Goal: Task Accomplishment & Management: Manage account settings

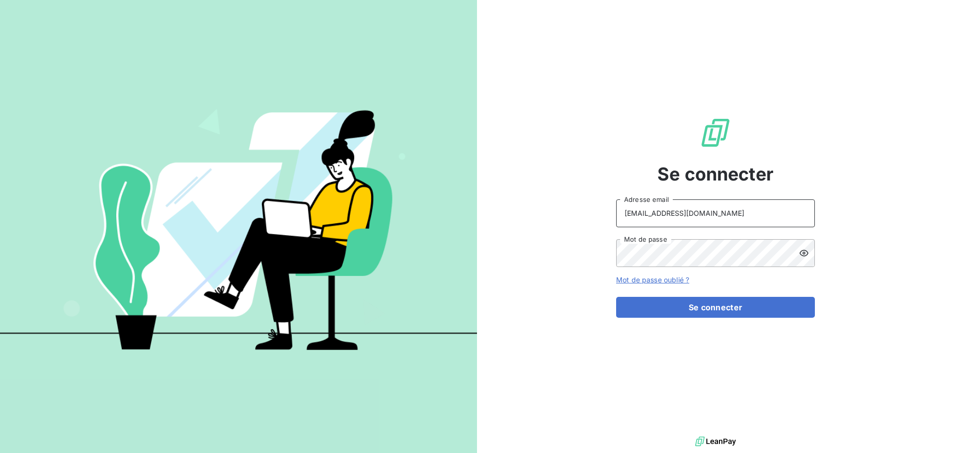
click at [740, 200] on input "[EMAIL_ADDRESS][DOMAIN_NAME]" at bounding box center [715, 213] width 199 height 28
type input "[EMAIL_ADDRESS][DOMAIN_NAME]"
click at [673, 309] on button "Se connecter" at bounding box center [715, 307] width 199 height 21
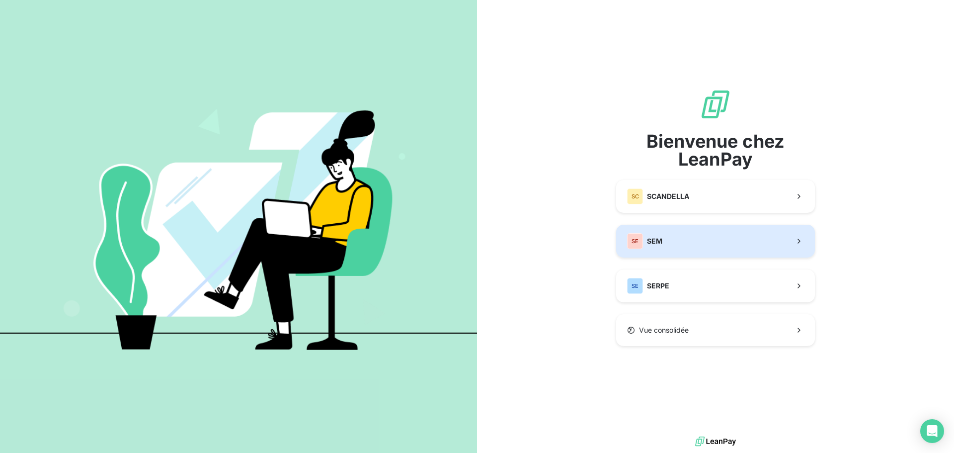
click at [668, 237] on button "SE SEM" at bounding box center [715, 241] width 199 height 33
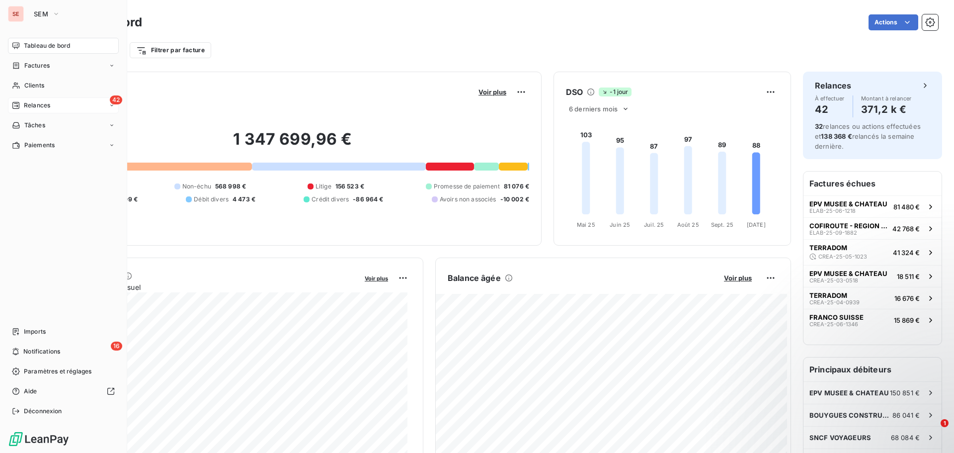
click at [106, 104] on div "42 Relances" at bounding box center [63, 105] width 111 height 16
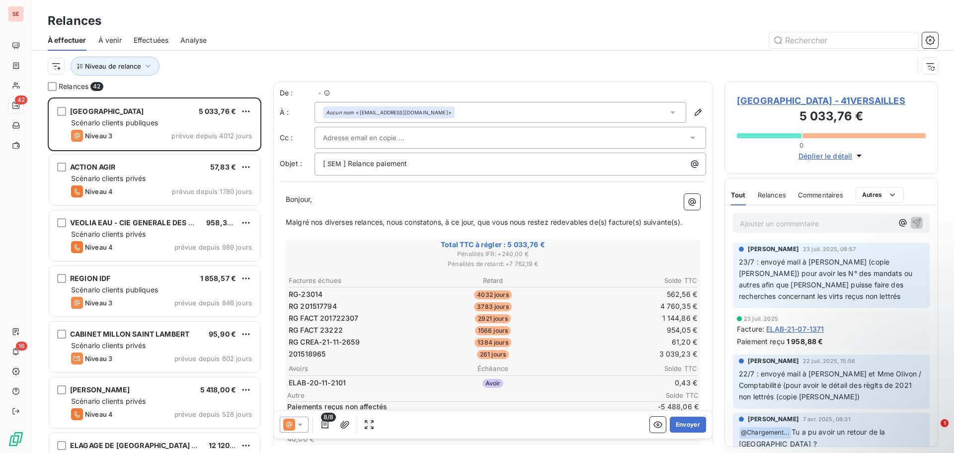
scroll to position [348, 206]
click at [138, 71] on button "Niveau de relance" at bounding box center [115, 66] width 89 height 19
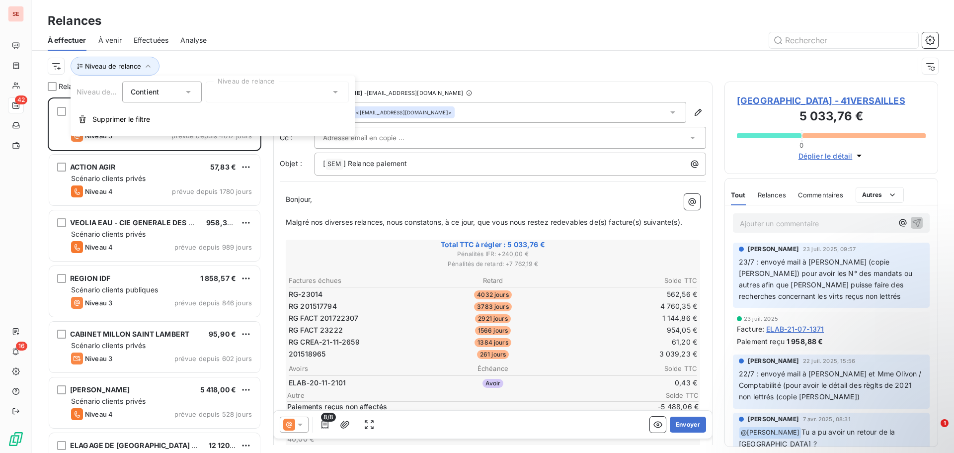
click at [242, 93] on div at bounding box center [277, 91] width 143 height 21
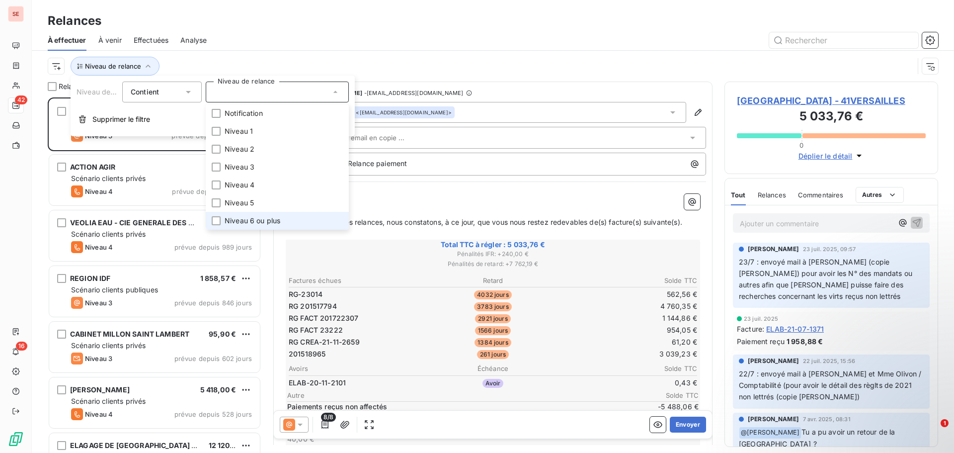
click at [246, 219] on span "Niveau 6 ou plus" at bounding box center [253, 221] width 56 height 10
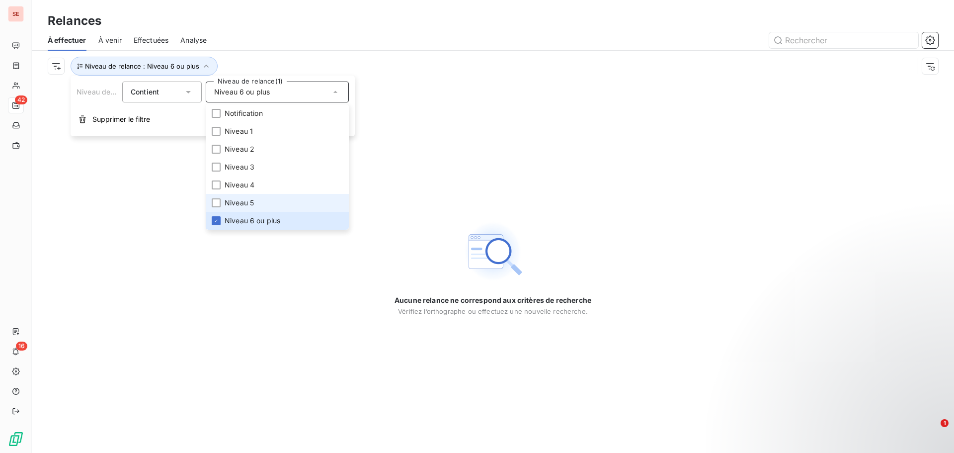
click at [244, 206] on span "Niveau 5" at bounding box center [239, 203] width 29 height 10
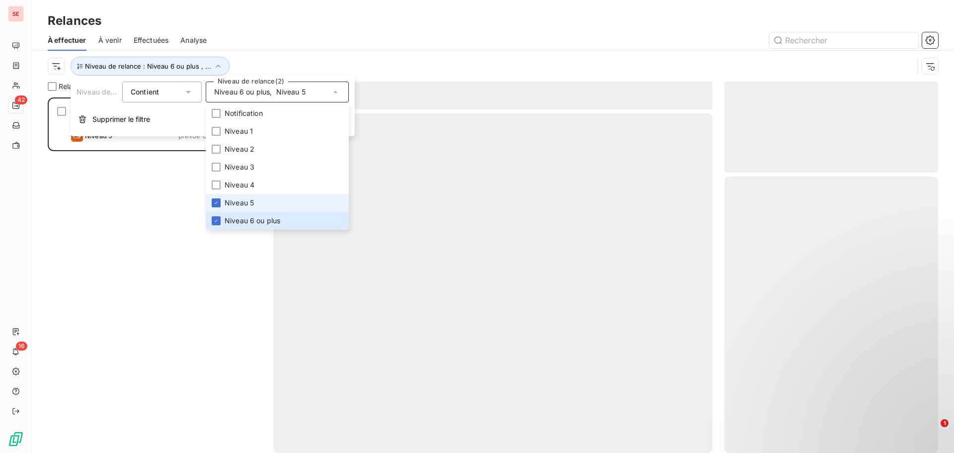
scroll to position [348, 206]
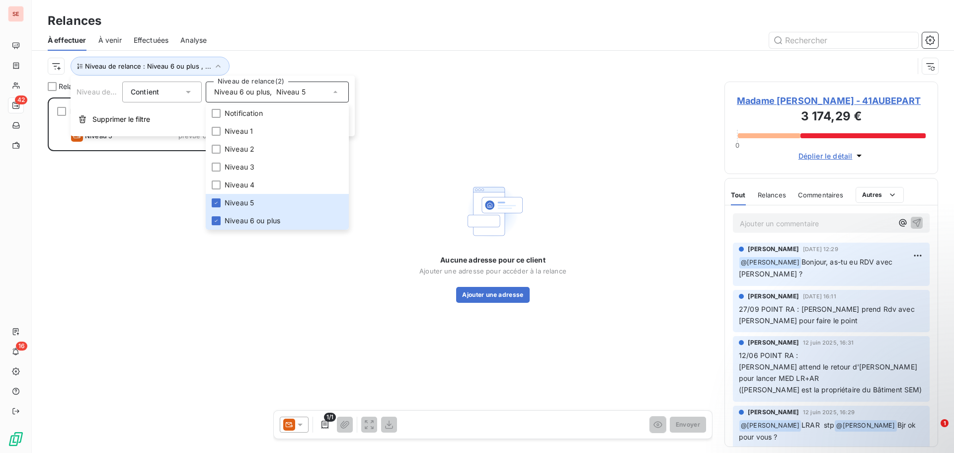
click at [134, 247] on div "Madame [PERSON_NAME] 1 058,09 € Scénario clients particuliers Niveau 5 prévue d…" at bounding box center [155, 274] width 214 height 355
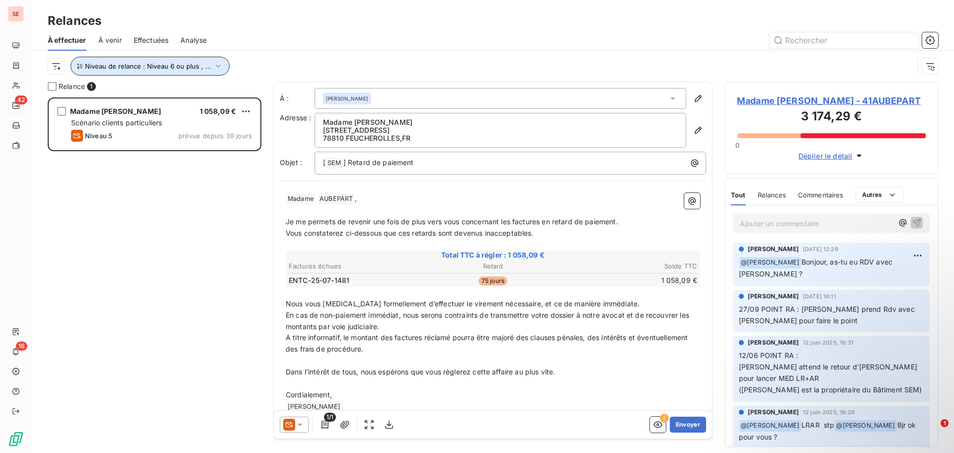
click at [216, 67] on icon "button" at bounding box center [218, 66] width 5 height 3
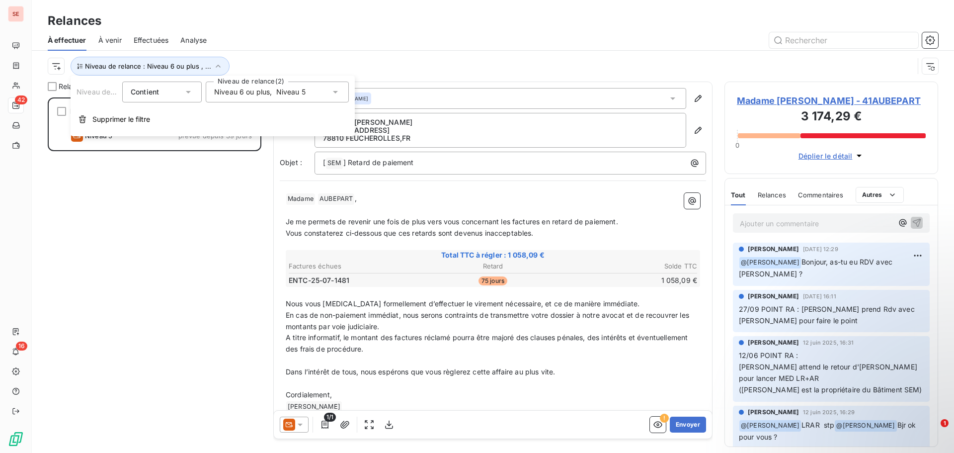
click at [221, 91] on span "Niveau 6 ou plus" at bounding box center [242, 92] width 56 height 10
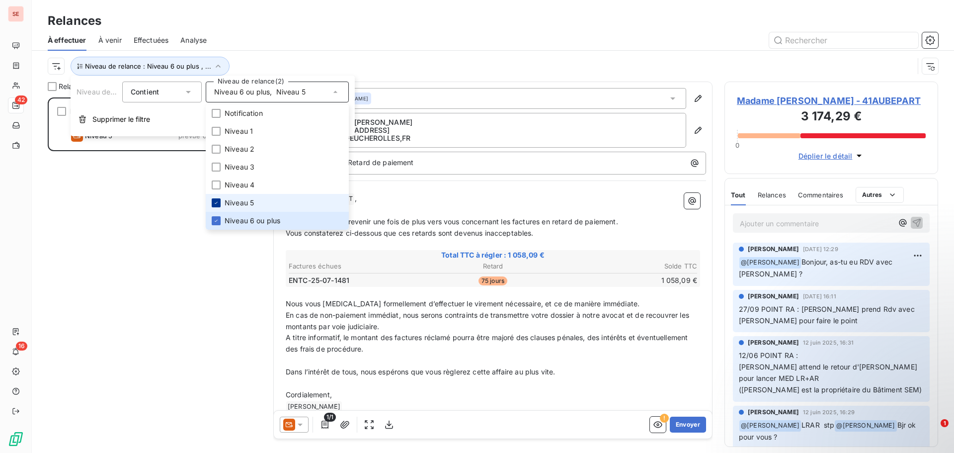
click at [217, 202] on icon at bounding box center [216, 203] width 6 height 6
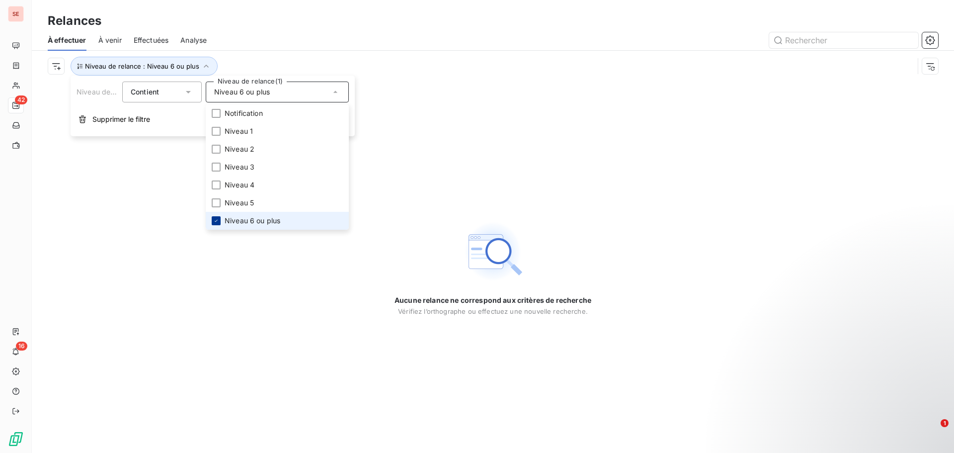
click at [216, 223] on icon at bounding box center [216, 221] width 6 height 6
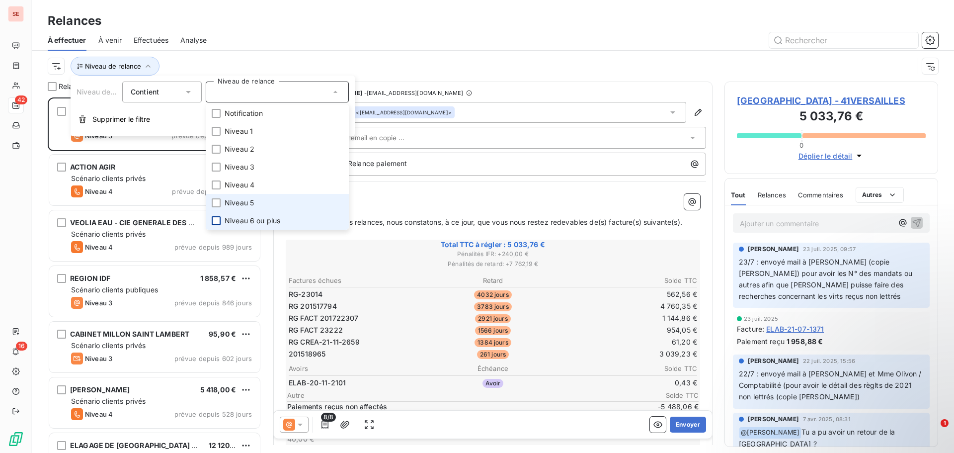
scroll to position [348, 206]
click at [242, 185] on span "Niveau 4" at bounding box center [240, 185] width 30 height 10
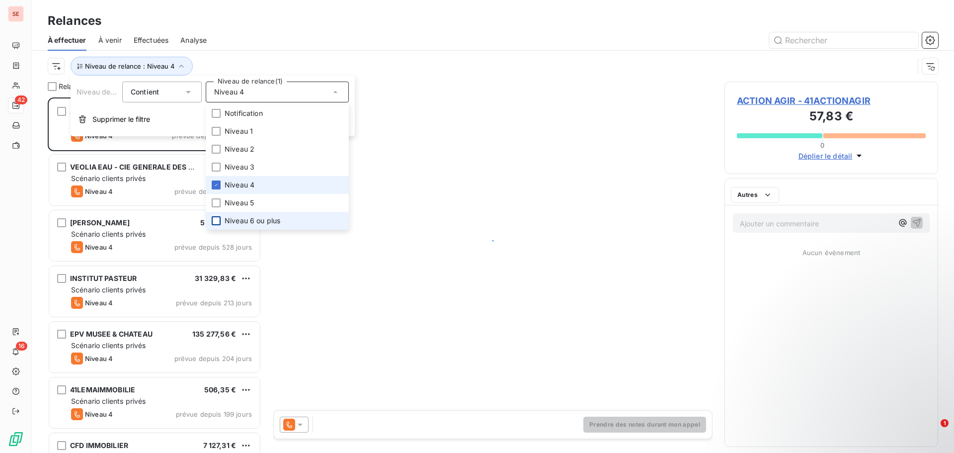
scroll to position [348, 206]
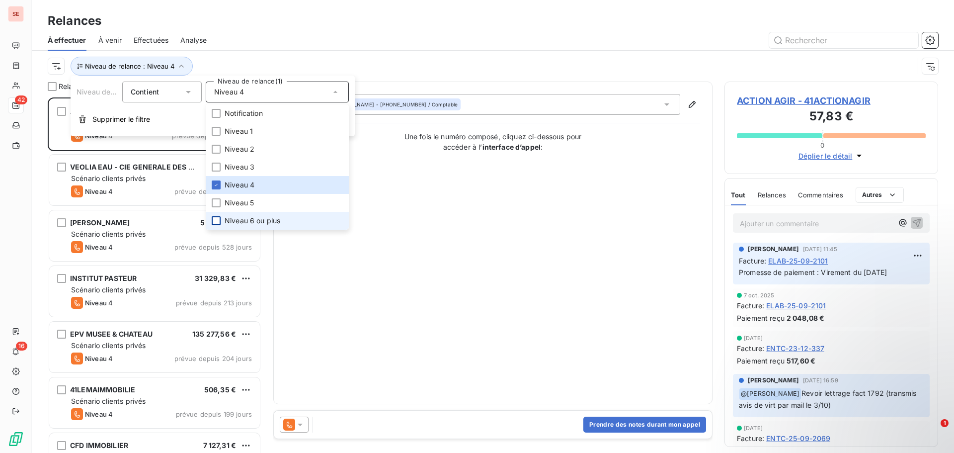
click at [276, 26] on div "Relances" at bounding box center [493, 21] width 922 height 18
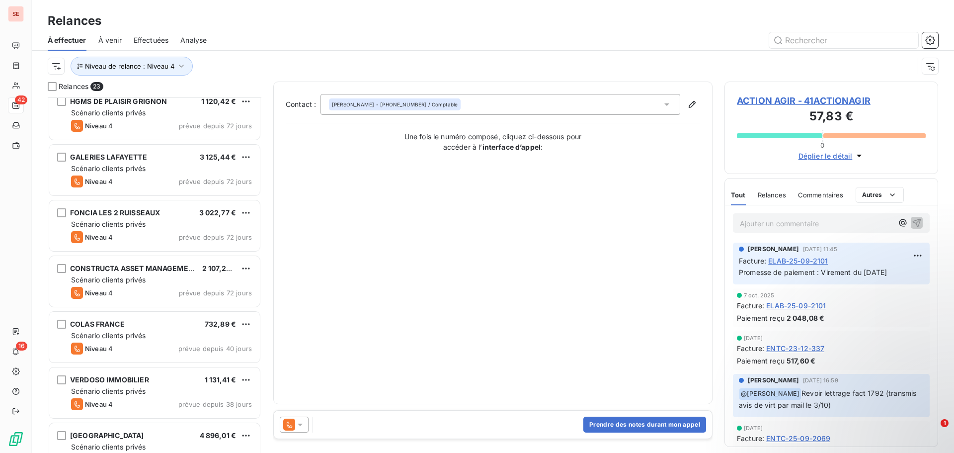
scroll to position [925, 0]
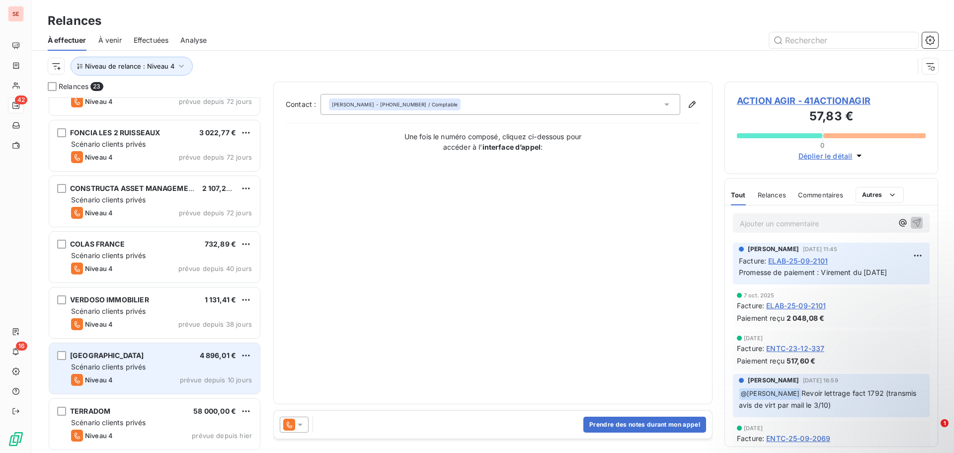
click at [107, 366] on span "Scénario clients privés" at bounding box center [108, 366] width 75 height 8
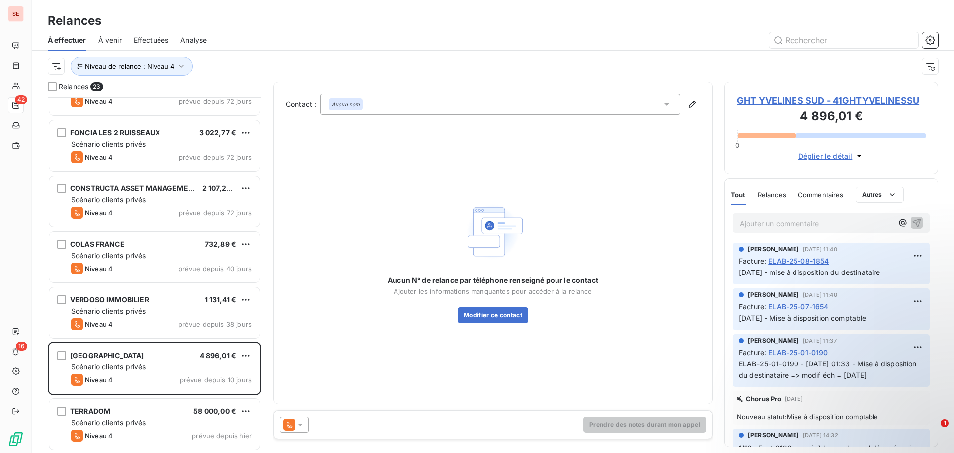
click at [745, 106] on span "GHT YVELINES SUD - 41GHTYVELINESSU" at bounding box center [831, 100] width 189 height 13
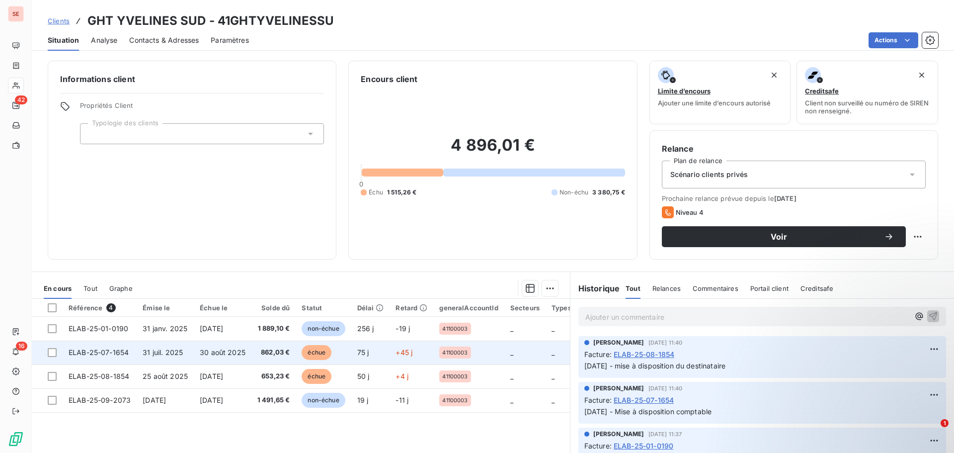
click at [195, 355] on td "30 août 2025" at bounding box center [223, 352] width 58 height 24
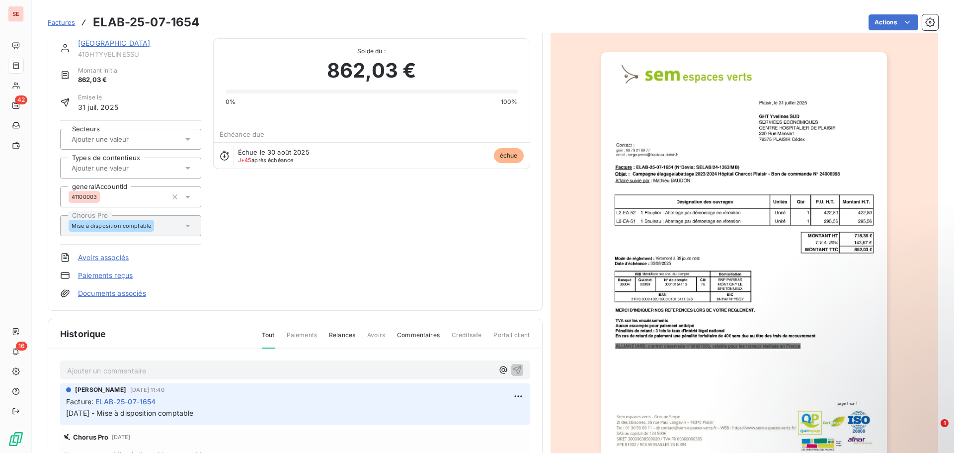
scroll to position [51, 0]
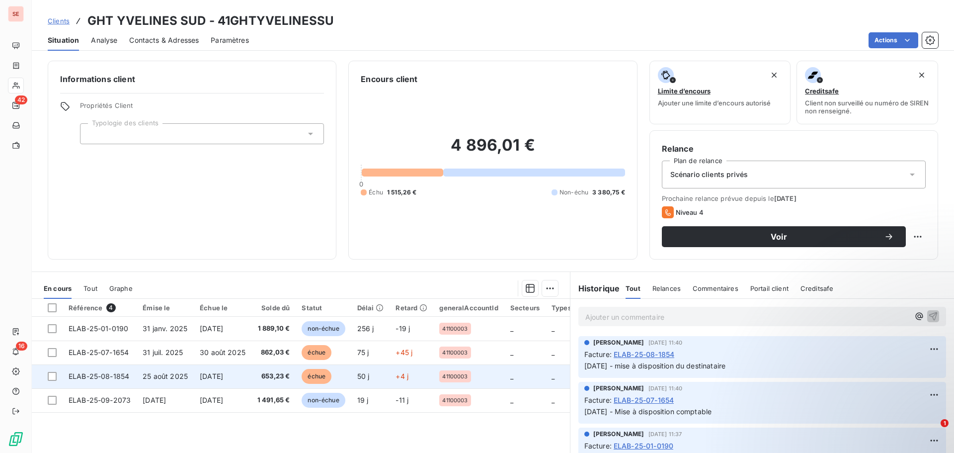
click at [223, 374] on span "[DATE]" at bounding box center [211, 376] width 23 height 8
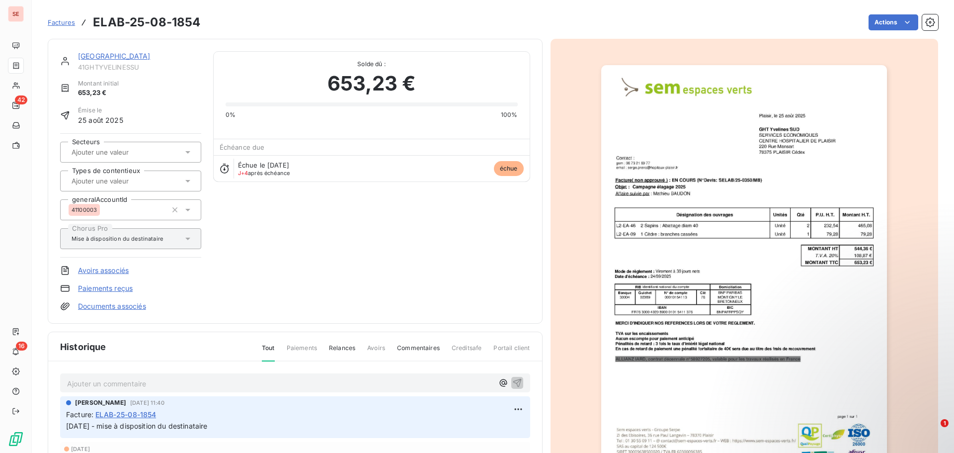
click at [723, 247] on img "button" at bounding box center [744, 267] width 286 height 405
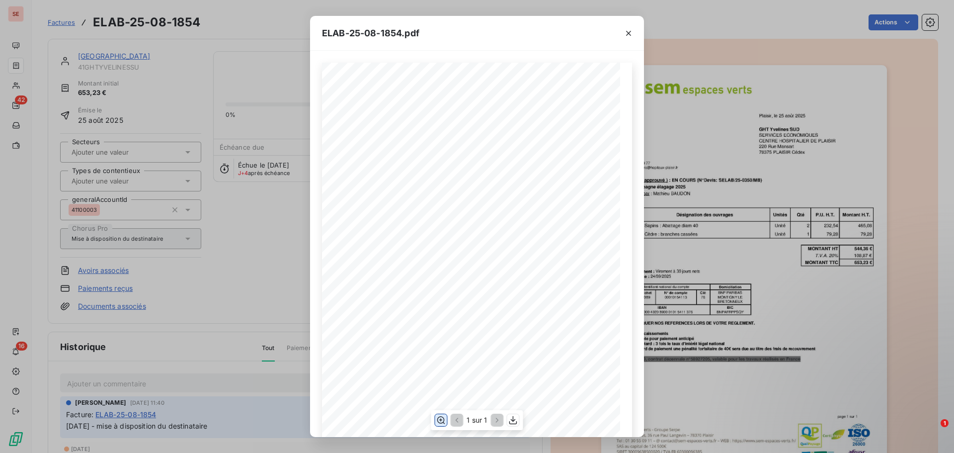
click at [438, 421] on icon "button" at bounding box center [441, 420] width 10 height 10
click at [206, 290] on div "ELAB-25-08-1854.pdf Plaisir, le [DATE] GHT Yvelines SUD SERVICES ECONOMIQUES CE…" at bounding box center [477, 226] width 954 height 453
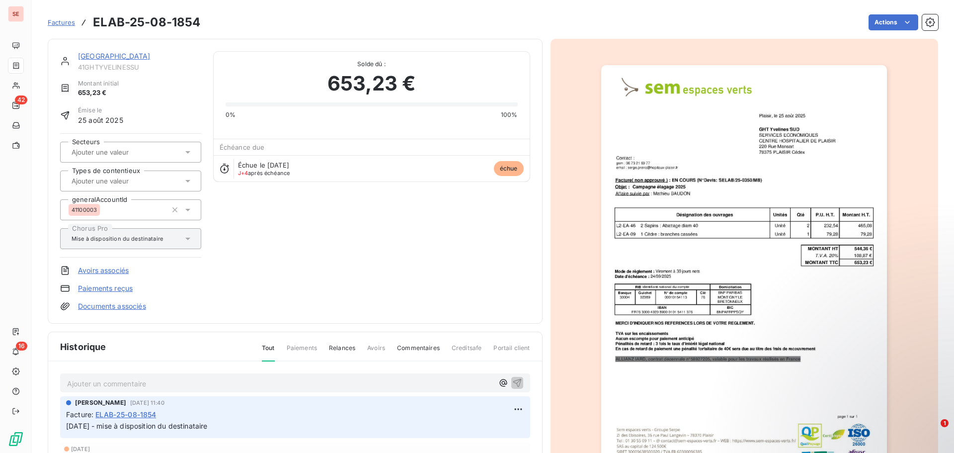
click at [132, 55] on link "[GEOGRAPHIC_DATA]" at bounding box center [114, 56] width 73 height 8
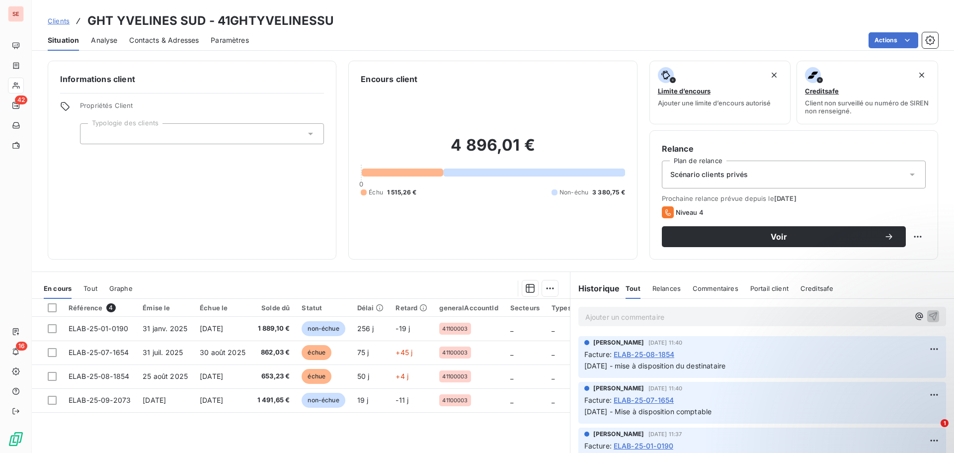
click at [185, 37] on span "Contacts & Adresses" at bounding box center [164, 40] width 70 height 10
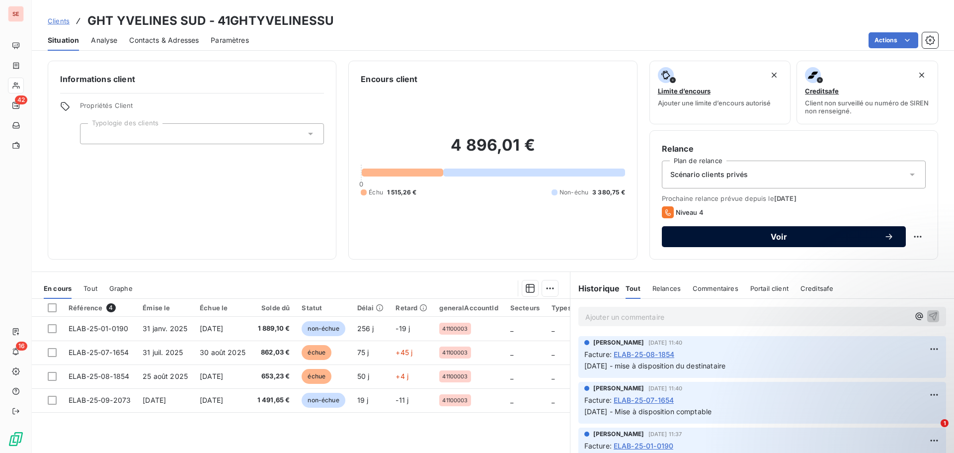
click at [793, 243] on button "Voir" at bounding box center [784, 236] width 244 height 21
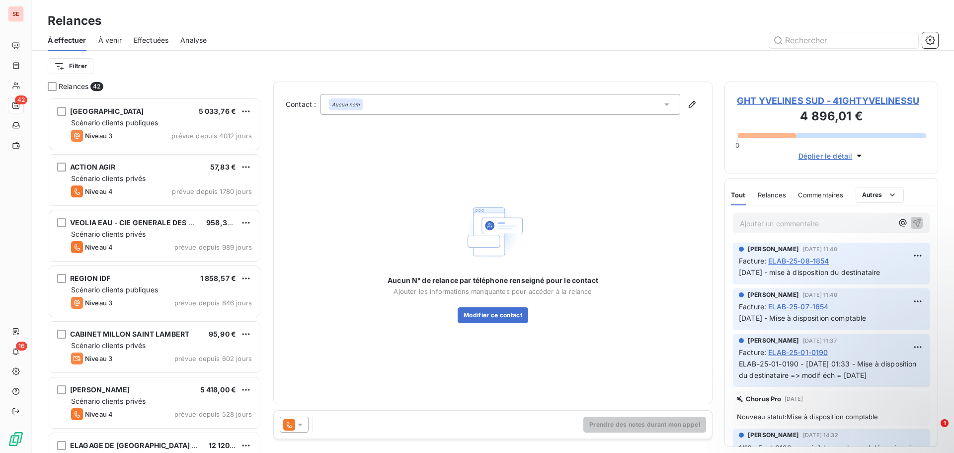
scroll to position [348, 206]
click at [301, 429] on icon at bounding box center [300, 424] width 10 height 10
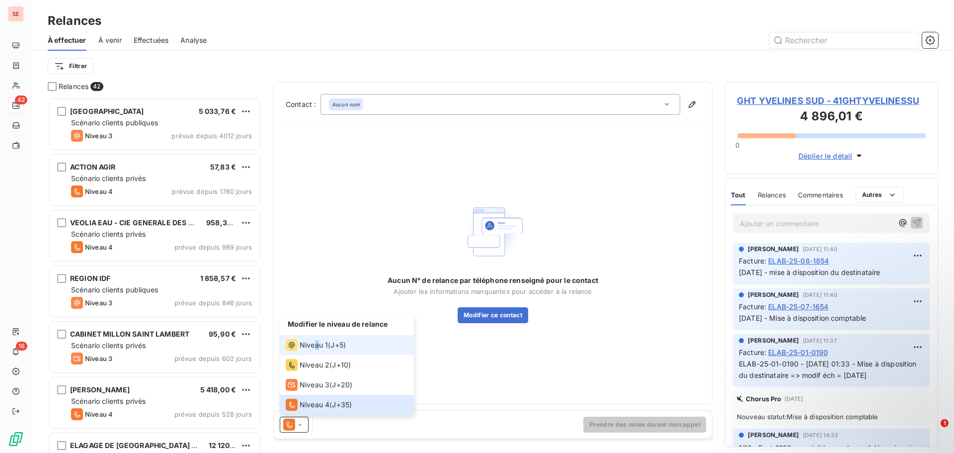
click at [318, 342] on span "Niveau 1" at bounding box center [314, 345] width 28 height 10
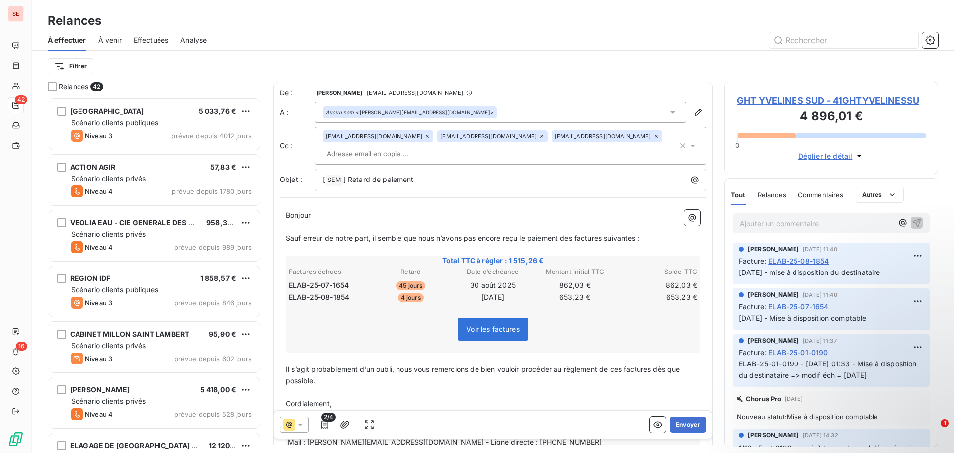
click at [798, 99] on span "GHT YVELINES SUD - 41GHTYVELINESSU" at bounding box center [831, 100] width 189 height 13
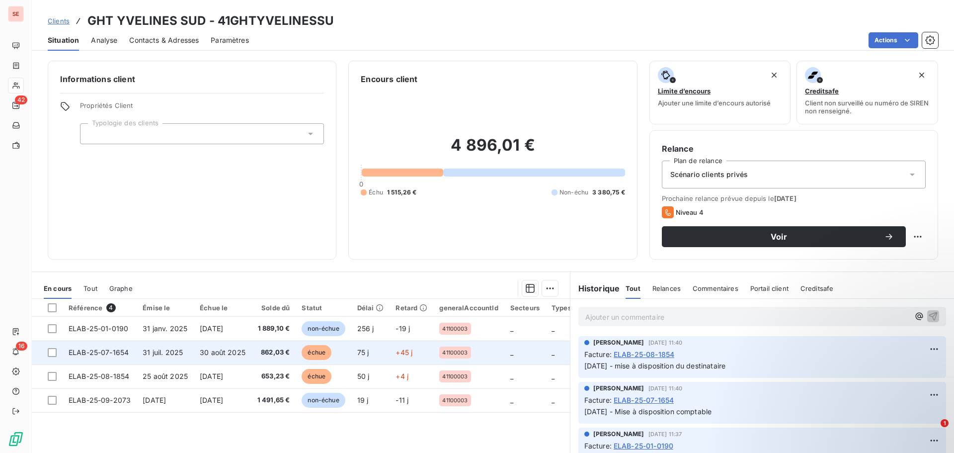
click at [251, 350] on td "862,03 €" at bounding box center [273, 352] width 45 height 24
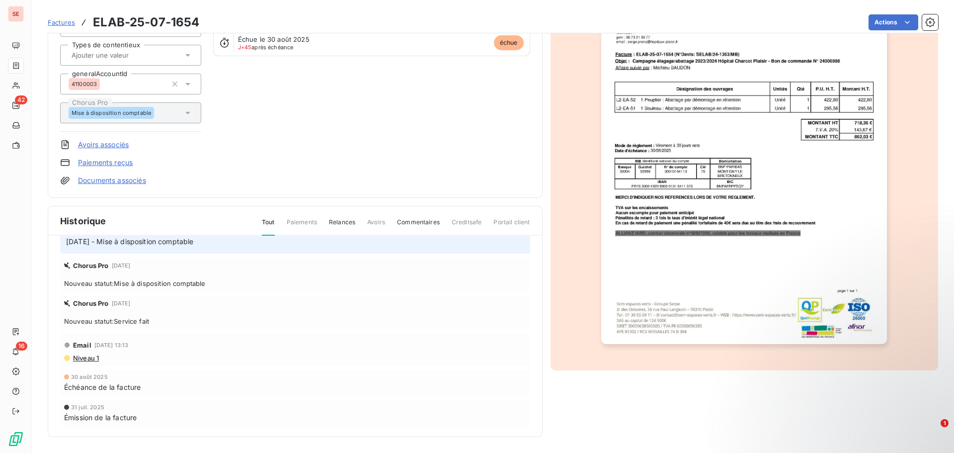
scroll to position [59, 0]
click at [87, 361] on span "Niveau 1" at bounding box center [85, 357] width 27 height 8
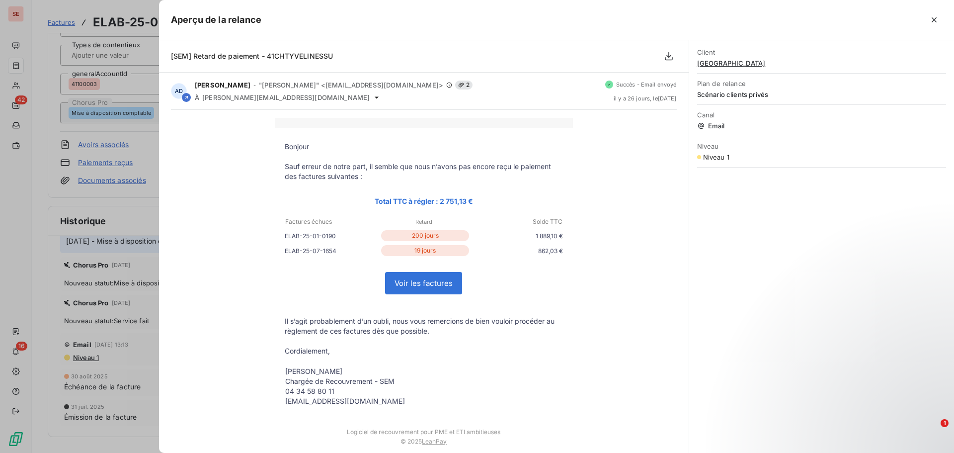
click at [140, 216] on div at bounding box center [477, 226] width 954 height 453
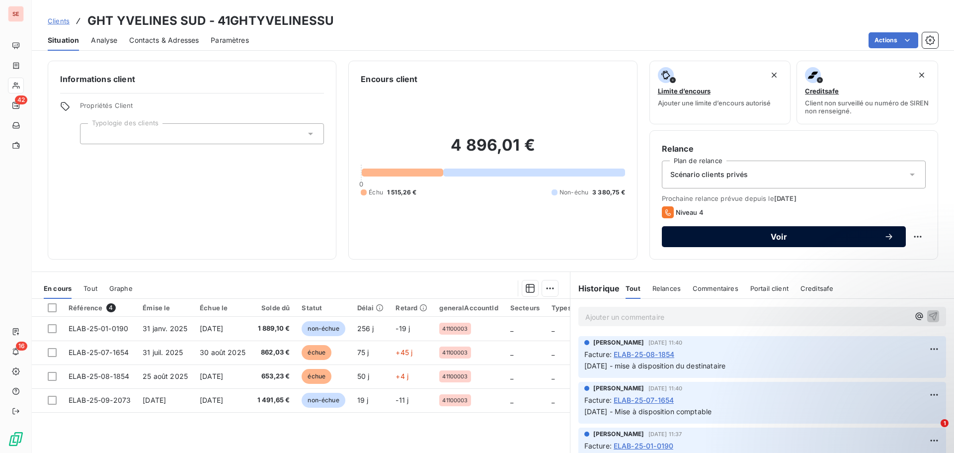
click at [780, 238] on span "Voir" at bounding box center [779, 237] width 210 height 8
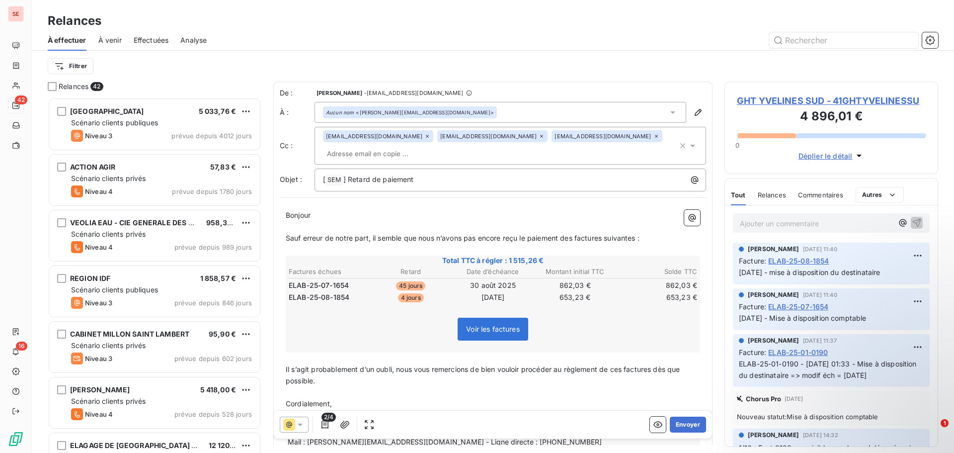
scroll to position [348, 206]
click at [678, 141] on icon "button" at bounding box center [683, 146] width 10 height 10
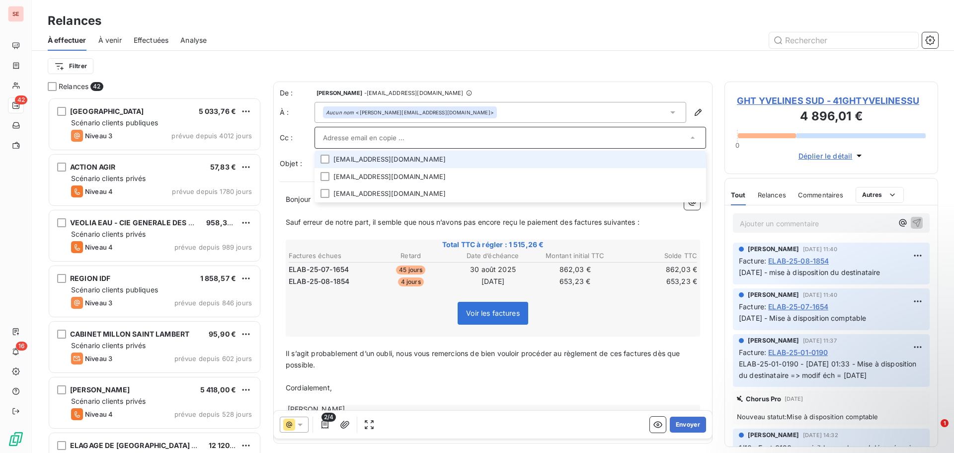
click at [615, 68] on div "Filtrer" at bounding box center [493, 66] width 891 height 19
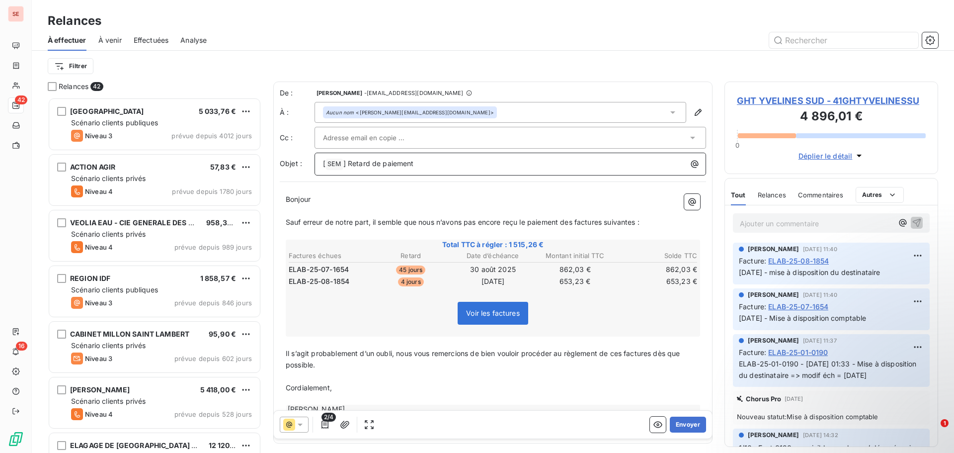
click at [465, 167] on p "[ SEM ﻿ ] Retard de paiement" at bounding box center [513, 164] width 380 height 12
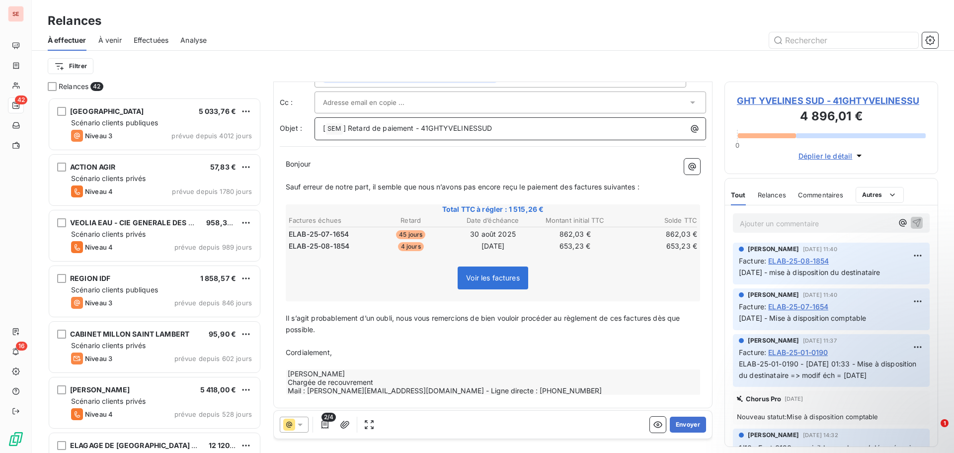
scroll to position [40, 0]
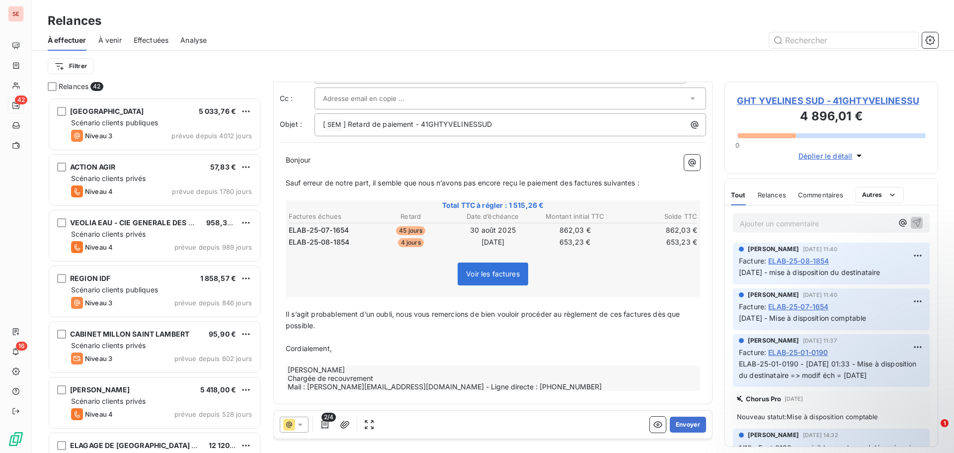
click at [338, 325] on p "Il s’agit probablement d’un oubli, nous vous remercions de bien vouloir procéde…" at bounding box center [493, 320] width 414 height 23
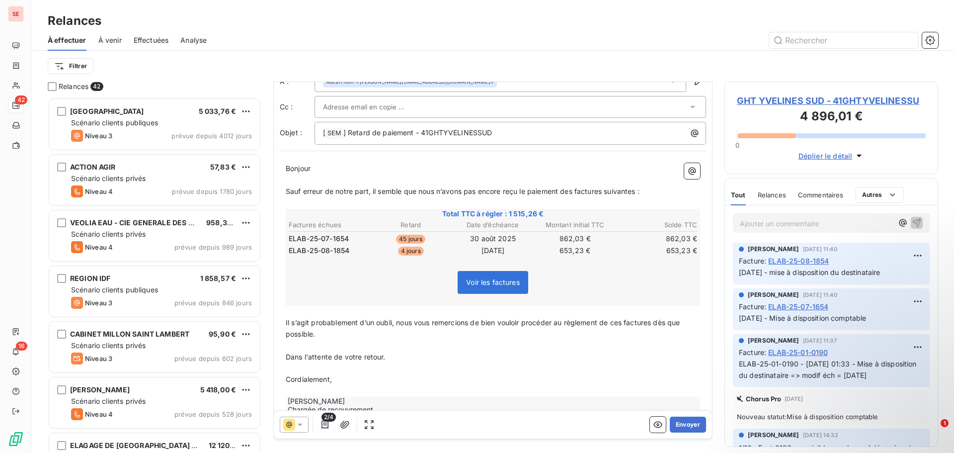
scroll to position [0, 0]
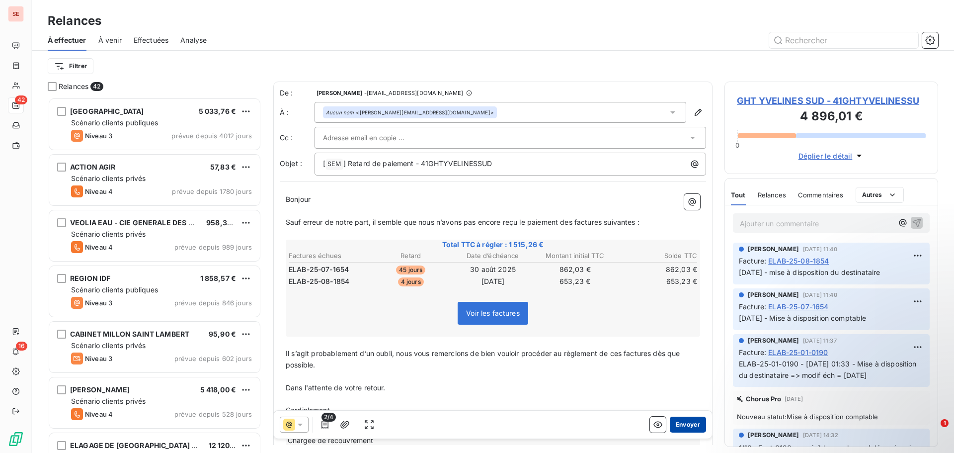
click at [688, 425] on button "Envoyer" at bounding box center [688, 424] width 36 height 16
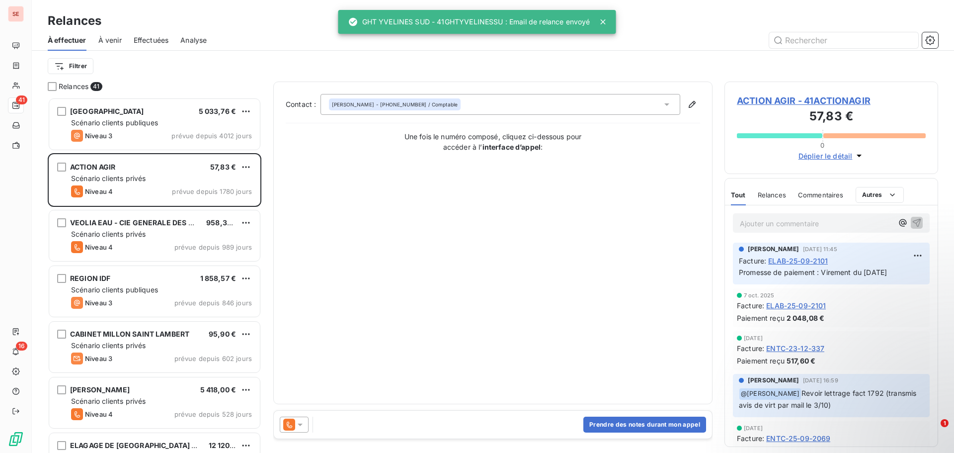
click at [151, 42] on span "Effectuées" at bounding box center [151, 40] width 35 height 10
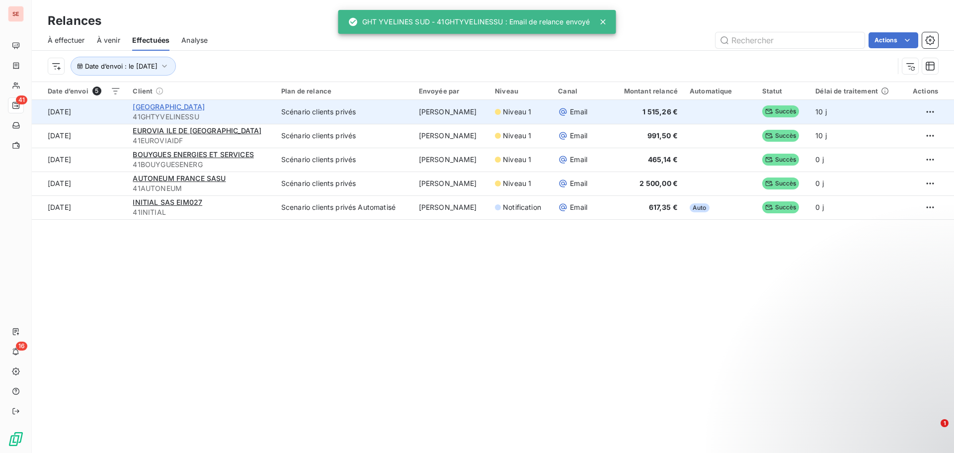
click at [153, 106] on span "[GEOGRAPHIC_DATA]" at bounding box center [169, 106] width 72 height 8
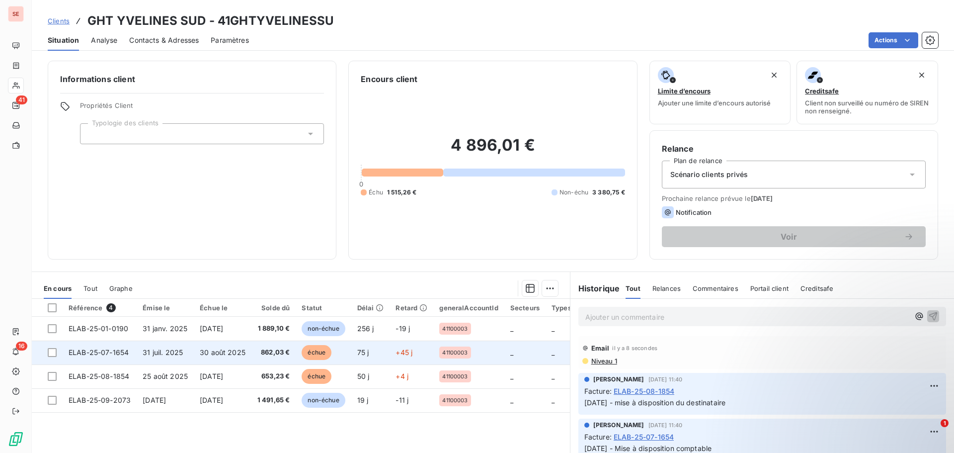
click at [177, 351] on span "31 juil. 2025" at bounding box center [163, 352] width 40 height 8
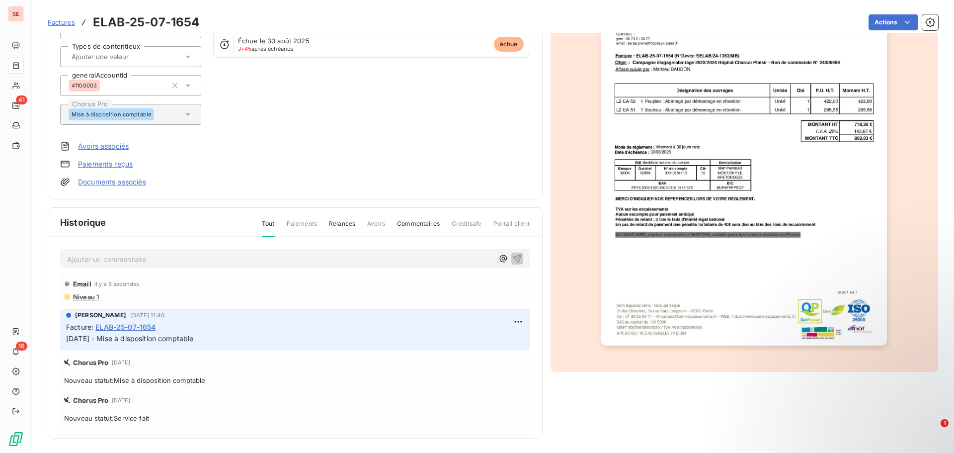
scroll to position [126, 0]
click at [90, 295] on span "Niveau 1" at bounding box center [85, 295] width 27 height 8
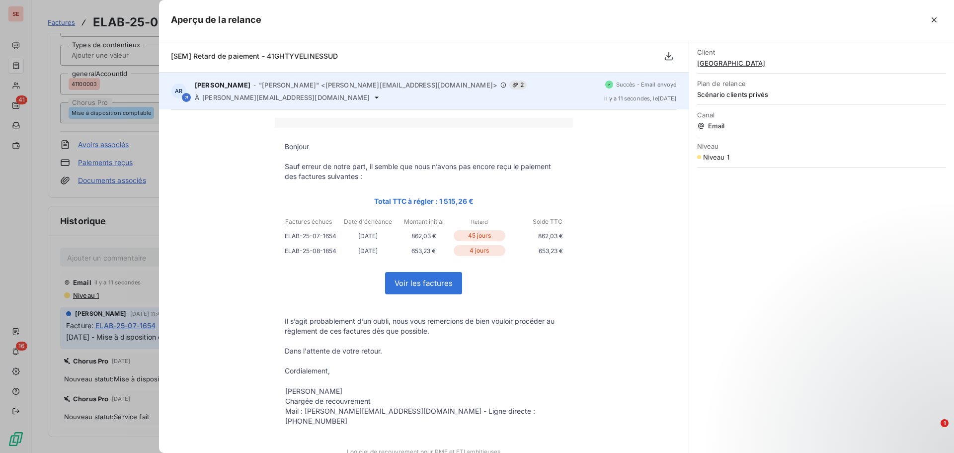
click at [268, 98] on span "[PERSON_NAME][EMAIL_ADDRESS][DOMAIN_NAME]" at bounding box center [285, 97] width 167 height 8
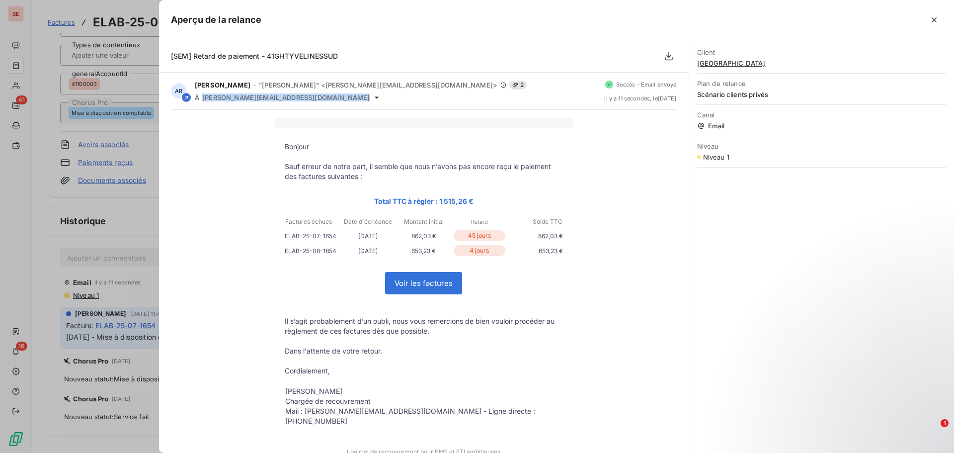
copy div "[PERSON_NAME][EMAIL_ADDRESS][DOMAIN_NAME]"
click at [89, 350] on div at bounding box center [477, 226] width 954 height 453
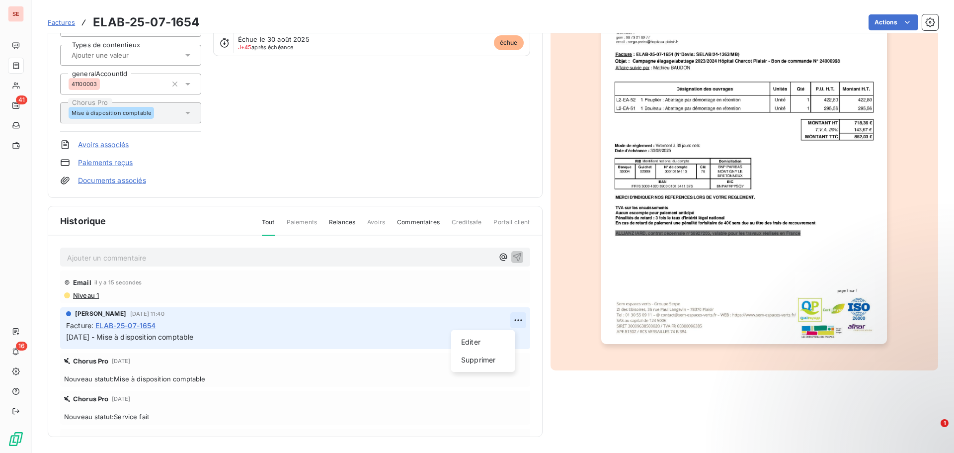
click at [508, 319] on html "SE 41 16 Factures ELAB-25-07-1654 Actions GHT YVELINES SUD 41GHTYVELINESSU Mont…" at bounding box center [477, 226] width 954 height 453
click at [498, 338] on div "Editer" at bounding box center [483, 342] width 56 height 16
click at [66, 335] on span "[DATE] - Mise à disposition comptable" at bounding box center [130, 336] width 128 height 8
click at [68, 336] on span "[DATE] - Mise à disposition comptable" at bounding box center [130, 336] width 128 height 8
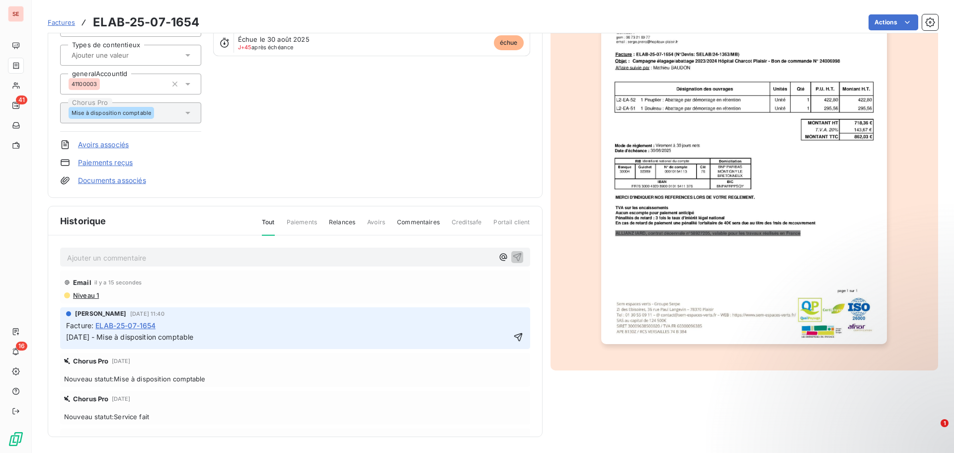
click at [68, 336] on p "[DATE] - Mise à disposition comptable" at bounding box center [288, 336] width 444 height 11
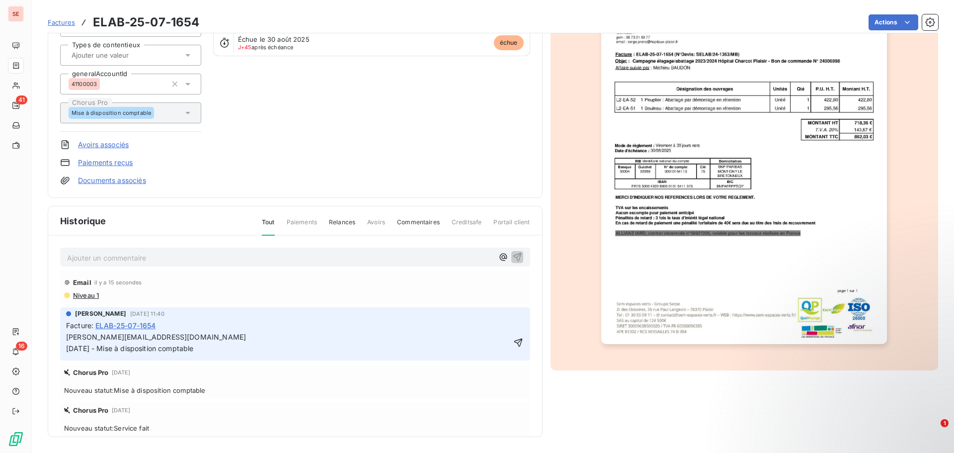
click at [69, 334] on span "[PERSON_NAME][EMAIL_ADDRESS][DOMAIN_NAME]" at bounding box center [156, 336] width 180 height 8
click at [68, 338] on span "[PERSON_NAME][EMAIL_ADDRESS][DOMAIN_NAME]" at bounding box center [156, 336] width 180 height 8
click at [76, 344] on p "[DATE] - Mise à disposition comptable" at bounding box center [288, 348] width 444 height 11
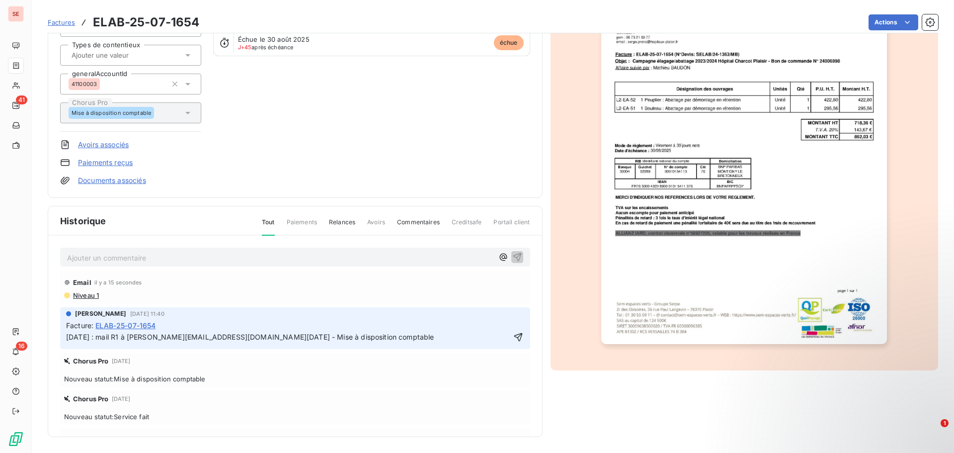
click at [513, 342] on icon "button" at bounding box center [518, 337] width 10 height 10
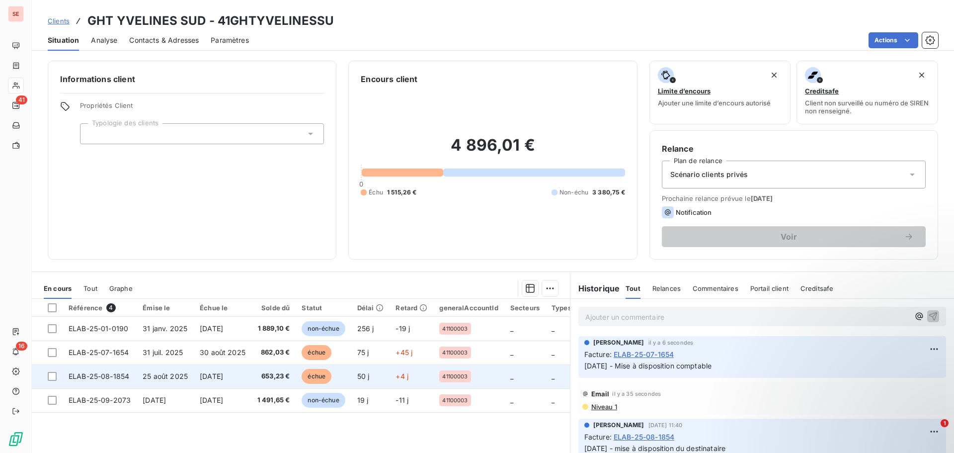
click at [221, 377] on span "[DATE]" at bounding box center [211, 376] width 23 height 8
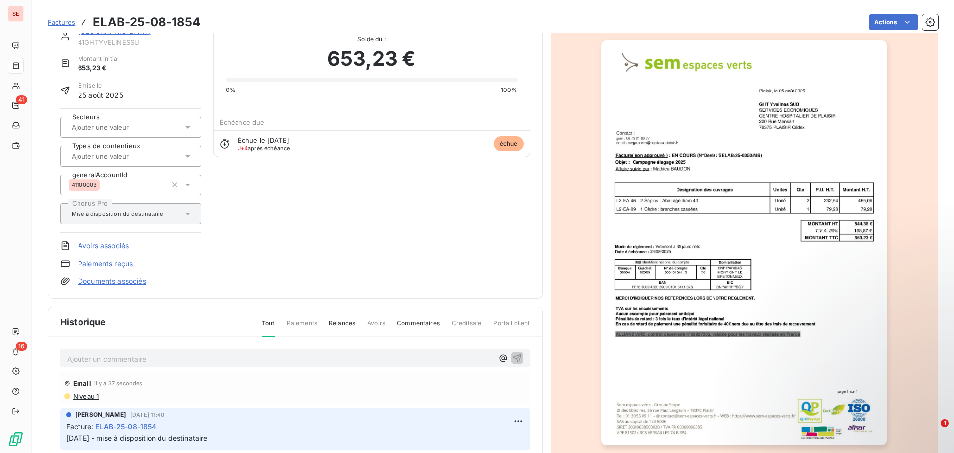
scroll to position [50, 0]
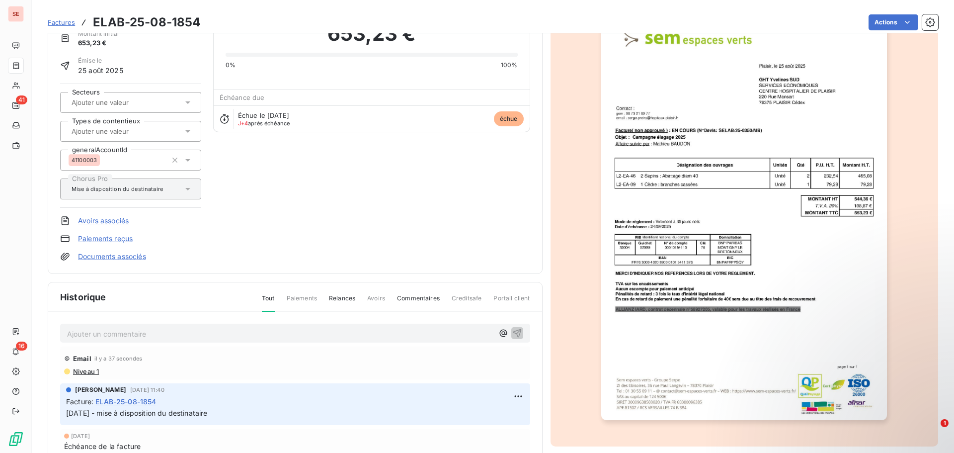
click at [81, 373] on span "Niveau 1" at bounding box center [85, 371] width 27 height 8
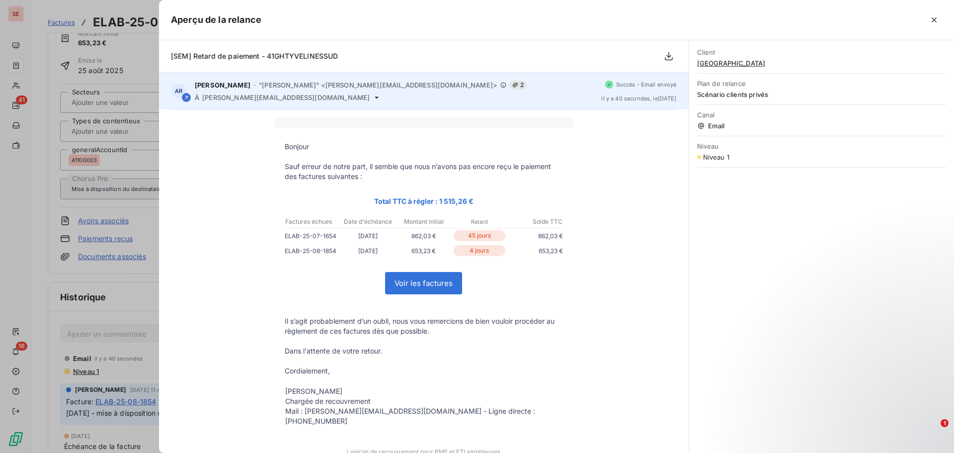
click at [276, 98] on span "[PERSON_NAME][EMAIL_ADDRESS][DOMAIN_NAME]" at bounding box center [285, 97] width 167 height 8
copy div "[PERSON_NAME][EMAIL_ADDRESS][DOMAIN_NAME]"
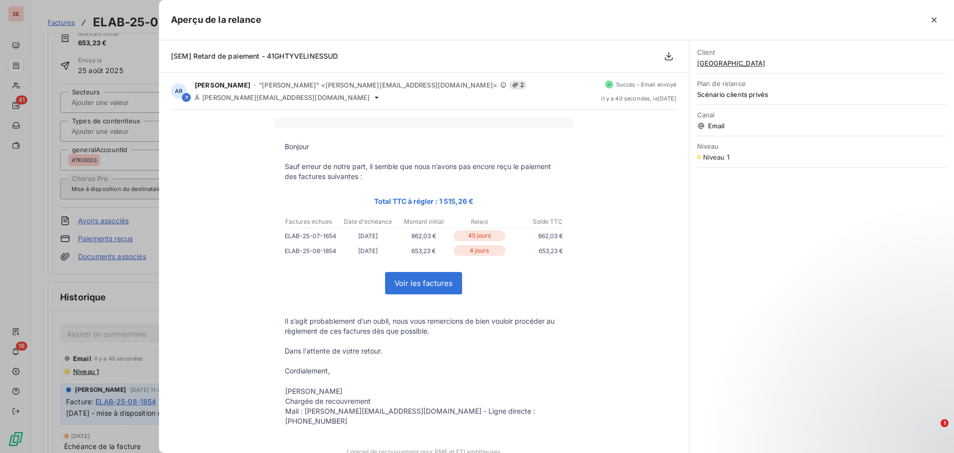
click at [48, 413] on div at bounding box center [477, 226] width 954 height 453
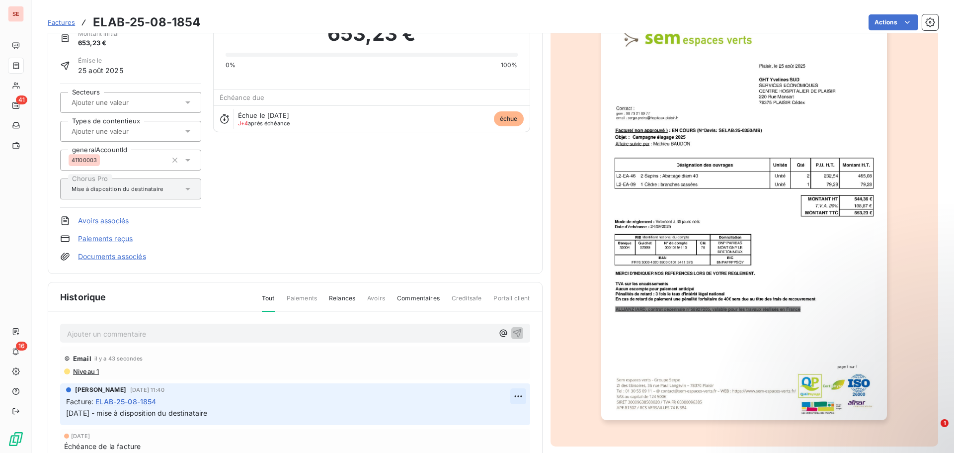
click at [507, 398] on html "SE 41 16 Factures ELAB-25-08-1854 Actions GHT YVELINES SUD 41GHTYVELINESSU Mont…" at bounding box center [477, 226] width 954 height 453
click at [486, 416] on div "Editer" at bounding box center [483, 418] width 56 height 16
click at [67, 414] on span "[DATE] - mise à disposition du destinataire" at bounding box center [136, 412] width 141 height 8
click at [71, 414] on p "[DATE] - mise à disposition du destinataire" at bounding box center [288, 412] width 444 height 11
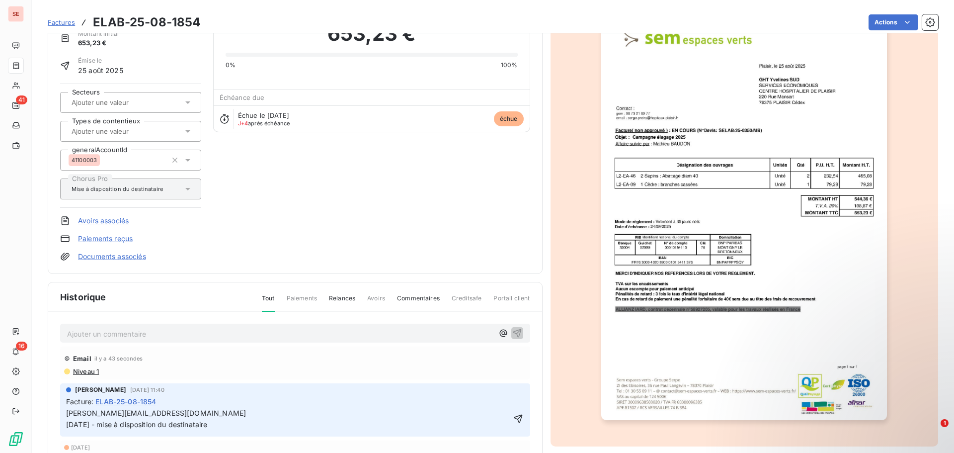
click at [67, 414] on div "[PERSON_NAME] [DATE] 11:40 Facture : ELAB-25-08-1854 [PERSON_NAME][EMAIL_ADDRES…" at bounding box center [295, 409] width 470 height 53
click at [68, 414] on span "[PERSON_NAME][EMAIL_ADDRESS][DOMAIN_NAME]" at bounding box center [156, 412] width 180 height 8
click at [65, 412] on div "[PERSON_NAME] [DATE] 11:40 Facture : ELAB-25-08-1854 [PERSON_NAME][EMAIL_ADDRES…" at bounding box center [295, 409] width 470 height 53
click at [67, 416] on span "[PERSON_NAME][EMAIL_ADDRESS][DOMAIN_NAME]" at bounding box center [156, 412] width 180 height 8
click at [113, 426] on p "[DATE] - mise à disposition du destinataire" at bounding box center [288, 424] width 444 height 11
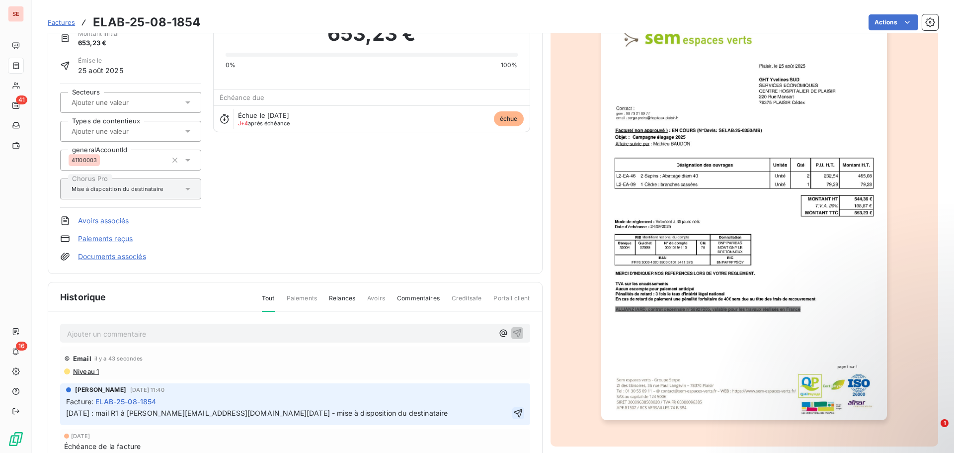
click at [513, 417] on icon "button" at bounding box center [518, 413] width 10 height 10
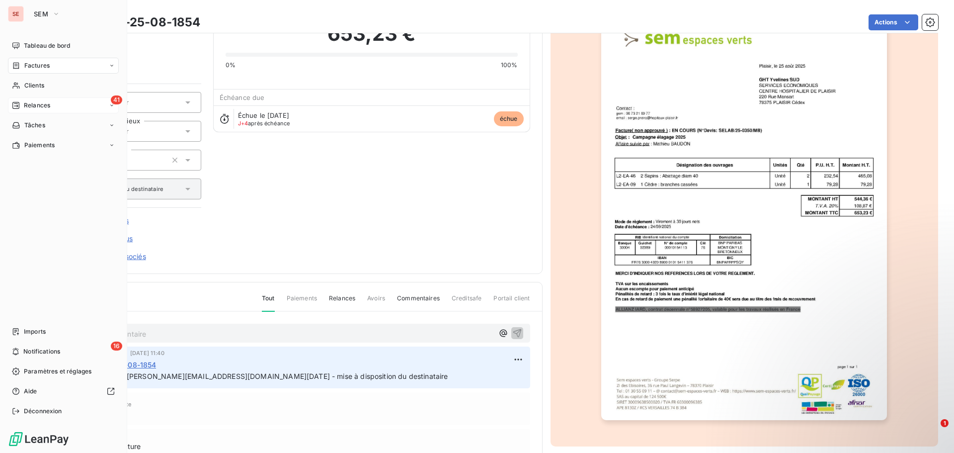
click at [42, 102] on span "Relances" at bounding box center [37, 105] width 26 height 9
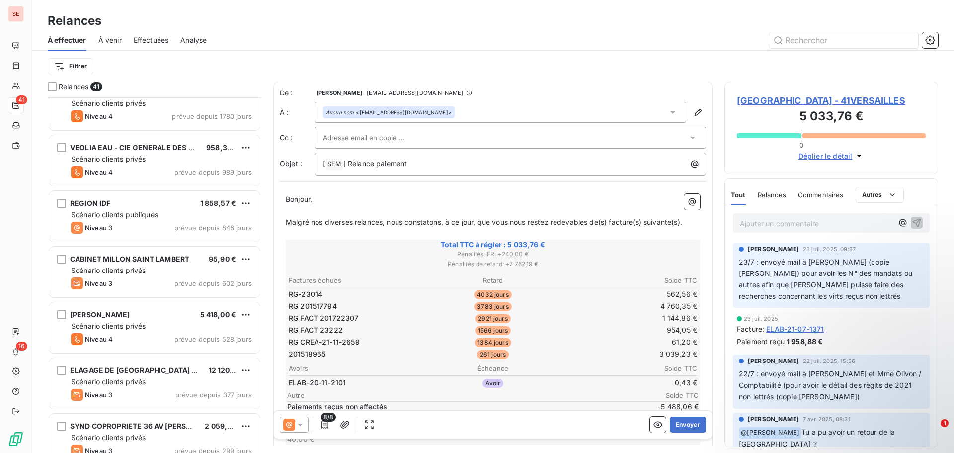
scroll to position [249, 0]
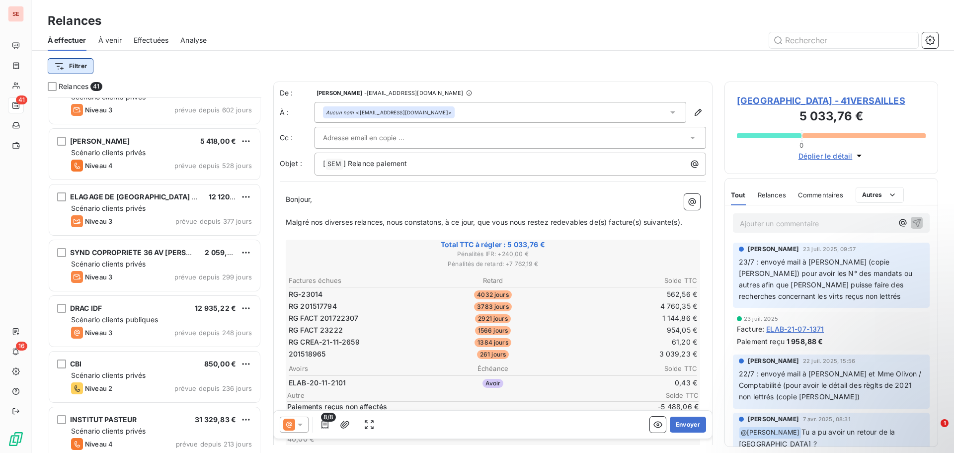
click at [77, 67] on html "SE 41 16 Relances À effectuer À venir Effectuées Analyse Filtrer Relances 41 RE…" at bounding box center [477, 226] width 954 height 453
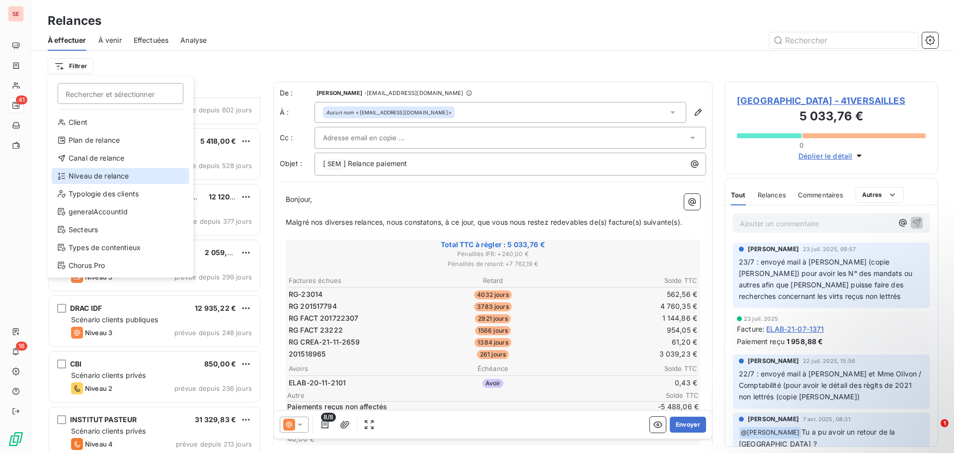
click at [117, 176] on div "Niveau de relance" at bounding box center [121, 176] width 138 height 16
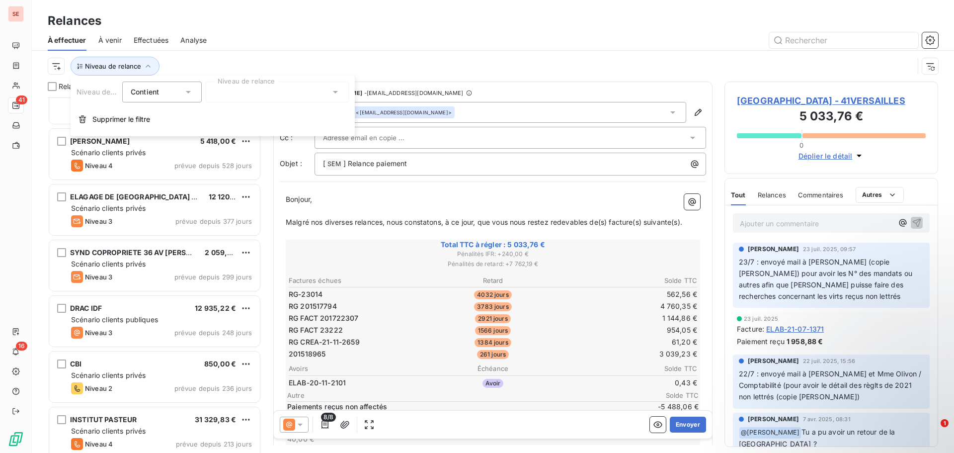
click at [281, 96] on div at bounding box center [277, 91] width 143 height 21
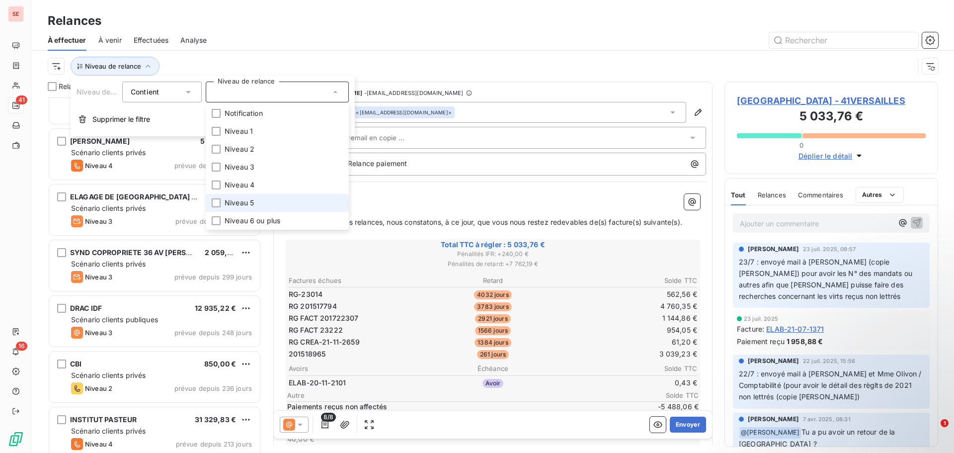
click at [255, 201] on li "Niveau 5" at bounding box center [277, 203] width 143 height 18
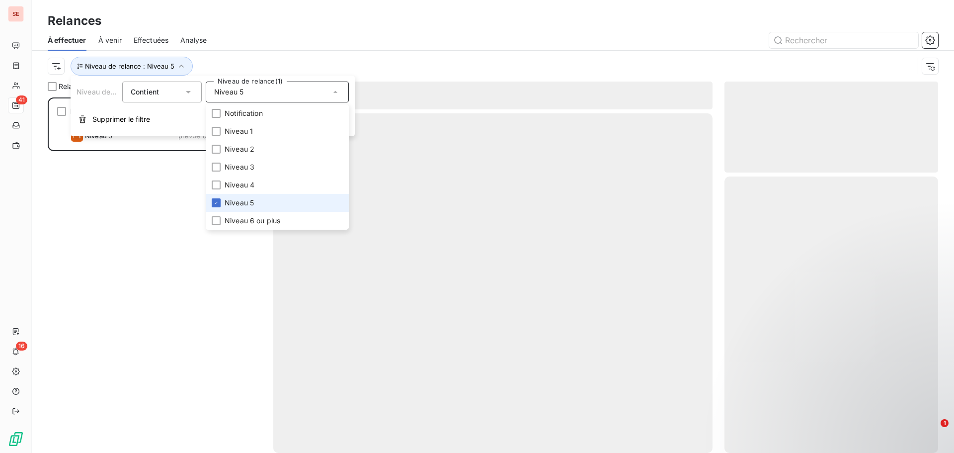
scroll to position [348, 206]
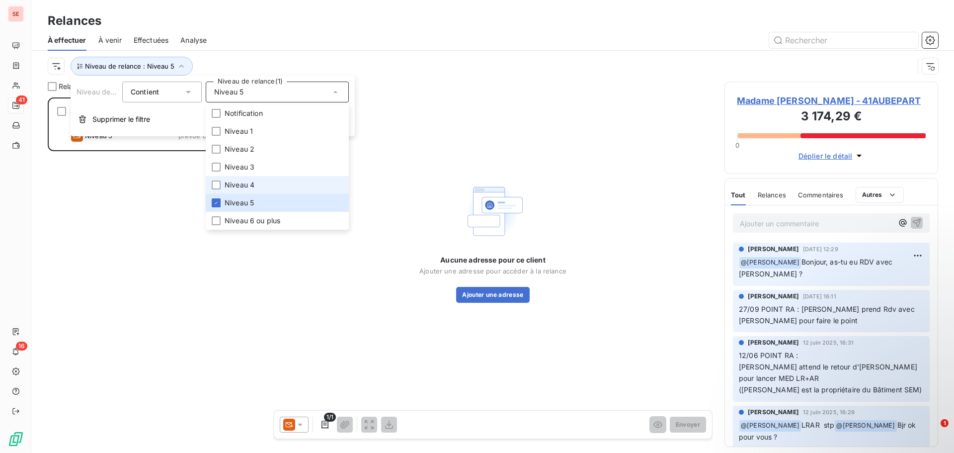
click at [257, 182] on li "Niveau 4" at bounding box center [277, 185] width 143 height 18
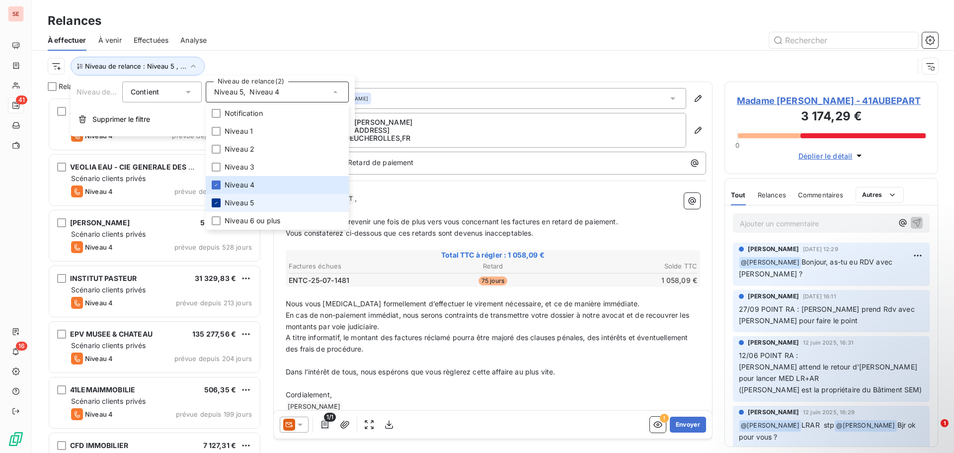
click at [213, 204] on div at bounding box center [216, 202] width 9 height 9
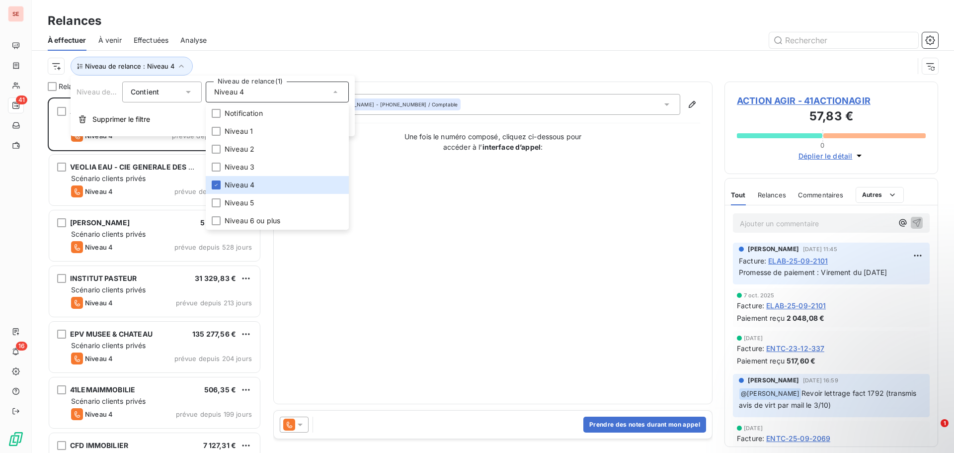
scroll to position [348, 206]
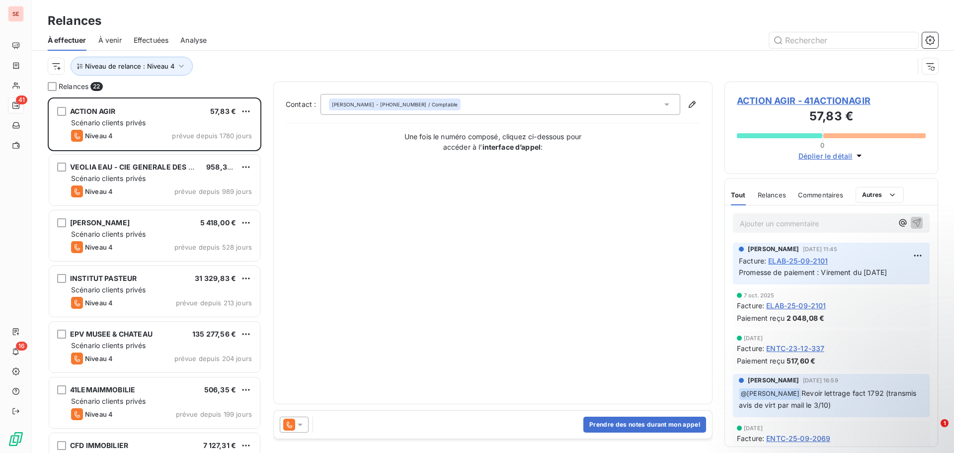
click at [353, 70] on div "Niveau de relance : Niveau 4" at bounding box center [481, 66] width 866 height 19
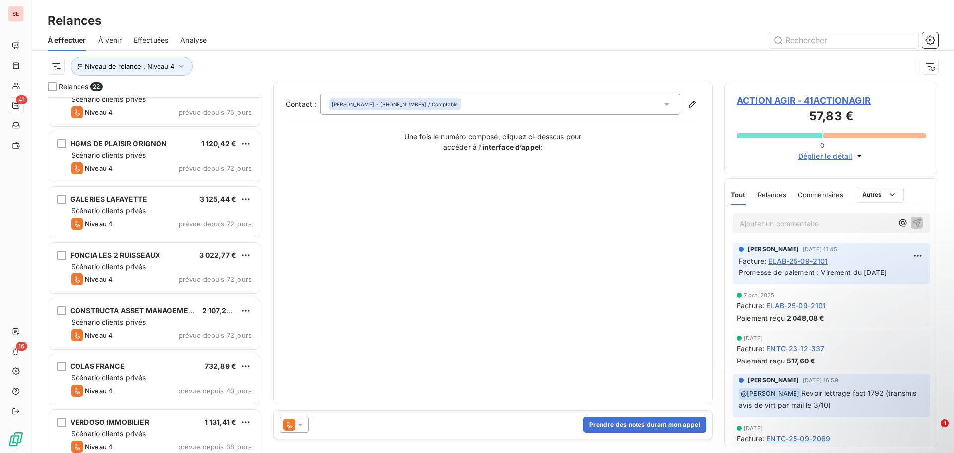
scroll to position [870, 0]
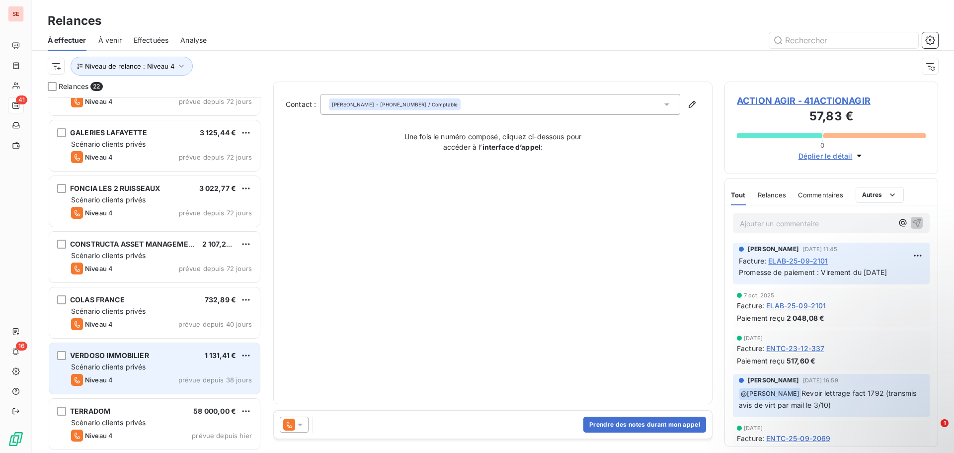
click at [153, 351] on div "VERDOSO IMMOBILIER 1 131,41 €" at bounding box center [161, 355] width 181 height 9
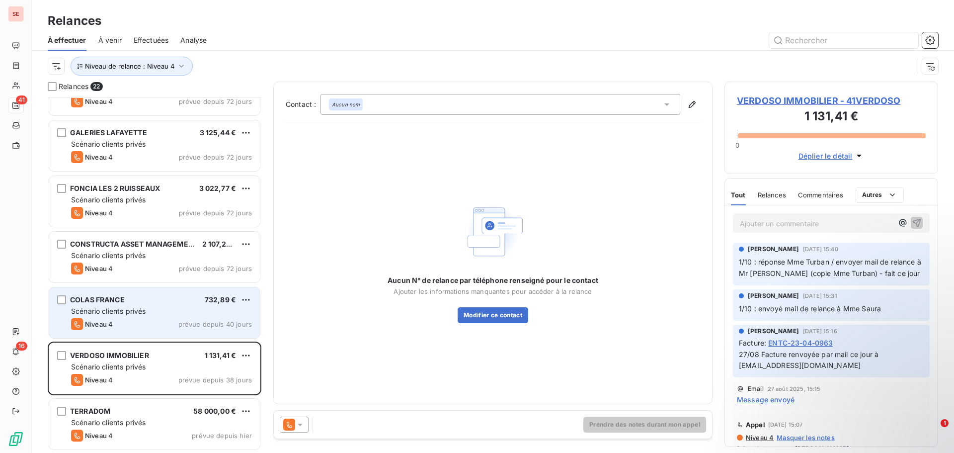
click at [132, 309] on span "Scénario clients privés" at bounding box center [108, 311] width 75 height 8
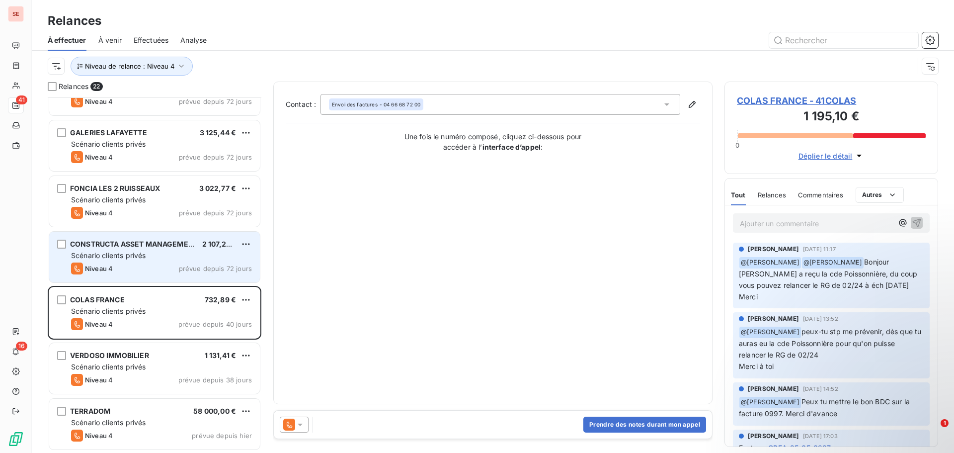
click at [179, 259] on div "Scénario clients privés" at bounding box center [161, 255] width 181 height 10
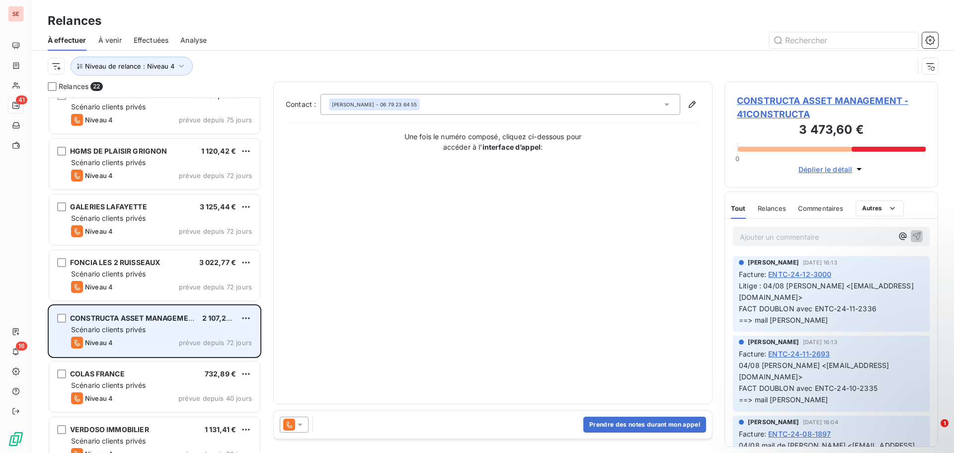
scroll to position [770, 0]
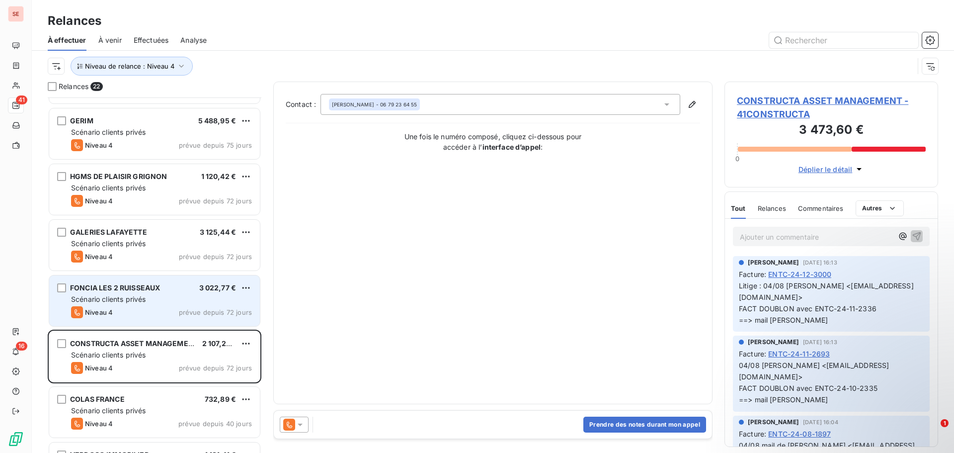
click at [171, 292] on div "FONCIA LES 2 RUISSEAUX 3 022,77 € Scénario clients privés Niveau 4 prévue depui…" at bounding box center [154, 300] width 211 height 51
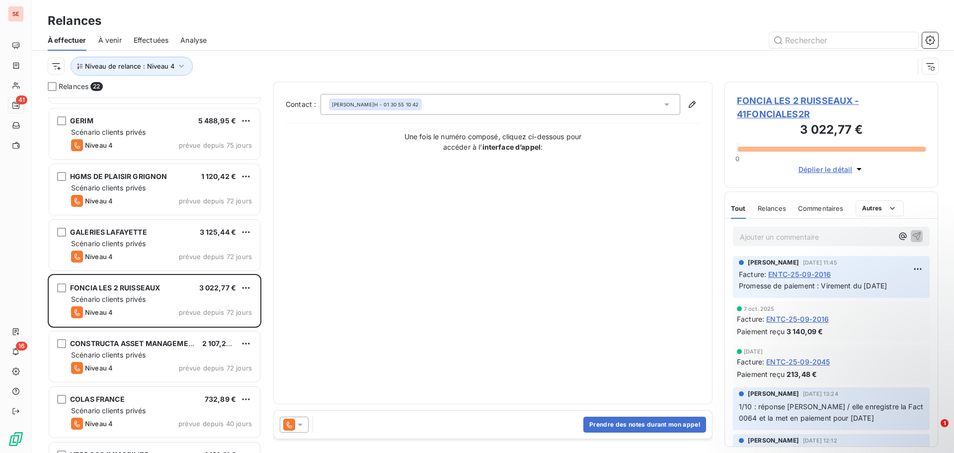
click at [761, 97] on span "FONCIA LES 2 RUISSEAUX - 41FONCIALES2R" at bounding box center [831, 107] width 189 height 27
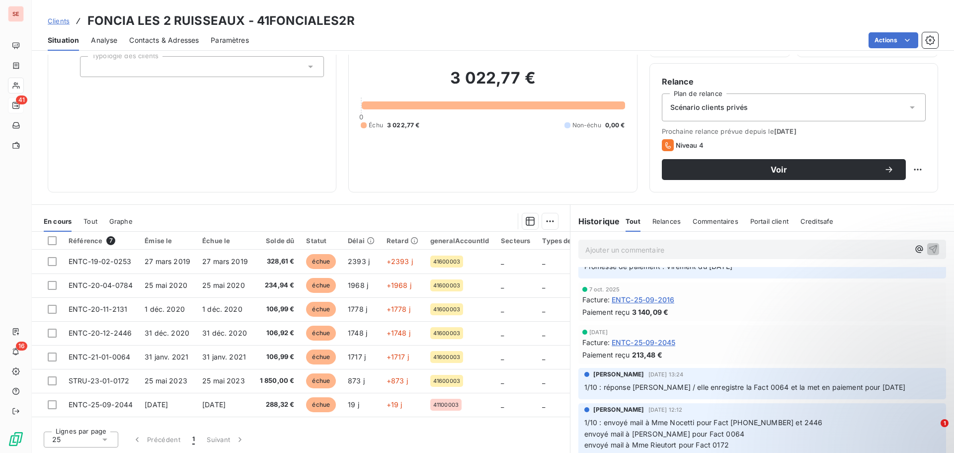
scroll to position [50, 0]
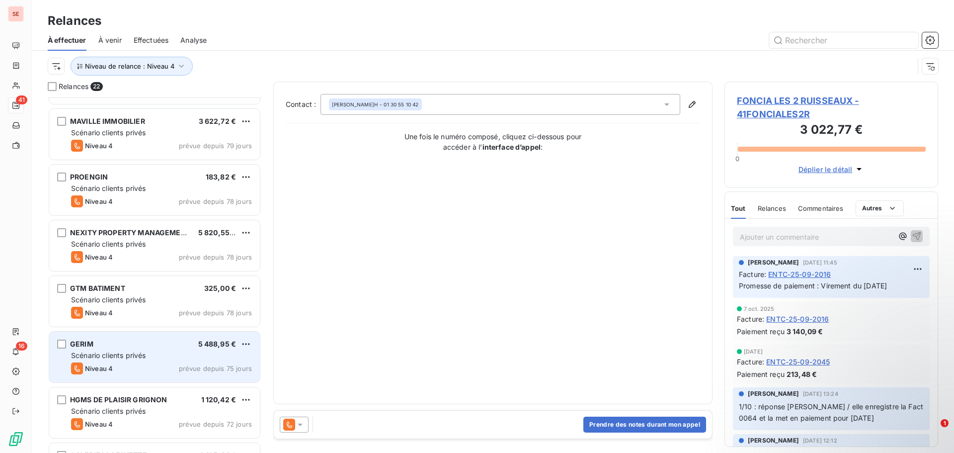
scroll to position [696, 0]
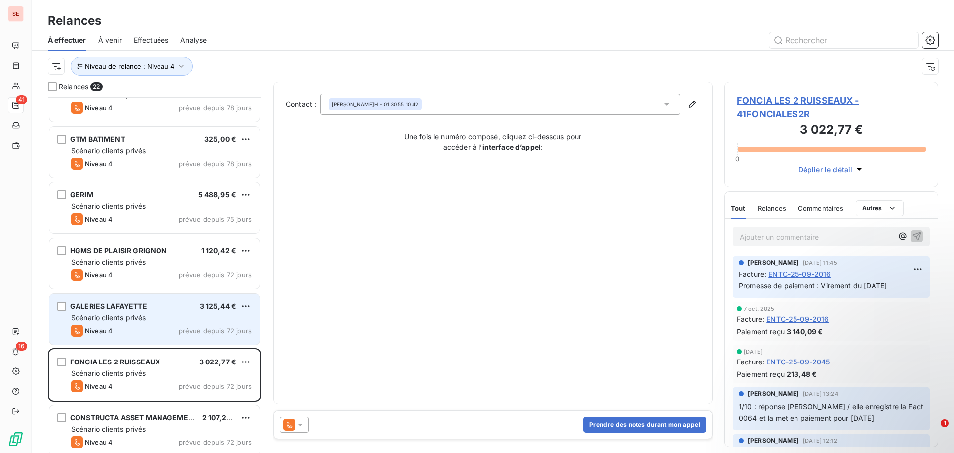
click at [153, 314] on div "Scénario clients privés" at bounding box center [161, 318] width 181 height 10
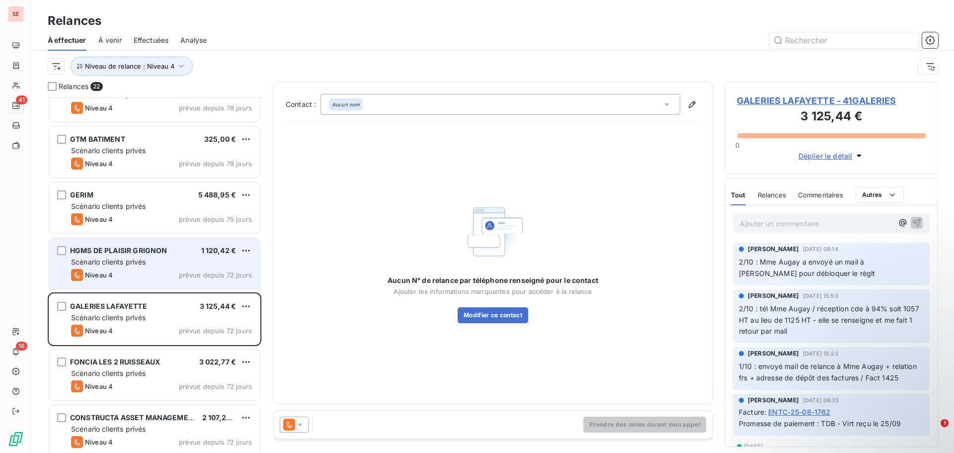
click at [152, 266] on div "Scénario clients privés" at bounding box center [161, 262] width 181 height 10
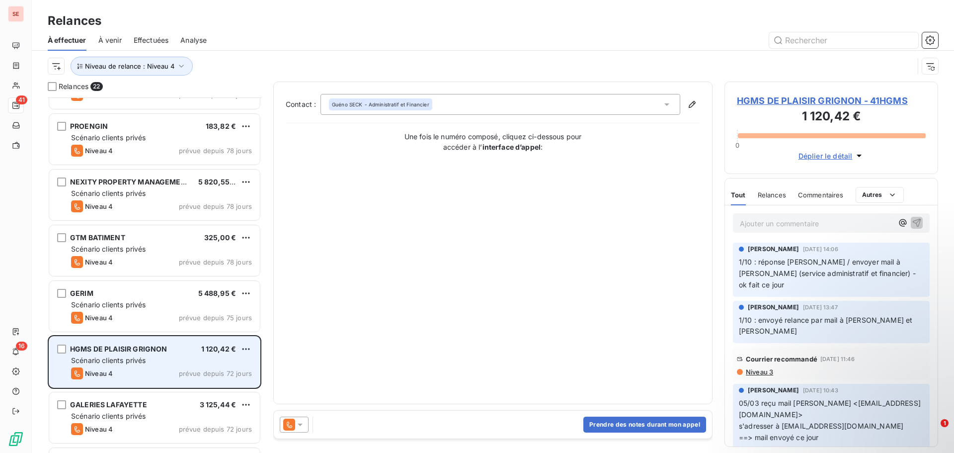
scroll to position [597, 0]
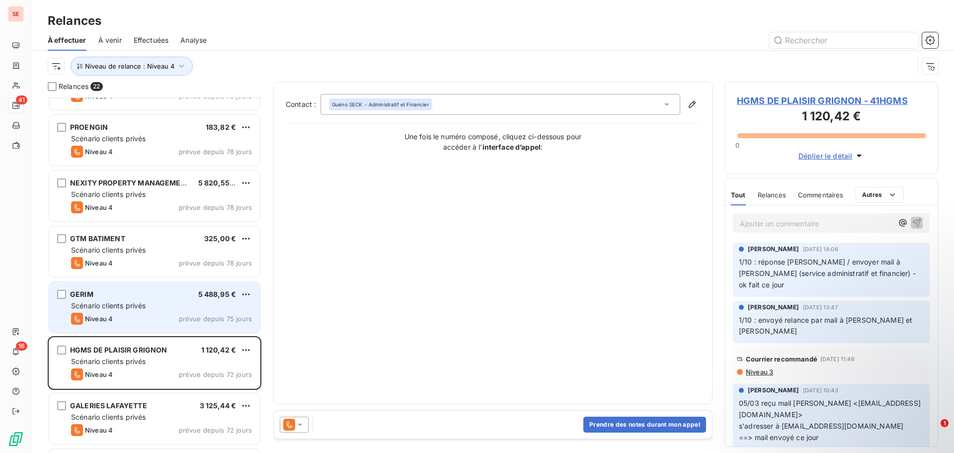
click at [149, 302] on div "Scénario clients privés" at bounding box center [161, 306] width 181 height 10
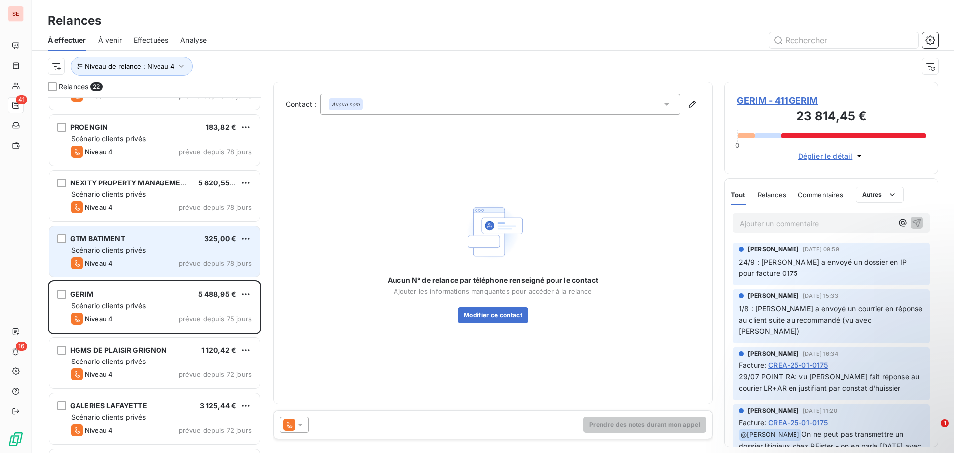
click at [162, 249] on div "Scénario clients privés" at bounding box center [161, 250] width 181 height 10
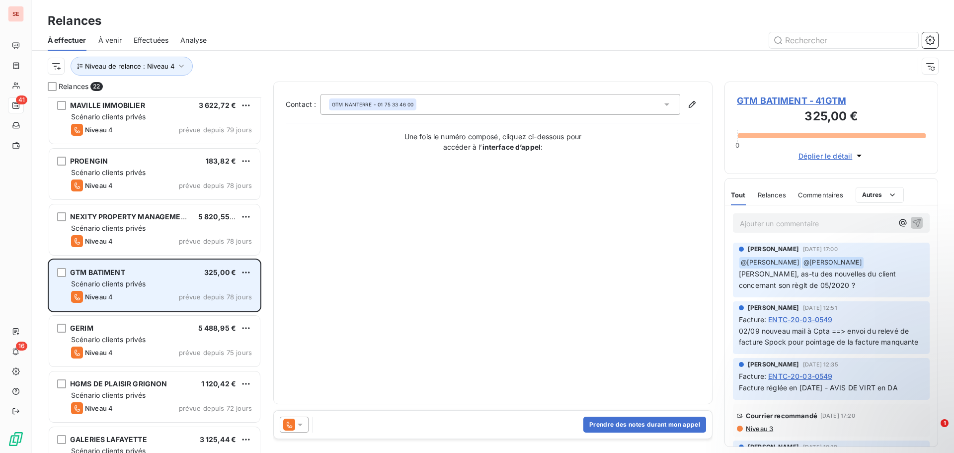
scroll to position [547, 0]
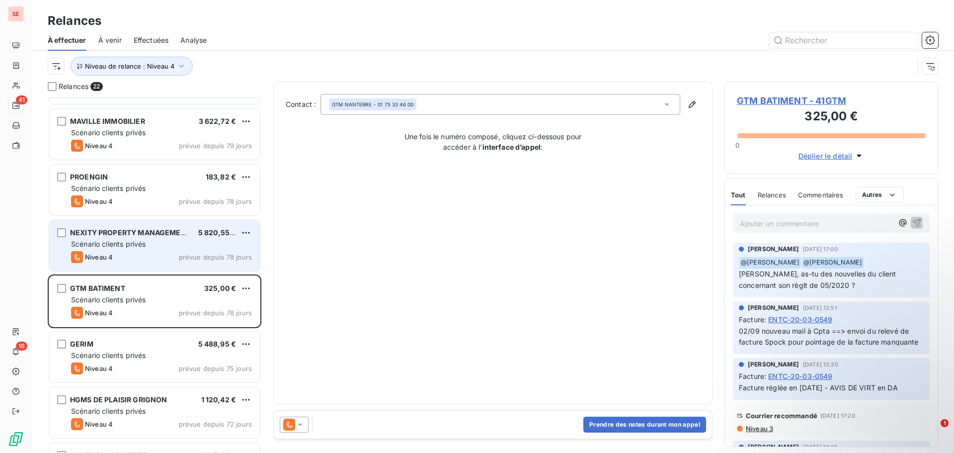
click at [139, 238] on div "NEXITY PROPERTY MANAGEMENT" at bounding box center [130, 233] width 120 height 10
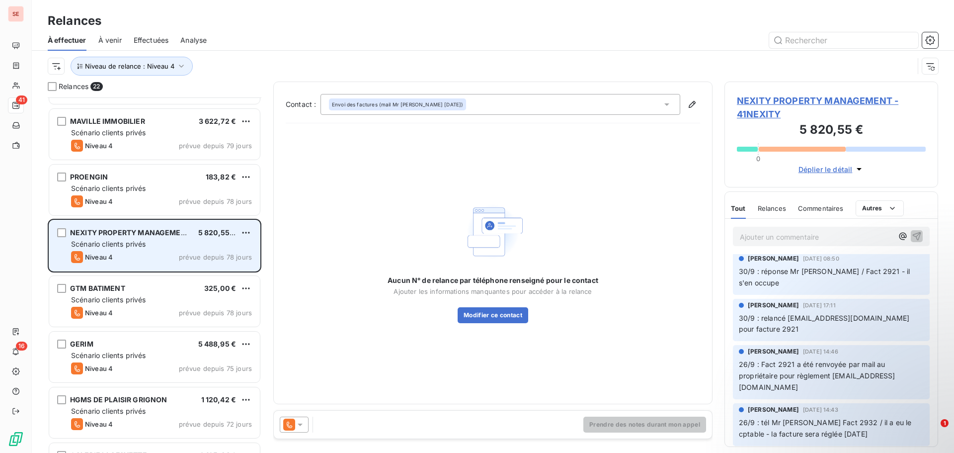
scroll to position [448, 0]
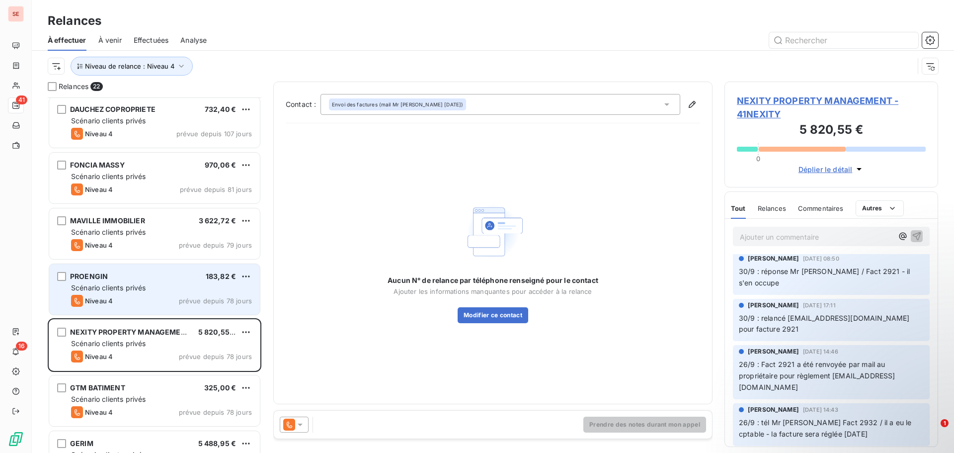
click at [123, 293] on div "PROENGIN 183,82 € Scénario clients privés Niveau 4 prévue depuis 78 jours" at bounding box center [154, 289] width 211 height 51
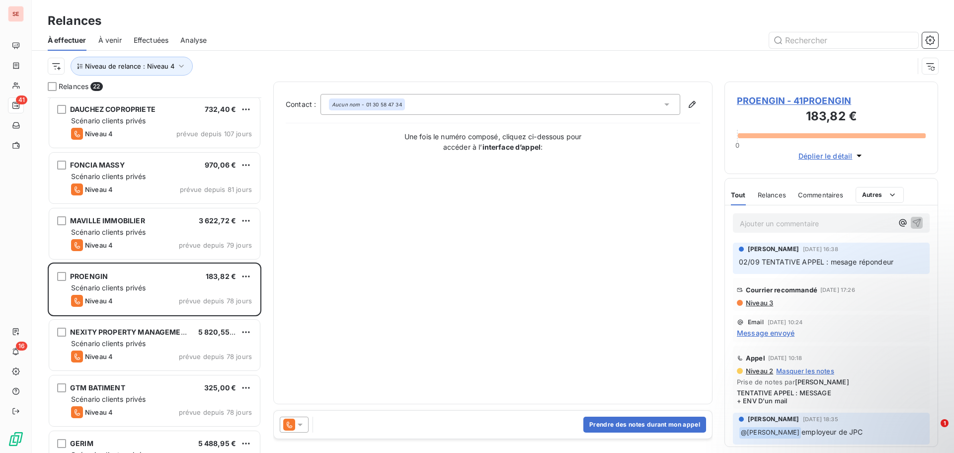
click at [766, 102] on span "PROENGIN - 41PROENGIN" at bounding box center [831, 100] width 189 height 13
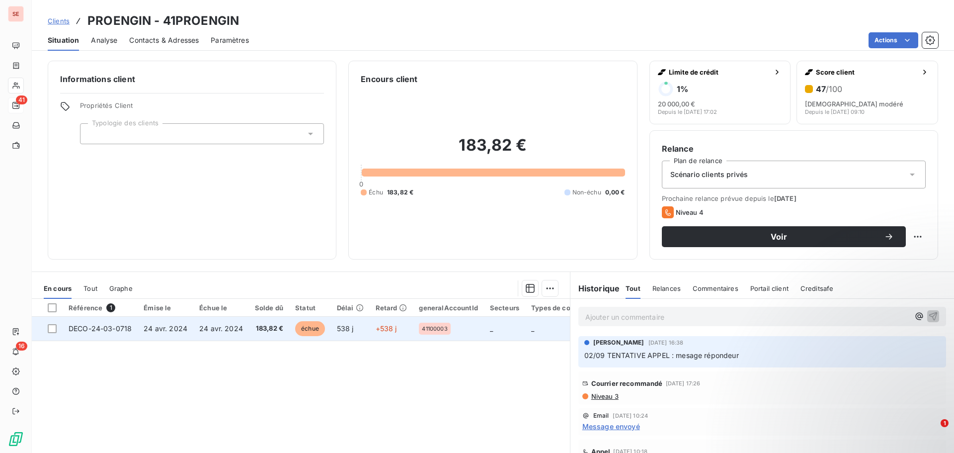
click at [182, 329] on span "24 avr. 2024" at bounding box center [166, 328] width 44 height 8
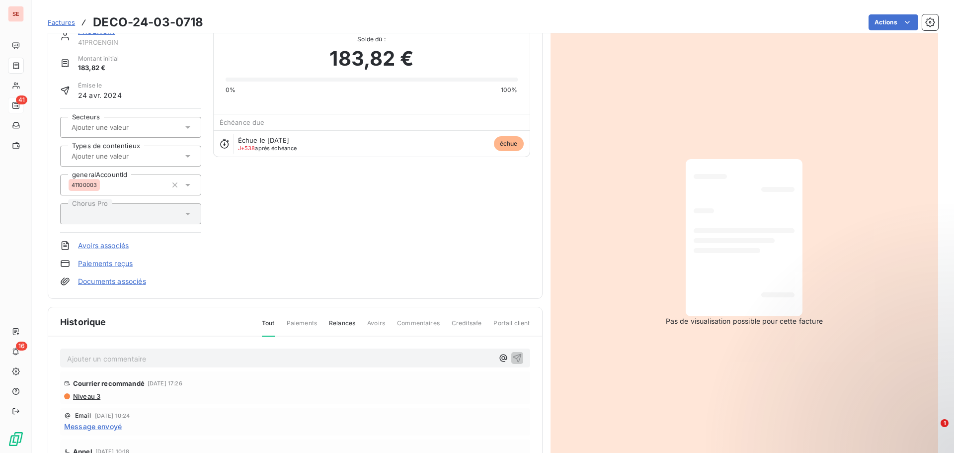
scroll to position [100, 0]
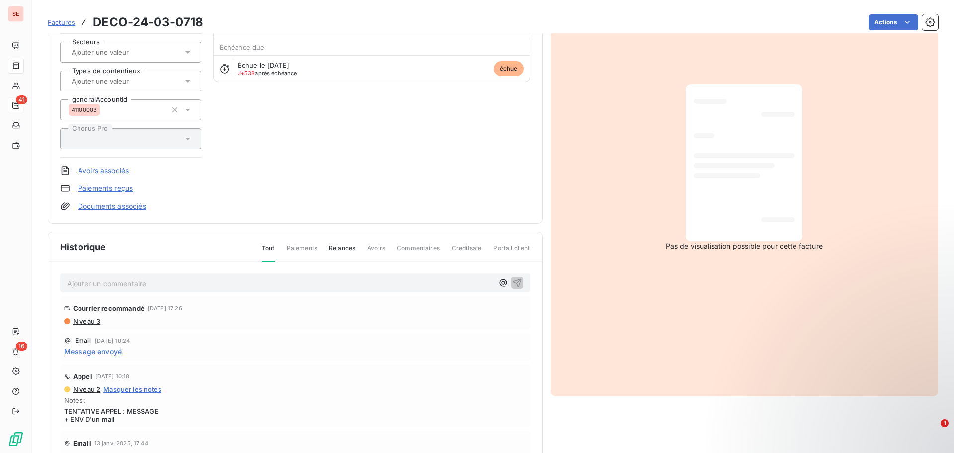
click at [81, 323] on span "Niveau 3" at bounding box center [86, 321] width 28 height 8
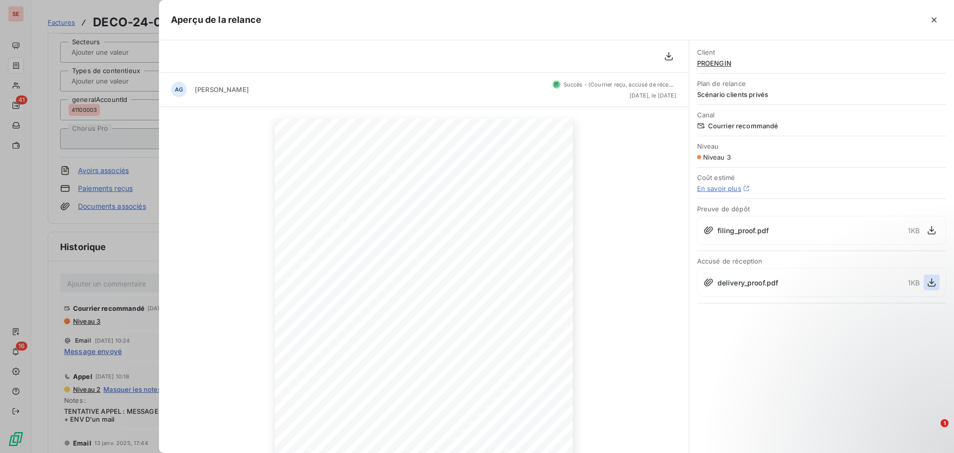
click at [934, 283] on icon "button" at bounding box center [932, 282] width 10 height 10
click at [727, 291] on div "delivery_proof.pdf 1 KB" at bounding box center [821, 282] width 249 height 29
click at [10, 213] on div at bounding box center [477, 226] width 954 height 453
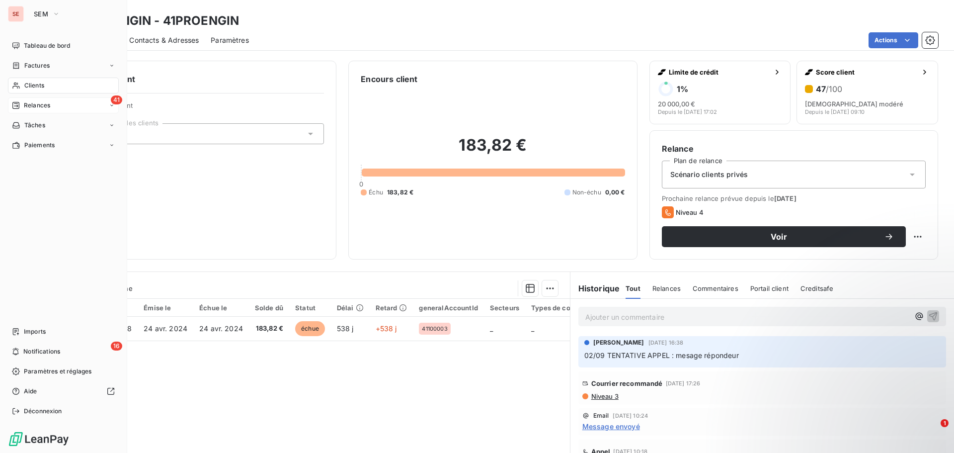
click at [35, 103] on span "Relances" at bounding box center [37, 105] width 26 height 9
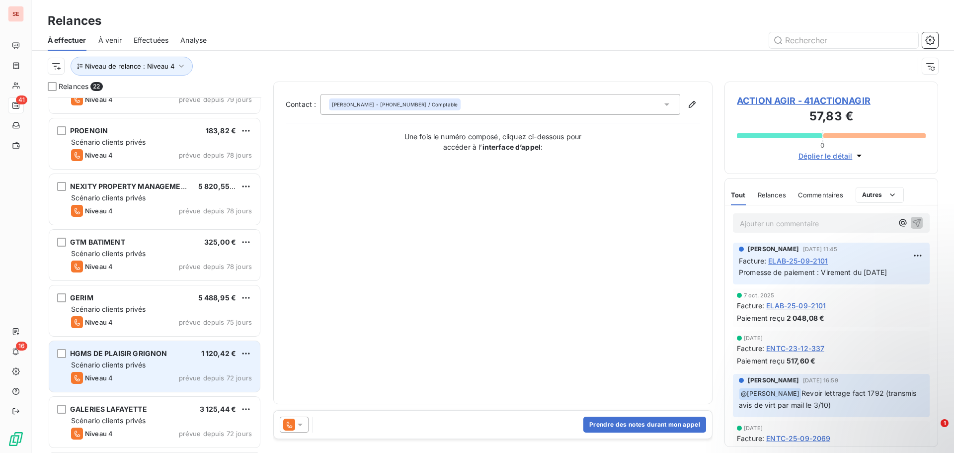
scroll to position [522, 0]
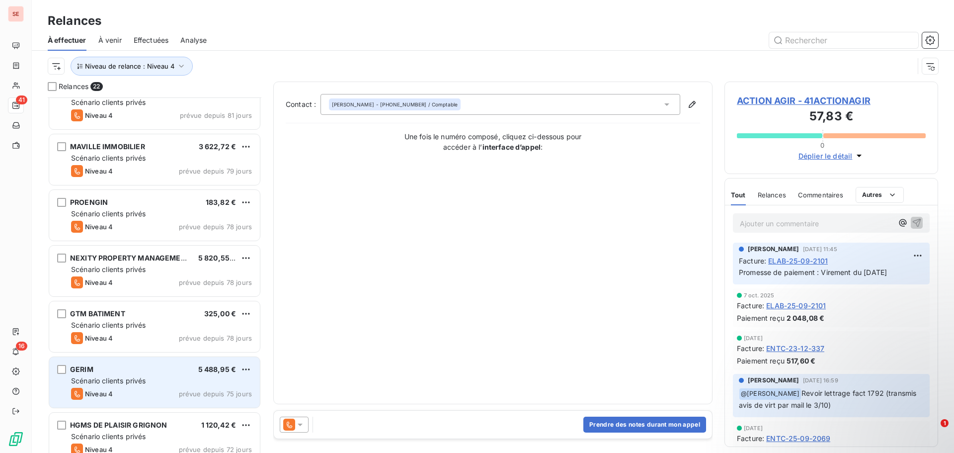
click at [185, 368] on div "GERIM 5 488,95 €" at bounding box center [161, 369] width 181 height 9
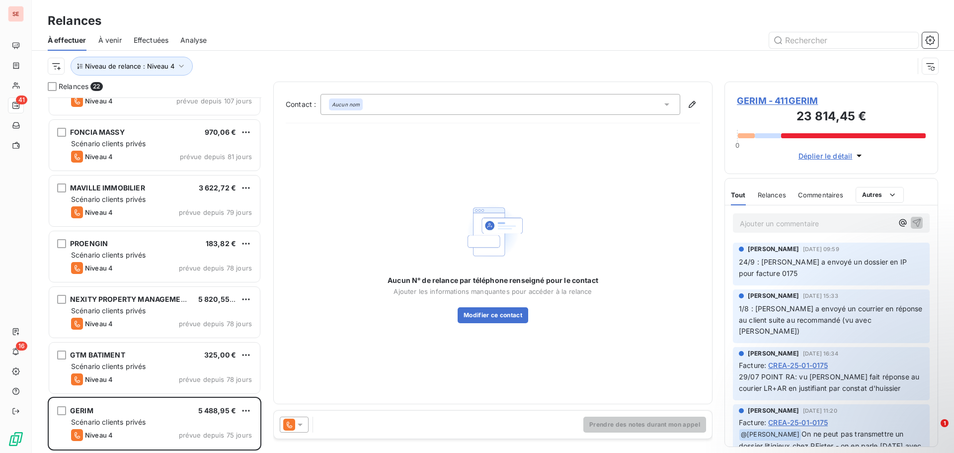
scroll to position [422, 0]
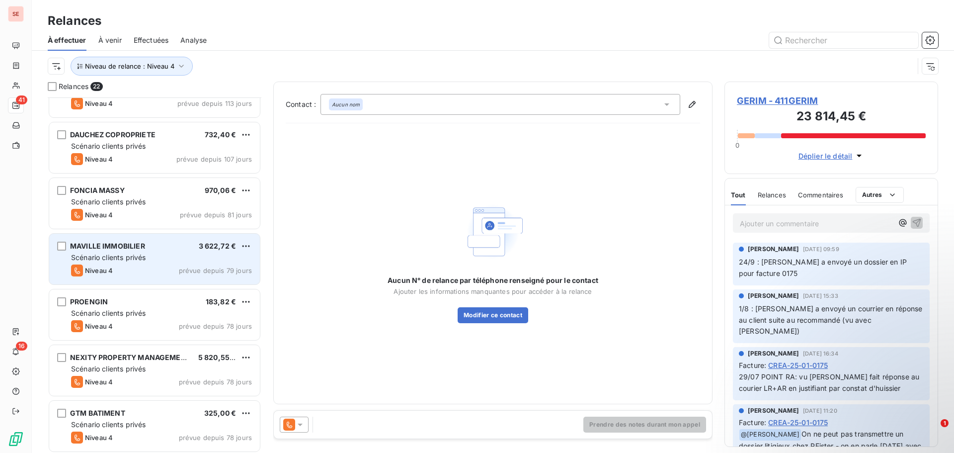
click at [176, 267] on div "Niveau 4 prévue depuis 79 jours" at bounding box center [161, 270] width 181 height 12
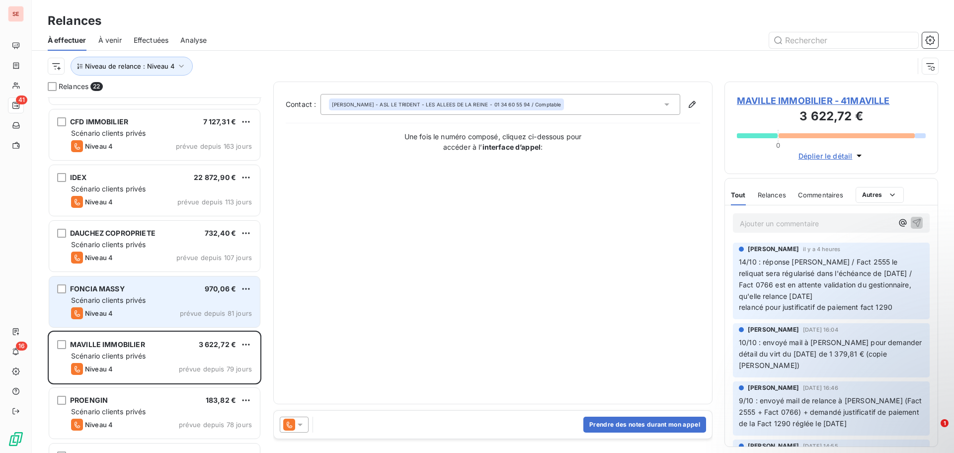
scroll to position [323, 0]
click at [177, 293] on div "FONCIA MASSY 970,06 €" at bounding box center [161, 289] width 181 height 9
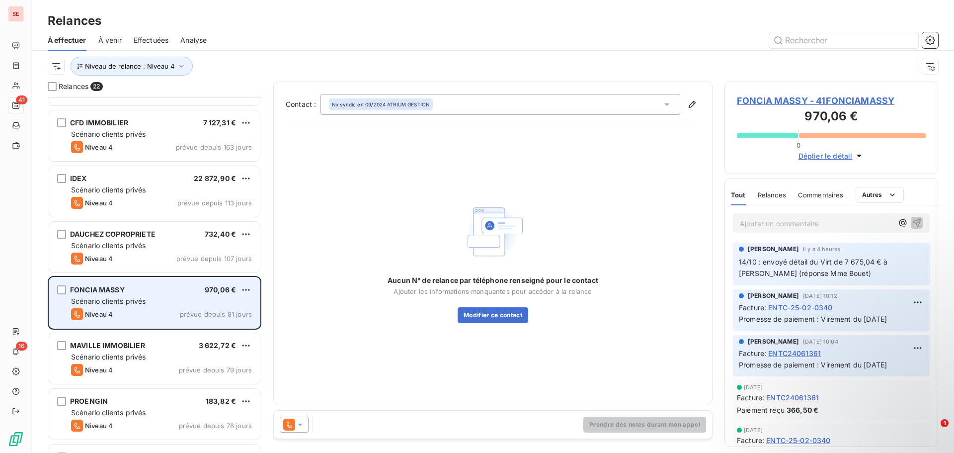
scroll to position [273, 0]
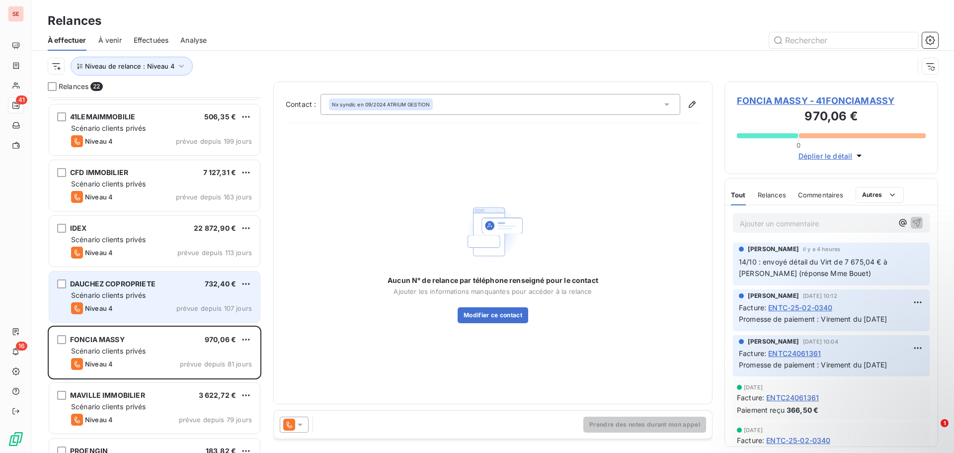
click at [185, 280] on div "DAUCHEZ COPROPRIETE 732,40 €" at bounding box center [161, 283] width 181 height 9
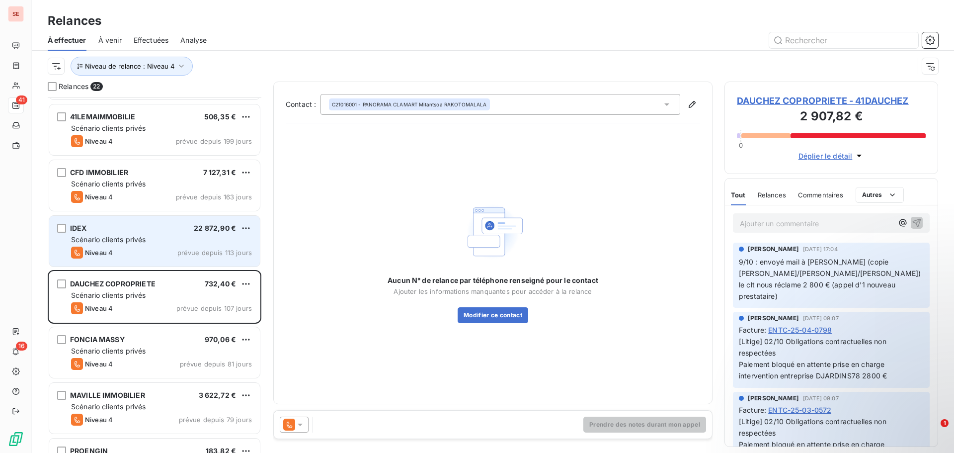
click at [188, 244] on div "IDEX 22 872,90 € Scénario clients privés Niveau 4 prévue depuis 113 jours" at bounding box center [154, 241] width 211 height 51
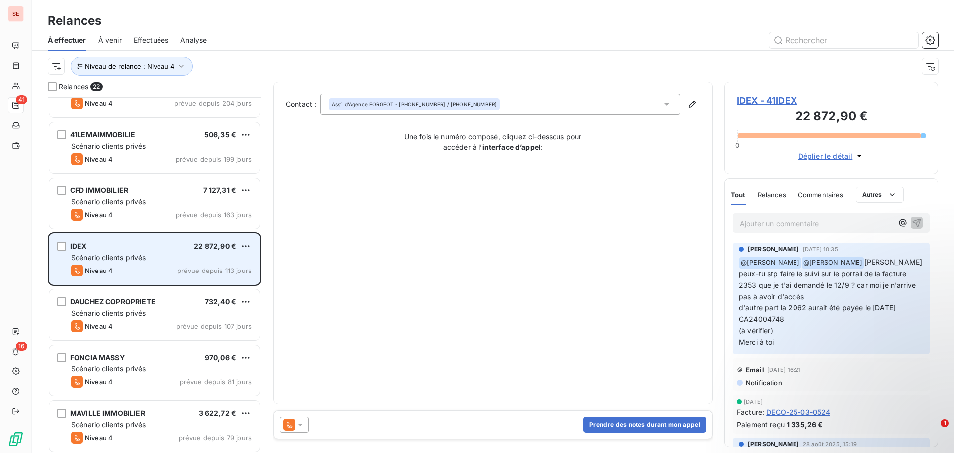
scroll to position [224, 0]
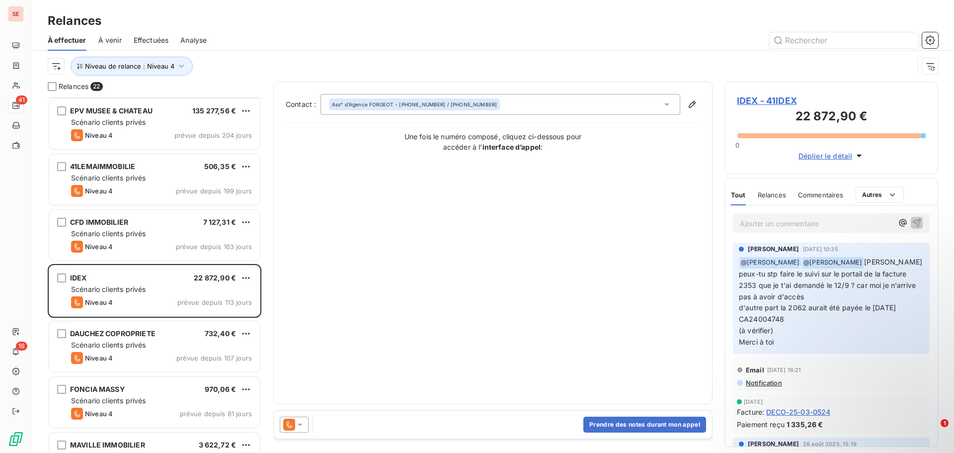
click at [768, 104] on span "IDEX - 41IDEX" at bounding box center [831, 100] width 189 height 13
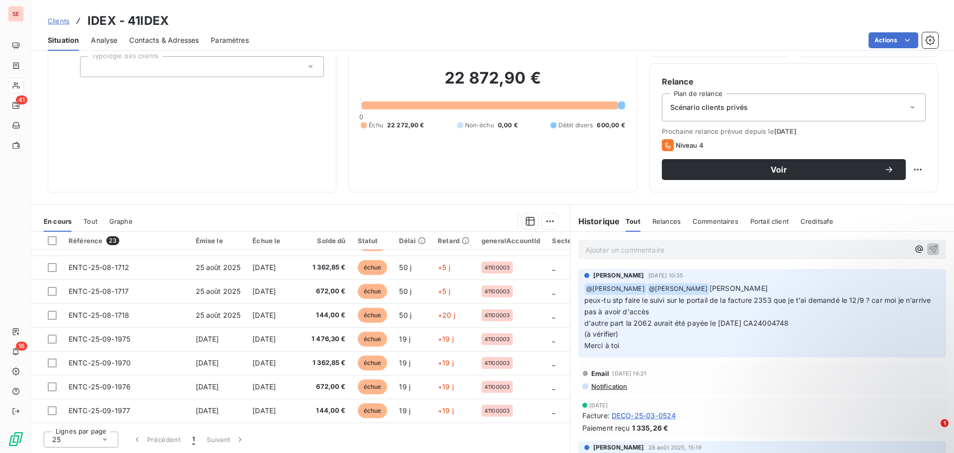
scroll to position [380, 0]
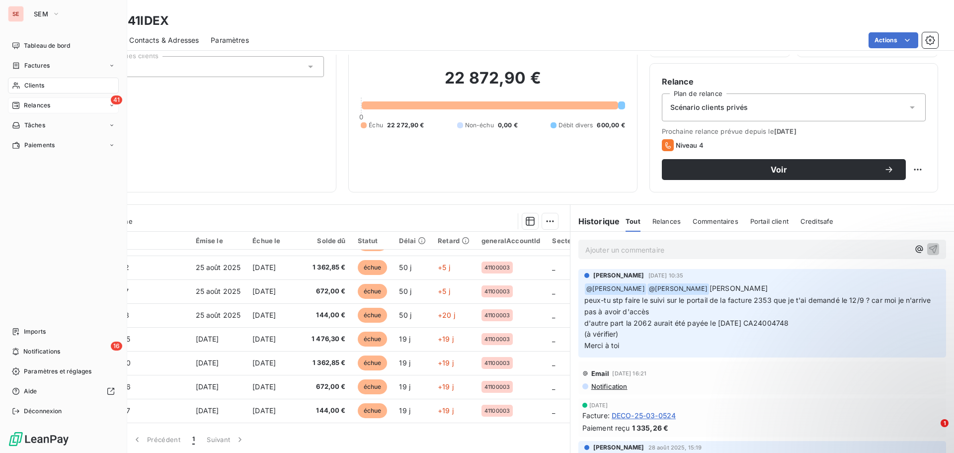
click at [30, 101] on span "Relances" at bounding box center [37, 105] width 26 height 9
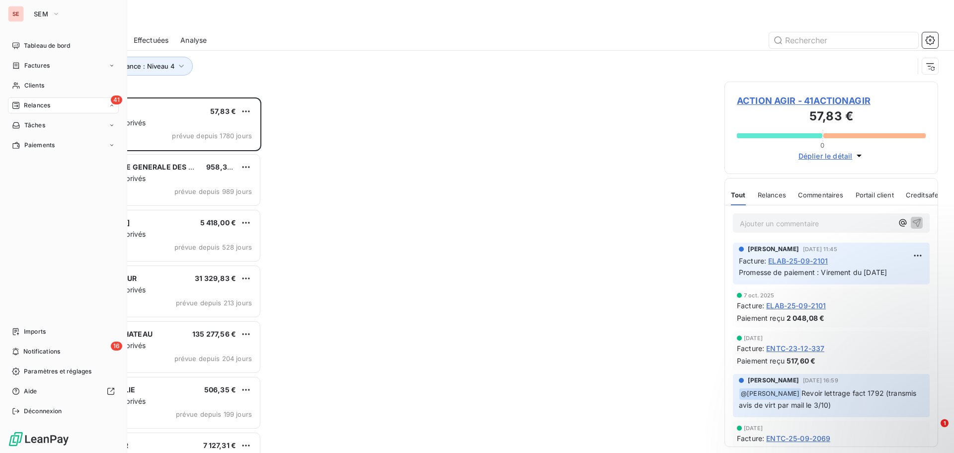
scroll to position [348, 206]
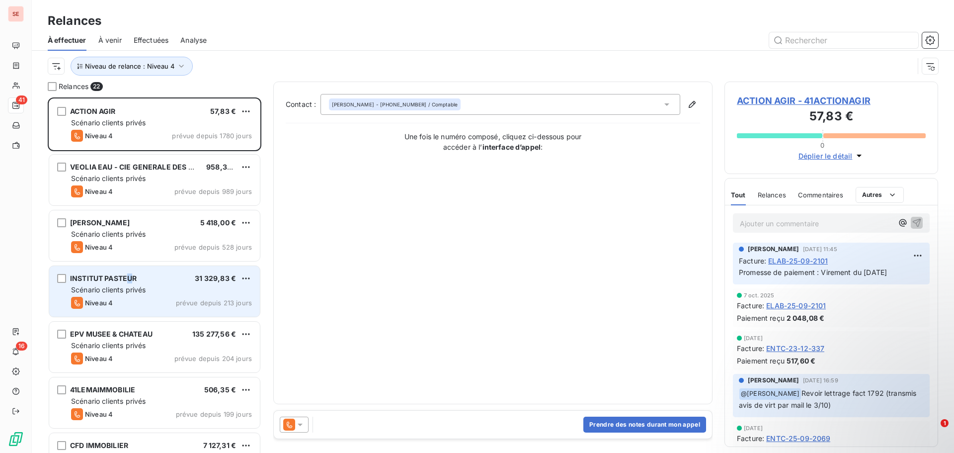
click at [130, 277] on span "INSTITUT PASTEUR" at bounding box center [103, 278] width 67 height 8
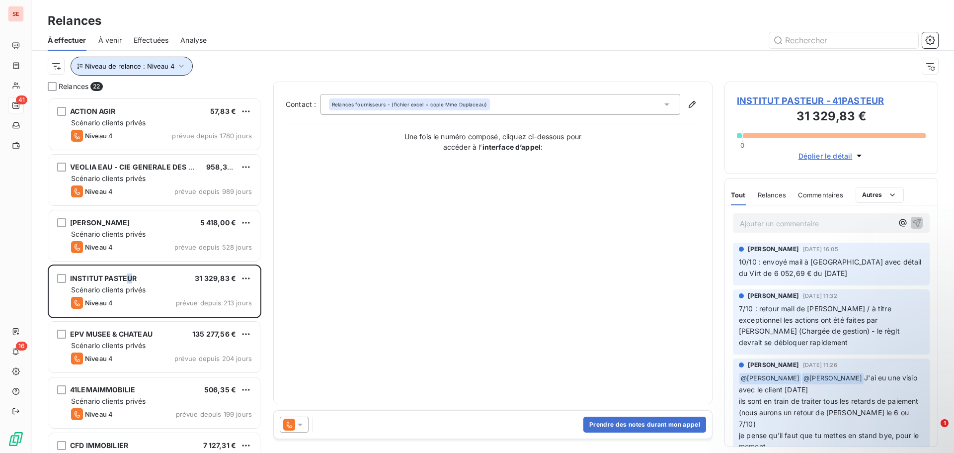
click at [178, 64] on icon "button" at bounding box center [181, 66] width 10 height 10
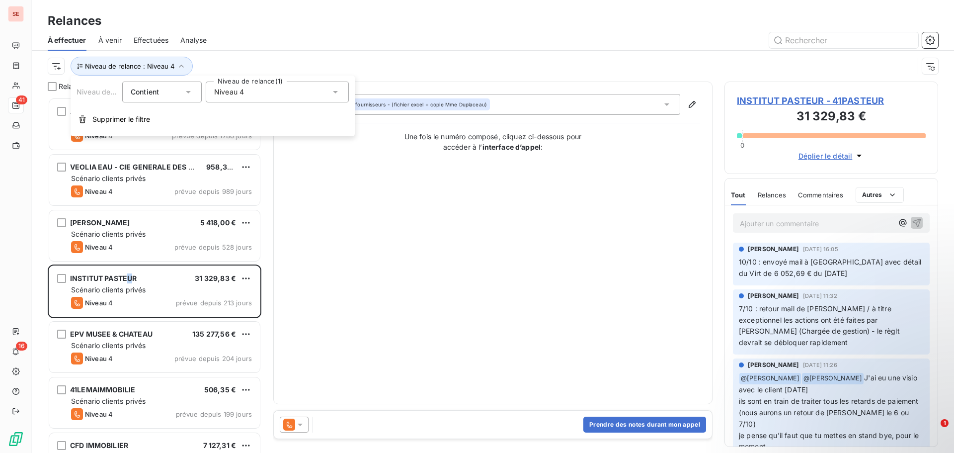
click at [242, 89] on span "Niveau 4" at bounding box center [229, 92] width 30 height 10
click at [216, 186] on icon at bounding box center [216, 185] width 6 height 6
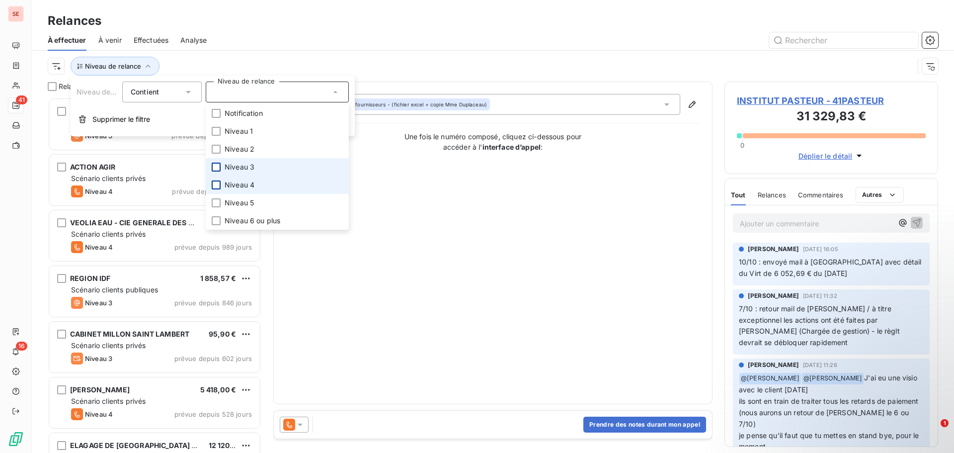
click at [216, 167] on div at bounding box center [216, 167] width 9 height 9
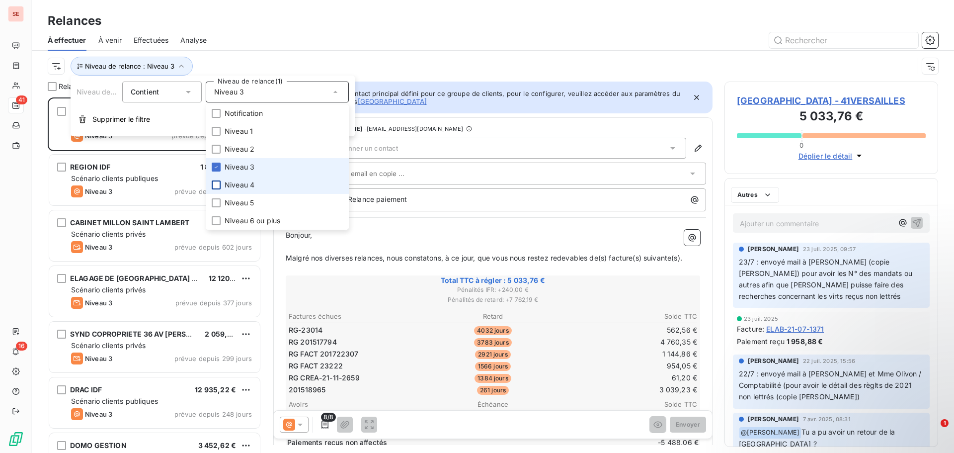
scroll to position [348, 206]
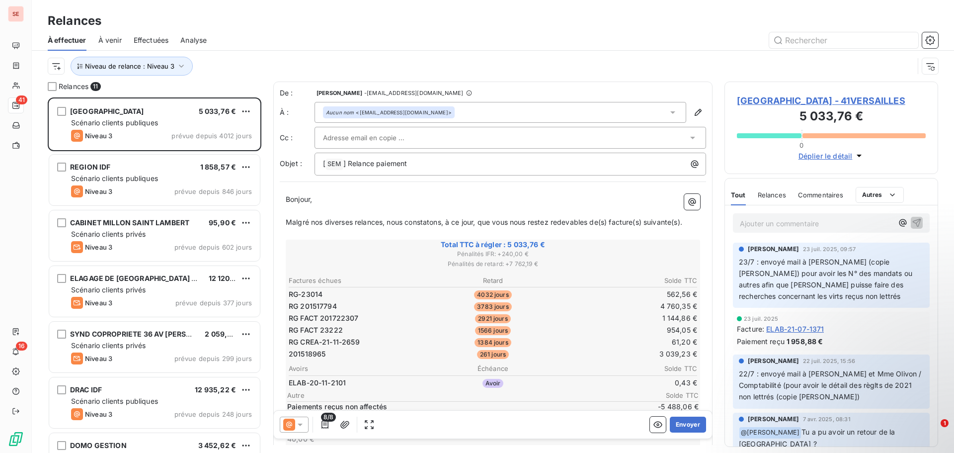
click at [317, 55] on div "Niveau de relance : Niveau 3" at bounding box center [493, 66] width 891 height 31
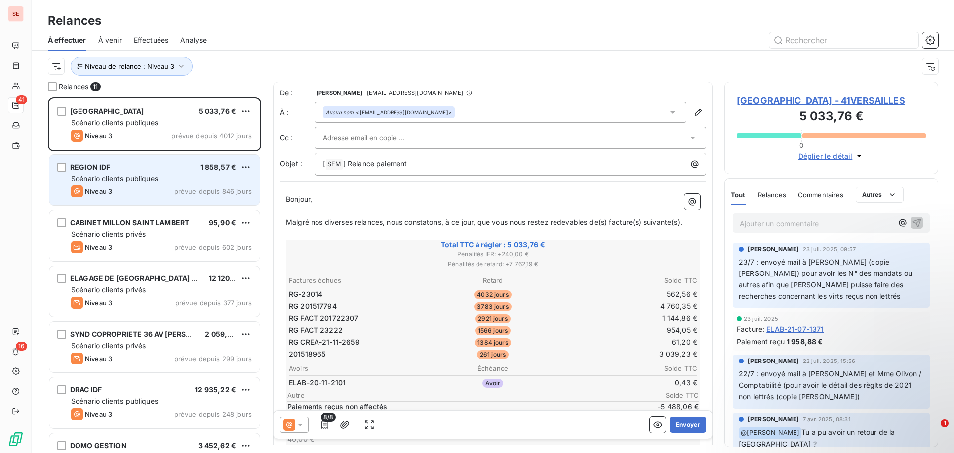
click at [162, 167] on div "REGION IDF 1 858,57 €" at bounding box center [161, 167] width 181 height 9
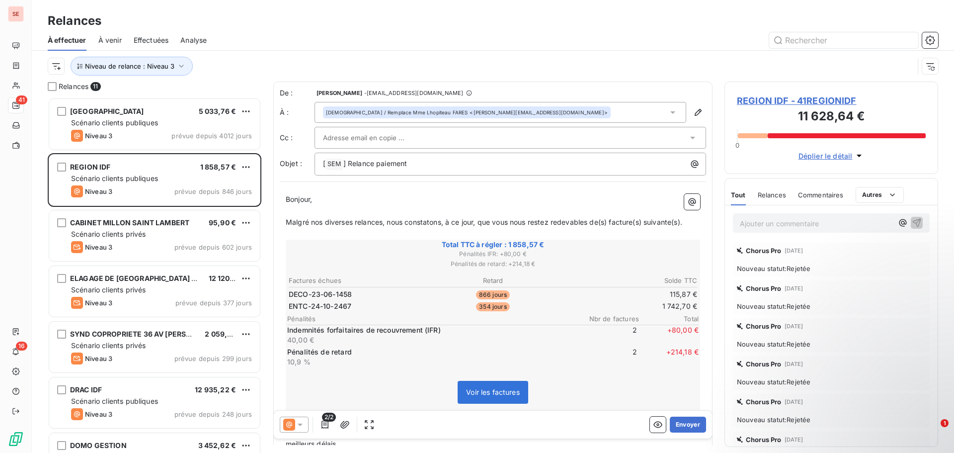
click at [795, 102] on span "REGION IDF - 41REGIONIDF" at bounding box center [831, 100] width 189 height 13
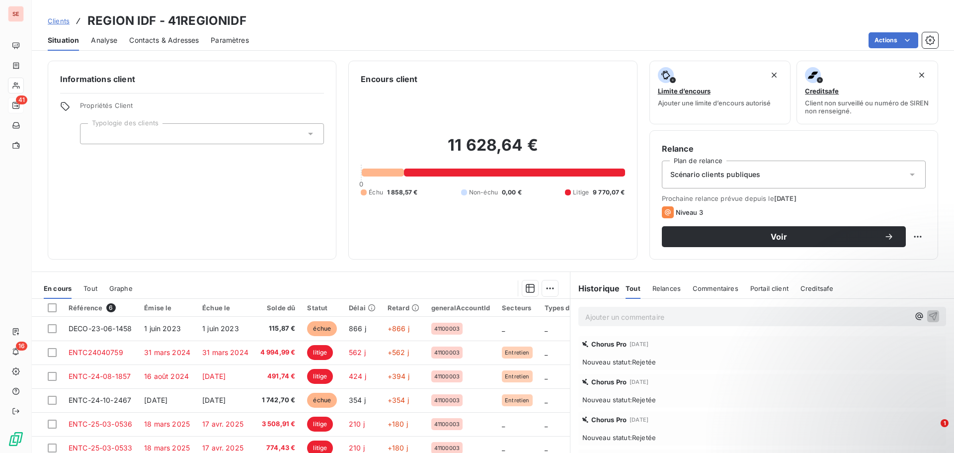
scroll to position [67, 0]
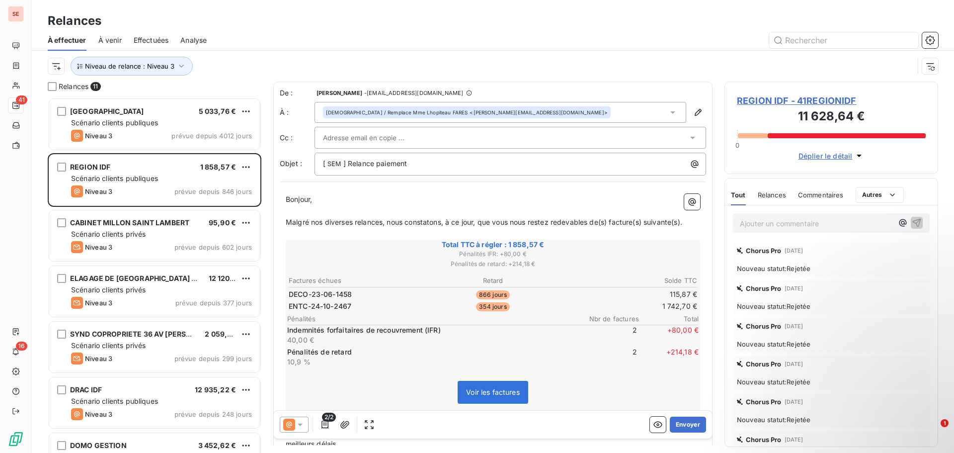
scroll to position [348, 206]
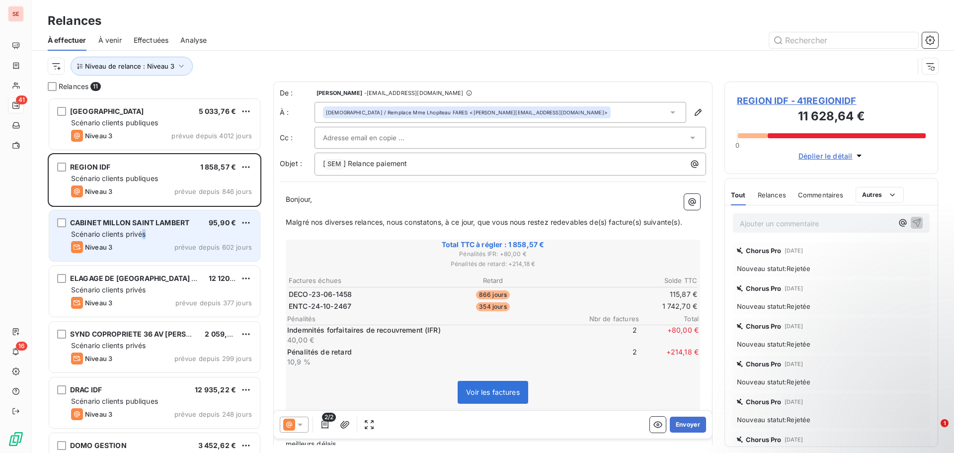
click at [145, 231] on span "Scénario clients privés" at bounding box center [108, 234] width 75 height 8
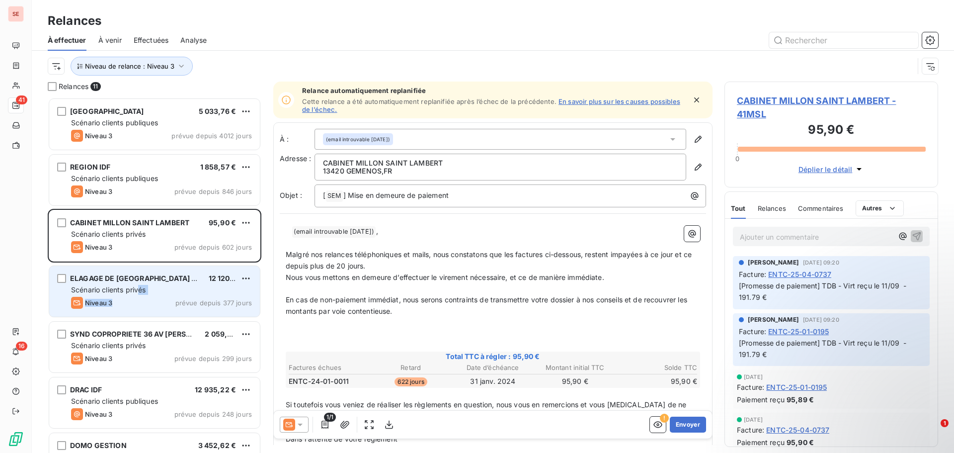
click at [138, 295] on div "ELAGAGE DE [GEOGRAPHIC_DATA] SUIVI ARBORICOLE 12 120,00 € Scénario clients priv…" at bounding box center [154, 291] width 211 height 51
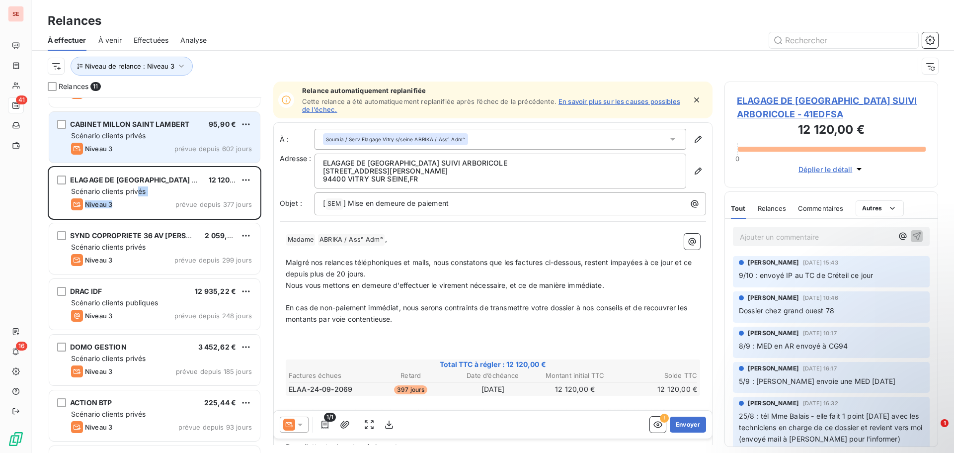
scroll to position [100, 0]
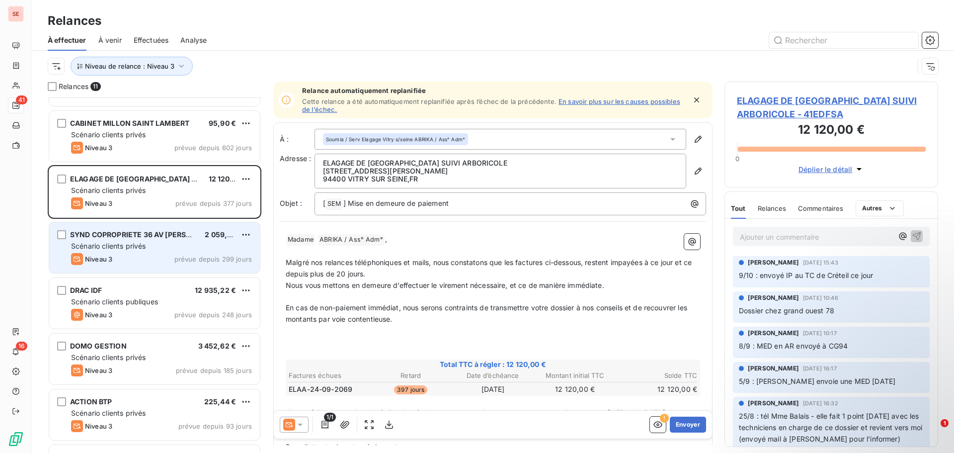
click at [163, 238] on span "SYND COPROPRIETE 36 AV [PERSON_NAME]" at bounding box center [147, 234] width 155 height 8
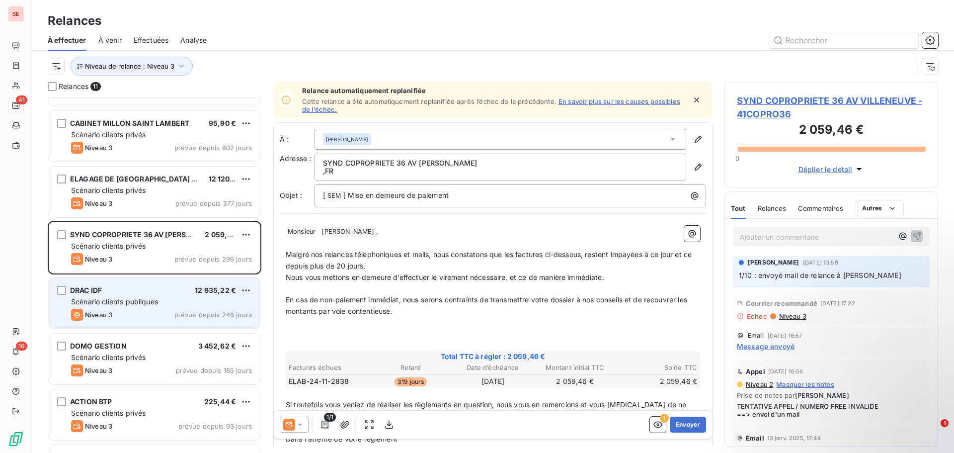
click at [158, 302] on span "Scénario clients publiques" at bounding box center [114, 301] width 87 height 8
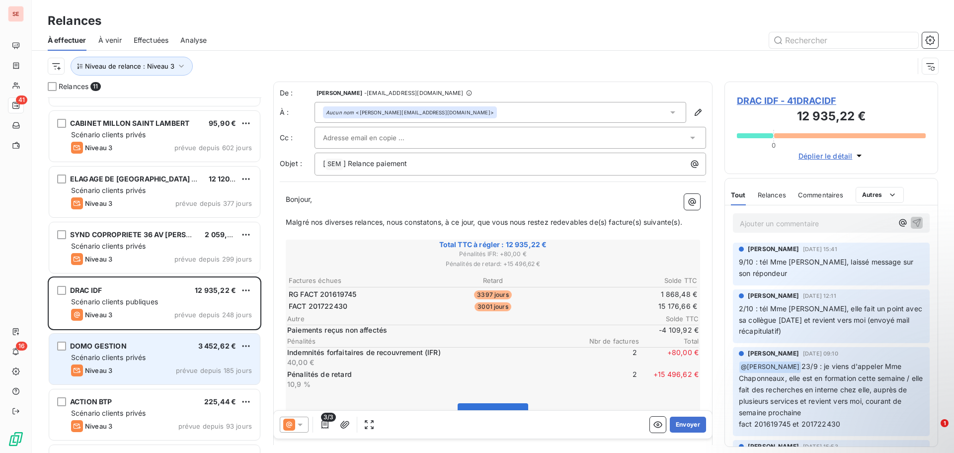
click at [153, 351] on div "DOMO GESTION 3 452,62 € Scénario clients privés Niveau 3 prévue depuis 185 jours" at bounding box center [154, 358] width 211 height 51
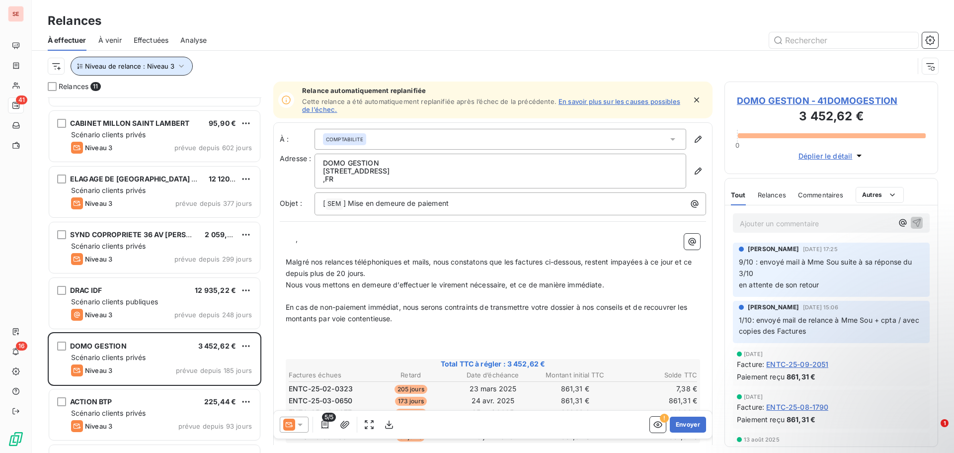
click at [177, 71] on button "Niveau de relance : Niveau 3" at bounding box center [132, 66] width 122 height 19
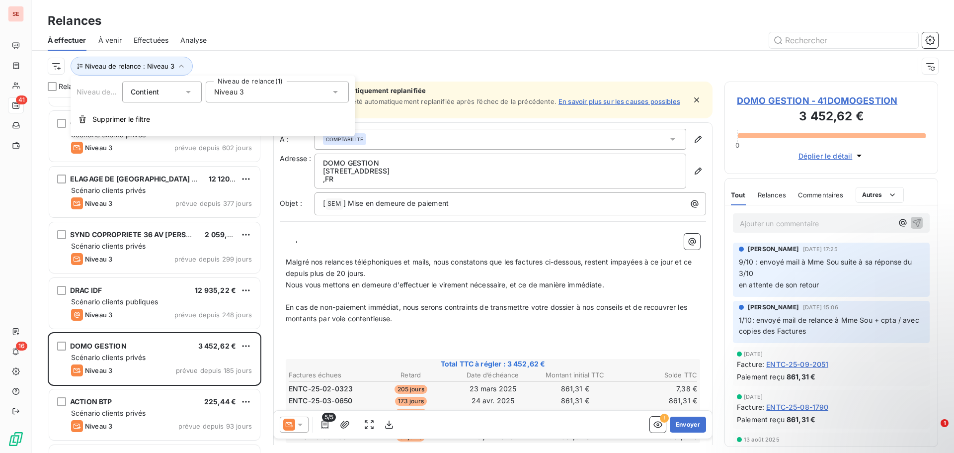
click at [231, 90] on span "Niveau 3" at bounding box center [229, 92] width 30 height 10
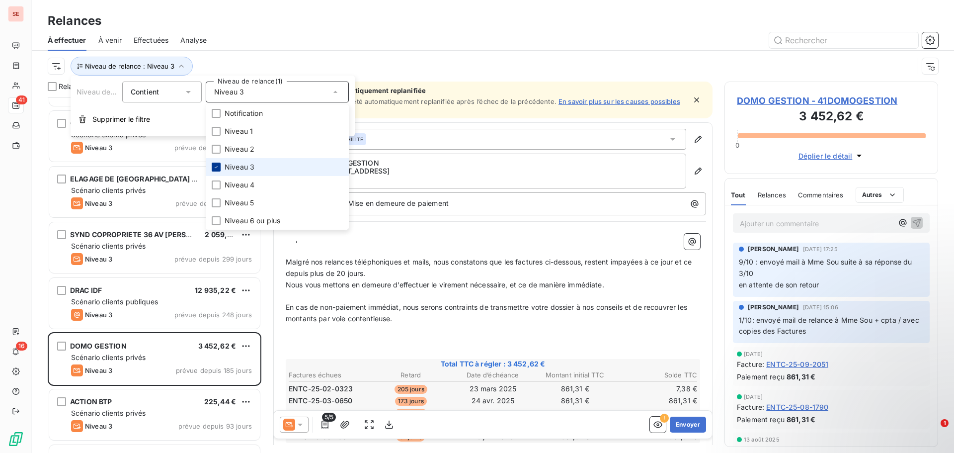
click at [216, 167] on icon at bounding box center [216, 167] width 3 height 2
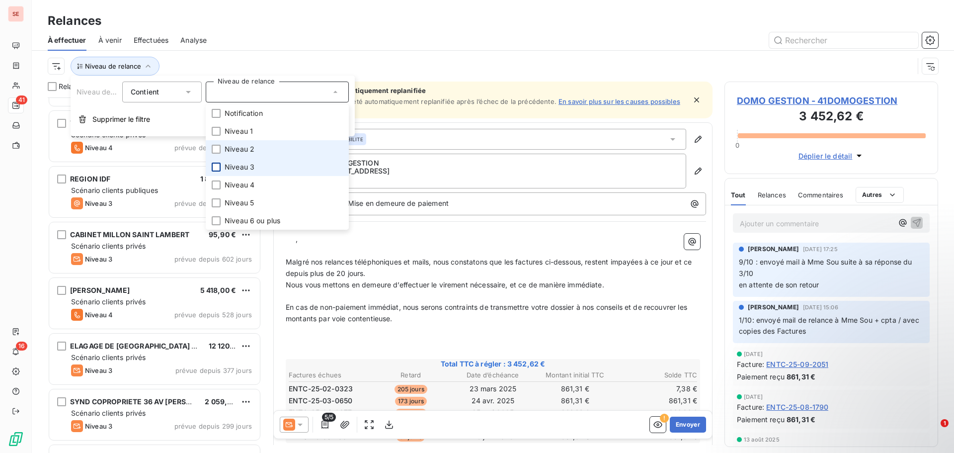
click at [242, 148] on span "Niveau 2" at bounding box center [240, 149] width 30 height 10
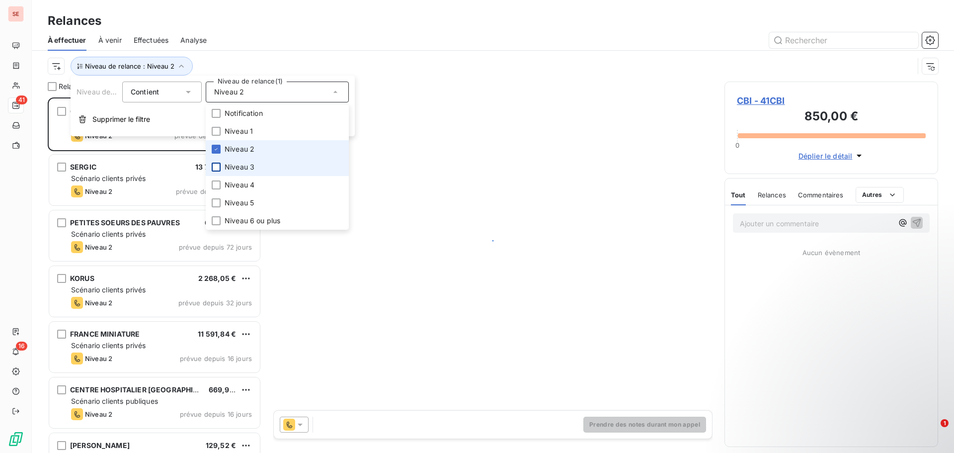
scroll to position [348, 206]
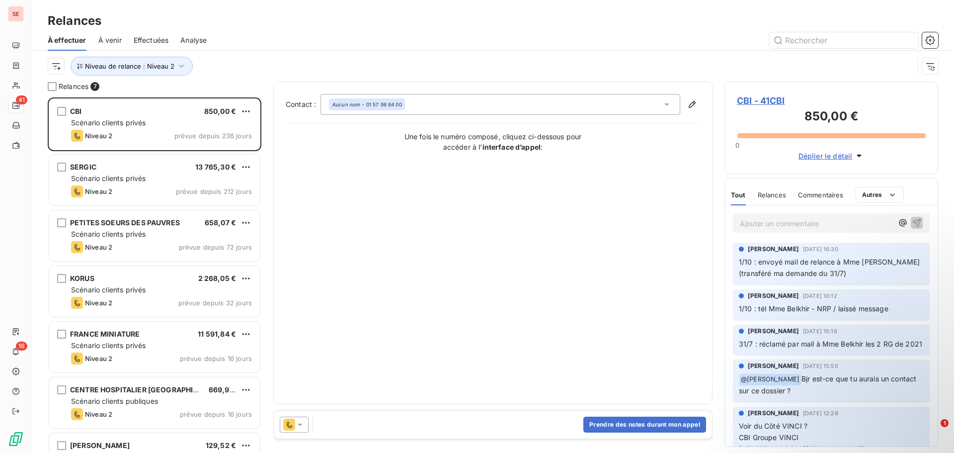
click at [274, 59] on div "Niveau de relance : Niveau 2" at bounding box center [481, 66] width 866 height 19
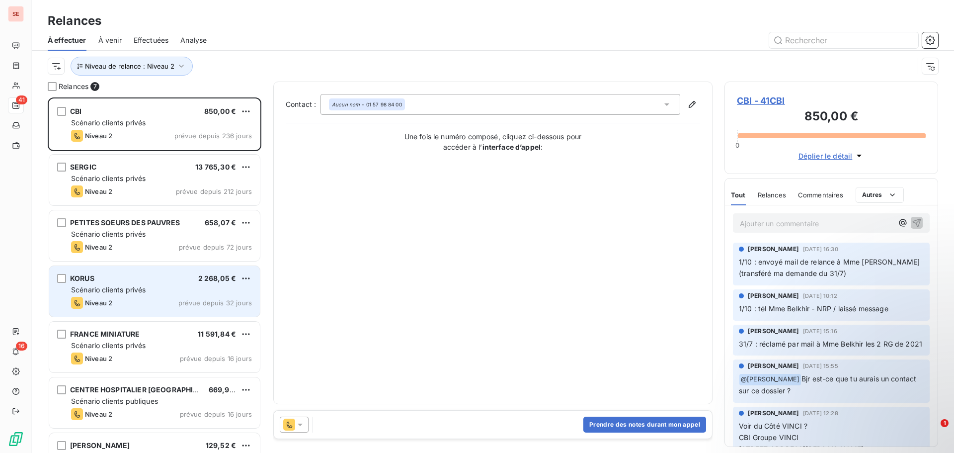
click at [123, 282] on div "KORUS 2 268,05 €" at bounding box center [161, 278] width 181 height 9
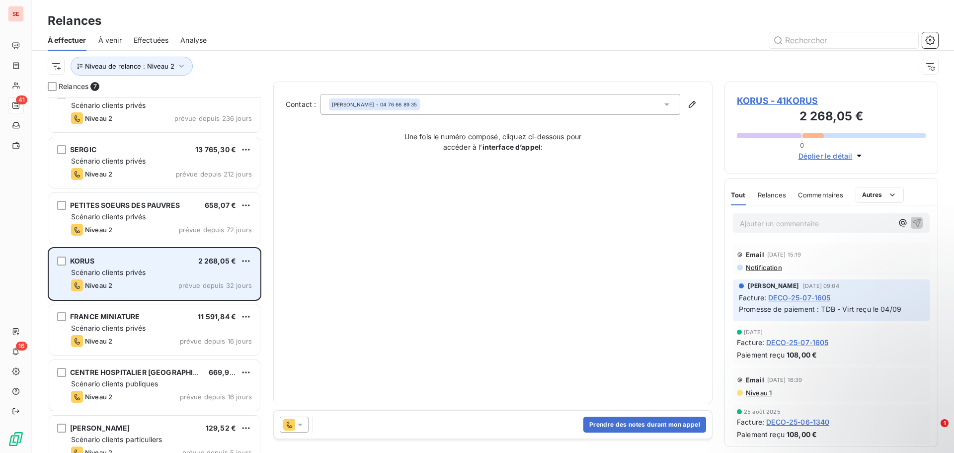
scroll to position [35, 0]
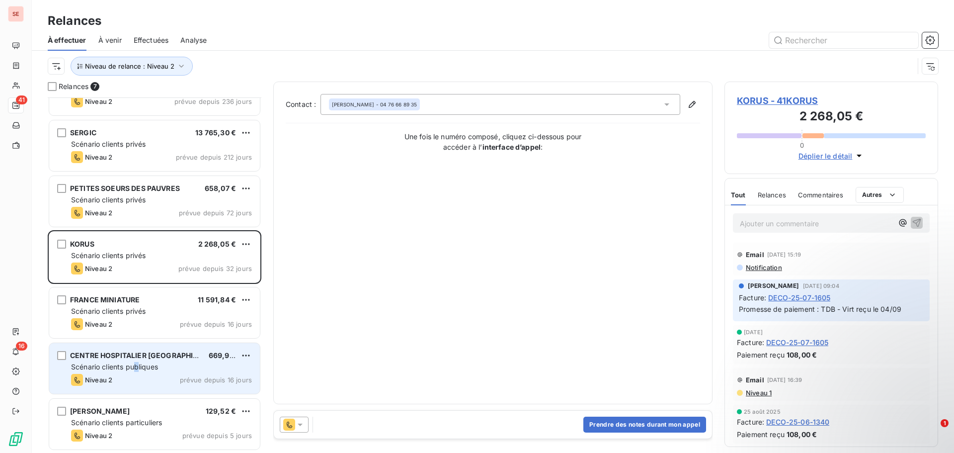
click at [137, 362] on span "Scénario clients publiques" at bounding box center [114, 366] width 87 height 8
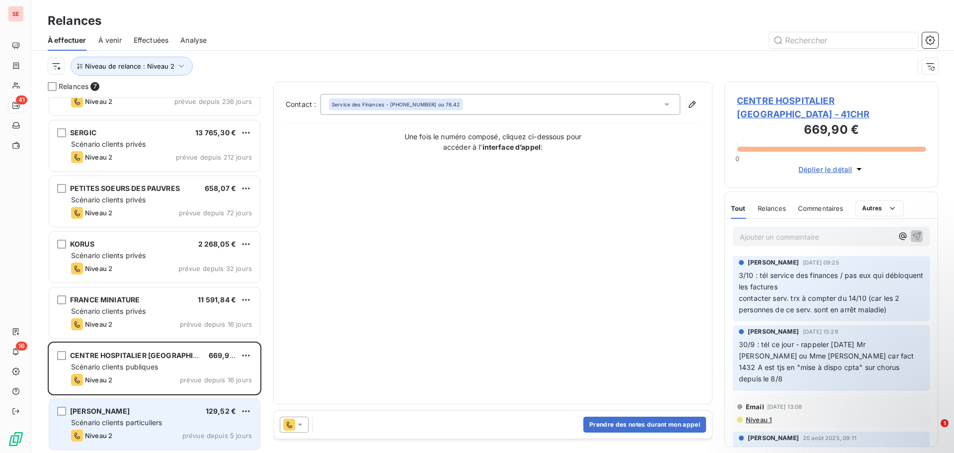
click at [130, 410] on span "[PERSON_NAME]" at bounding box center [100, 411] width 60 height 8
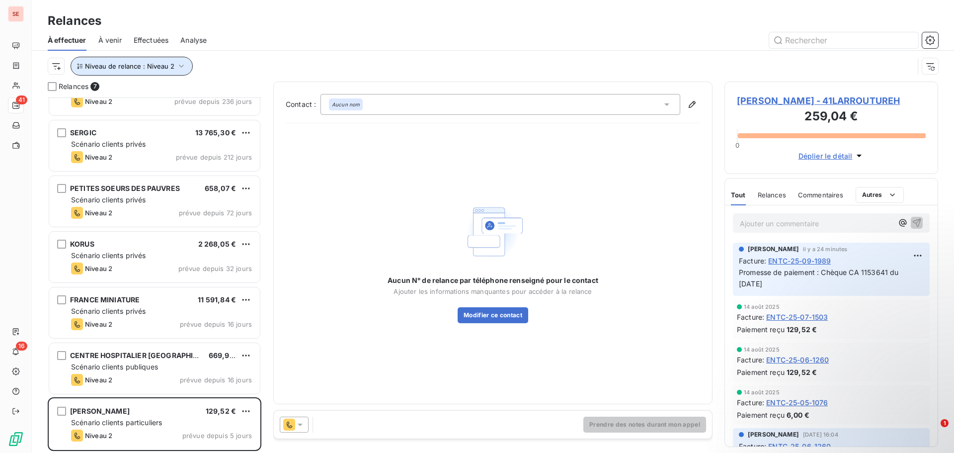
click at [173, 63] on button "Niveau de relance : Niveau 2" at bounding box center [132, 66] width 122 height 19
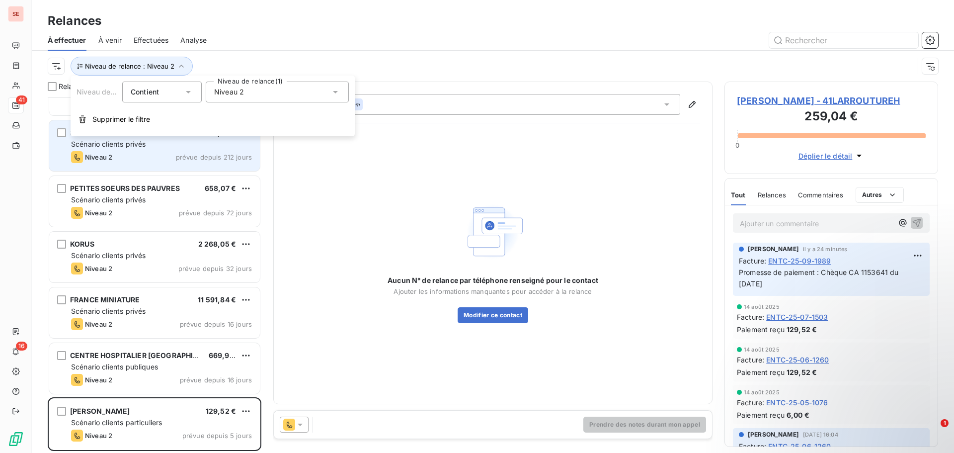
click at [132, 121] on span "Supprimer le filtre" at bounding box center [121, 119] width 58 height 10
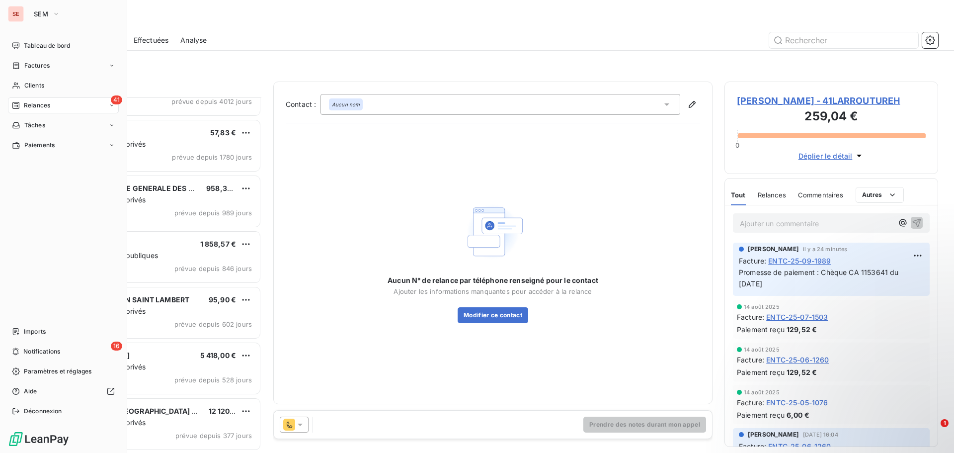
click at [33, 103] on span "Relances" at bounding box center [37, 105] width 26 height 9
click at [57, 88] on div "Clients" at bounding box center [63, 86] width 111 height 16
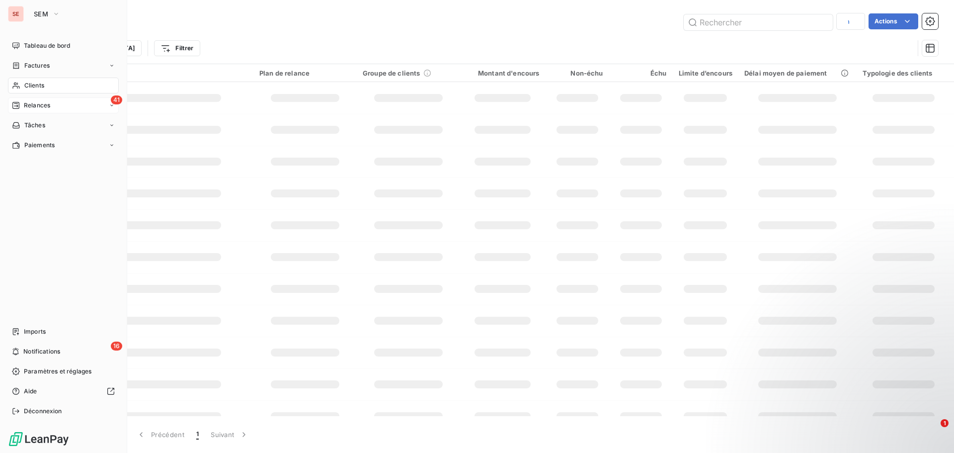
click at [55, 85] on div "Clients" at bounding box center [63, 86] width 111 height 16
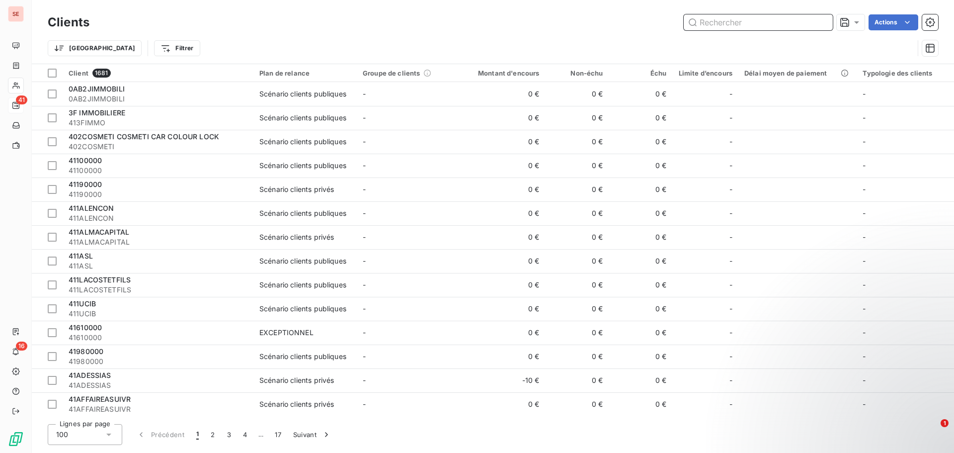
click at [746, 21] on input "text" at bounding box center [758, 22] width 149 height 16
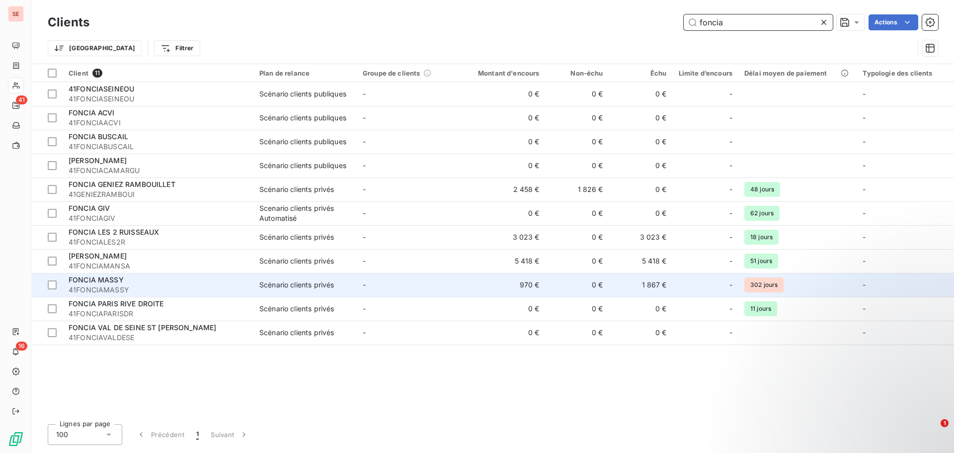
type input "foncia"
click at [156, 282] on div "FONCIA MASSY" at bounding box center [158, 280] width 179 height 10
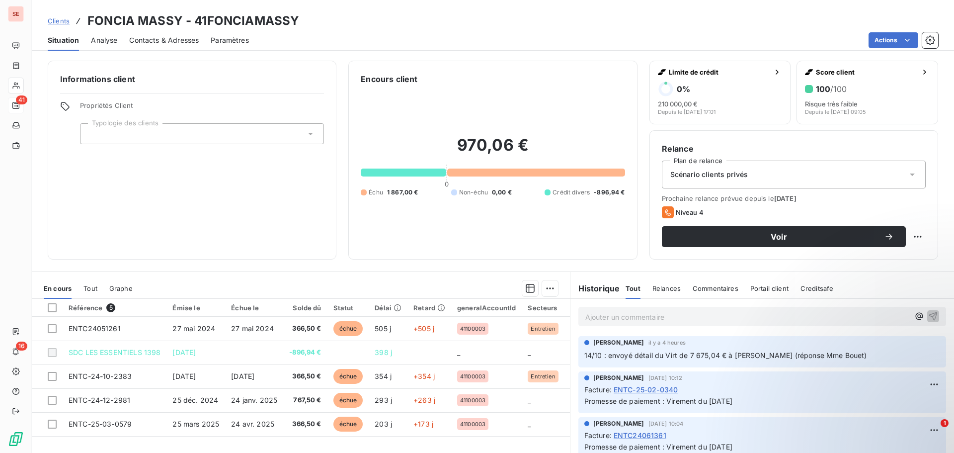
click at [171, 40] on span "Contacts & Adresses" at bounding box center [164, 40] width 70 height 10
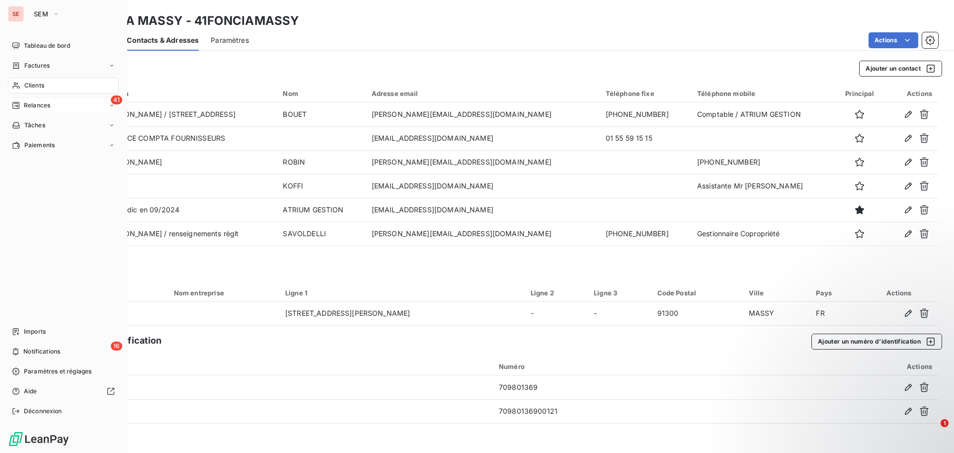
click at [28, 86] on span "Clients" at bounding box center [34, 85] width 20 height 9
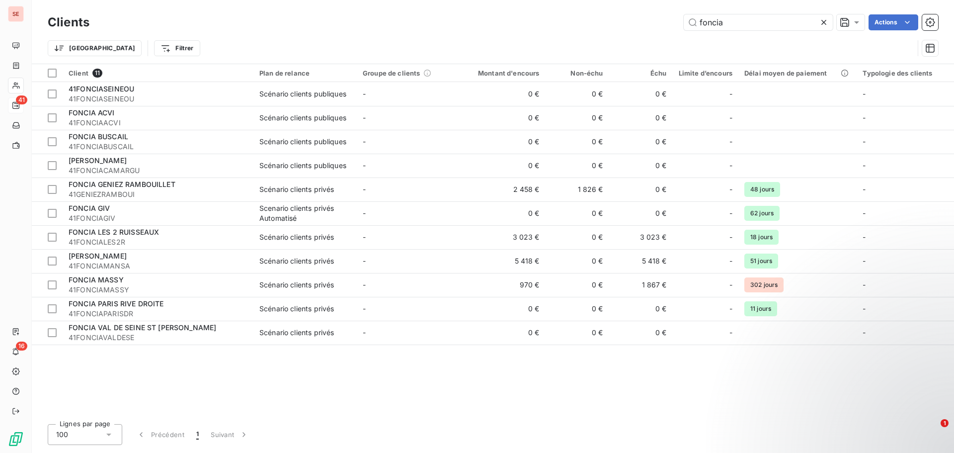
drag, startPoint x: 730, startPoint y: 23, endPoint x: 646, endPoint y: 7, distance: 85.5
click at [646, 7] on div "Clients foncia Actions Trier Filtrer" at bounding box center [493, 32] width 922 height 64
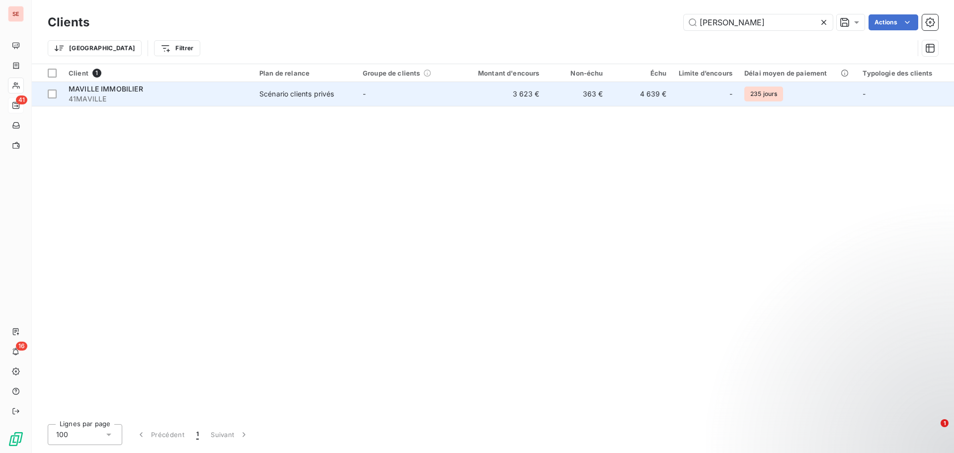
type input "[PERSON_NAME]"
click at [206, 96] on span "41MAVILLE" at bounding box center [158, 99] width 179 height 10
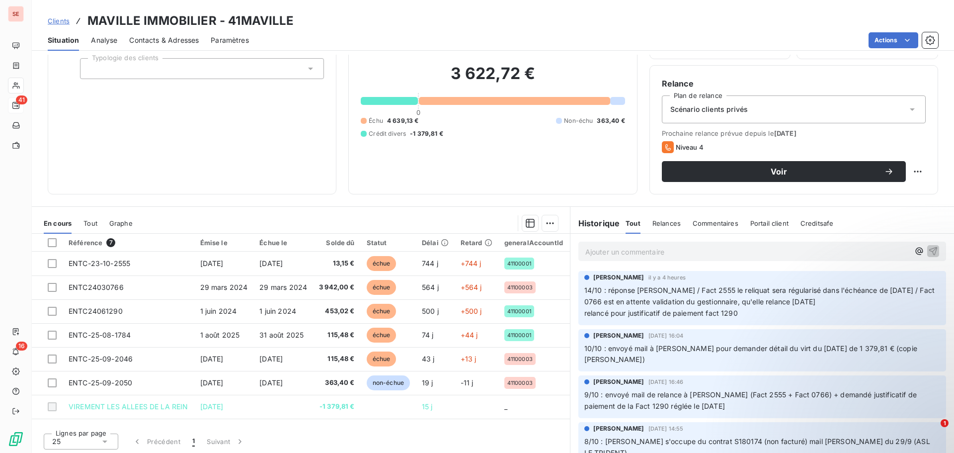
scroll to position [67, 0]
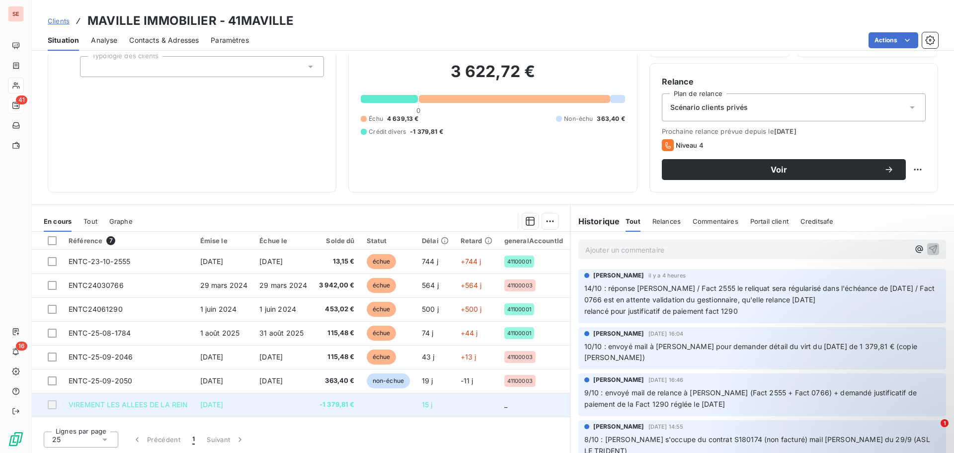
click at [289, 409] on td at bounding box center [283, 405] width 60 height 24
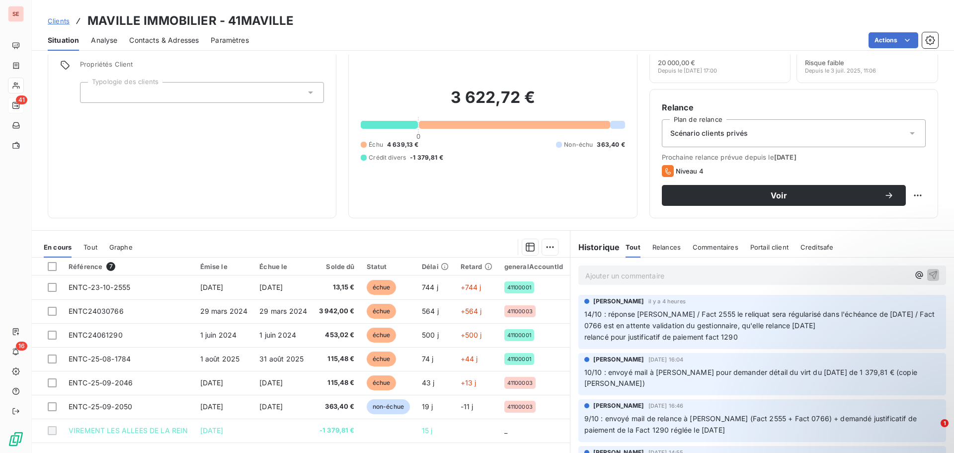
scroll to position [0, 0]
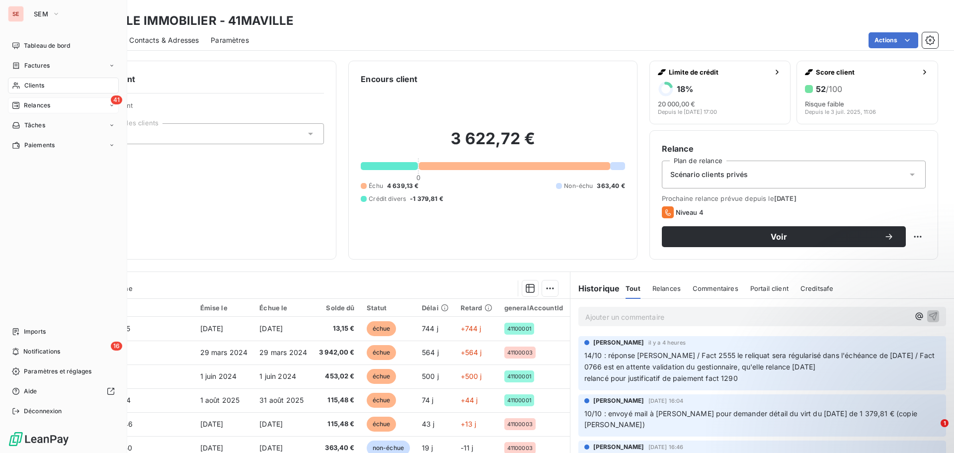
click at [31, 103] on span "Relances" at bounding box center [37, 105] width 26 height 9
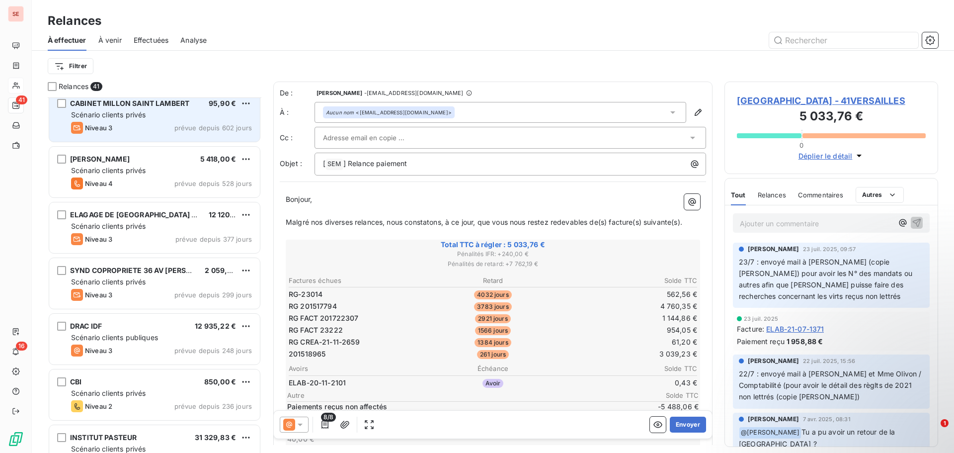
scroll to position [249, 0]
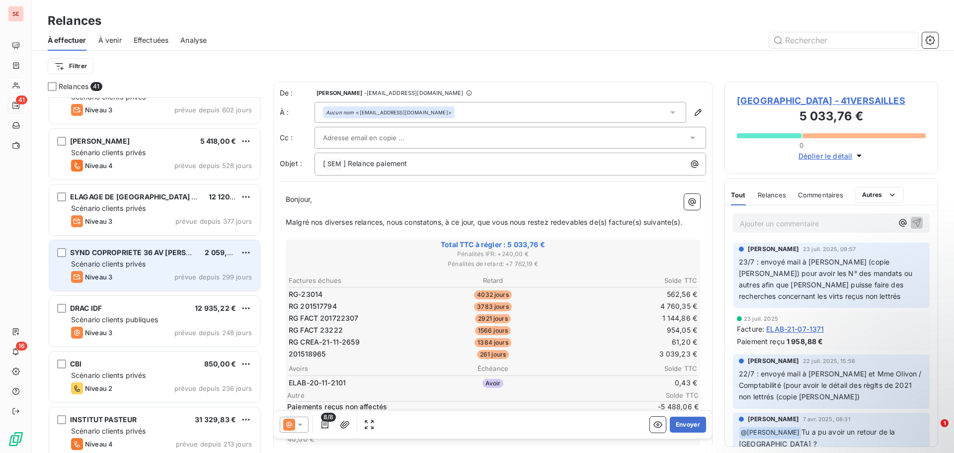
click at [159, 256] on span "SYND COPROPRIETE 36 AV [PERSON_NAME]" at bounding box center [147, 252] width 155 height 8
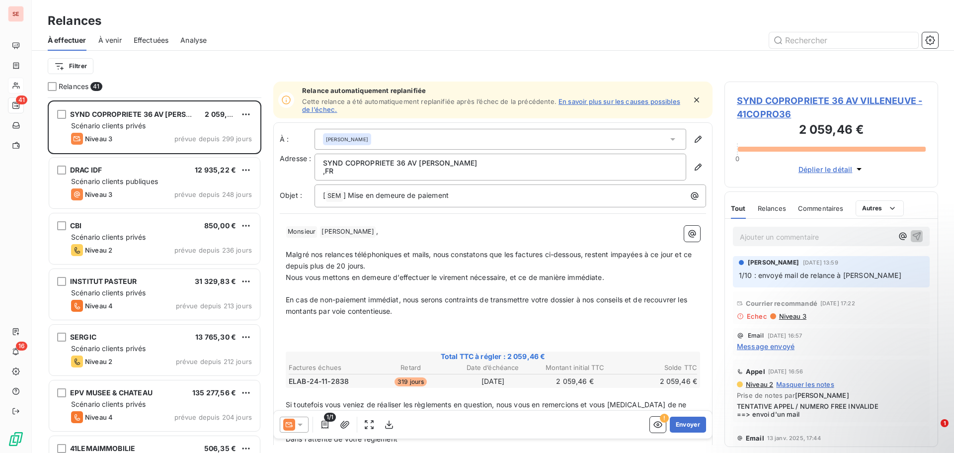
scroll to position [398, 0]
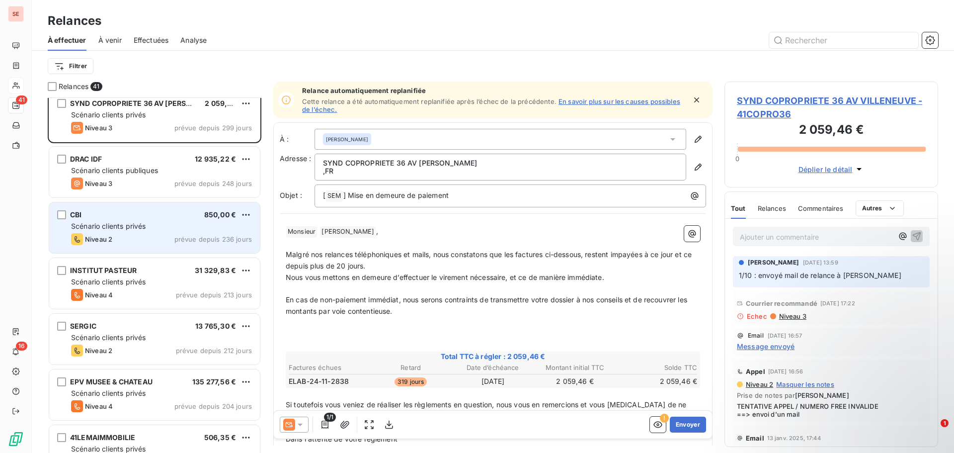
click at [163, 242] on div "Niveau 2 prévue depuis 236 jours" at bounding box center [161, 239] width 181 height 12
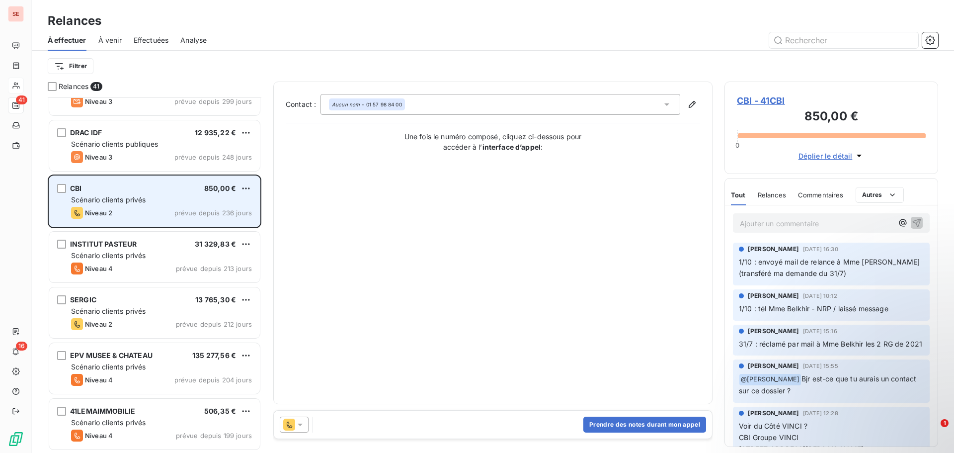
scroll to position [448, 0]
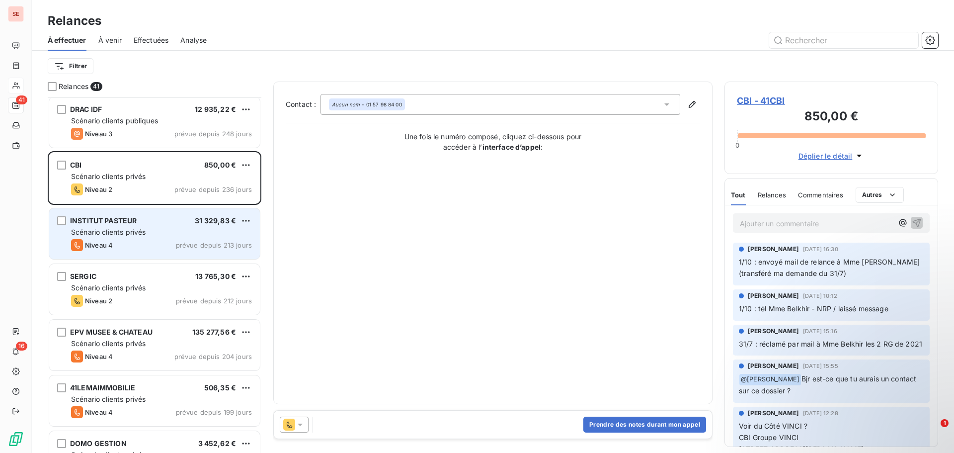
click at [173, 240] on div "Niveau 4 prévue depuis 213 jours" at bounding box center [161, 245] width 181 height 12
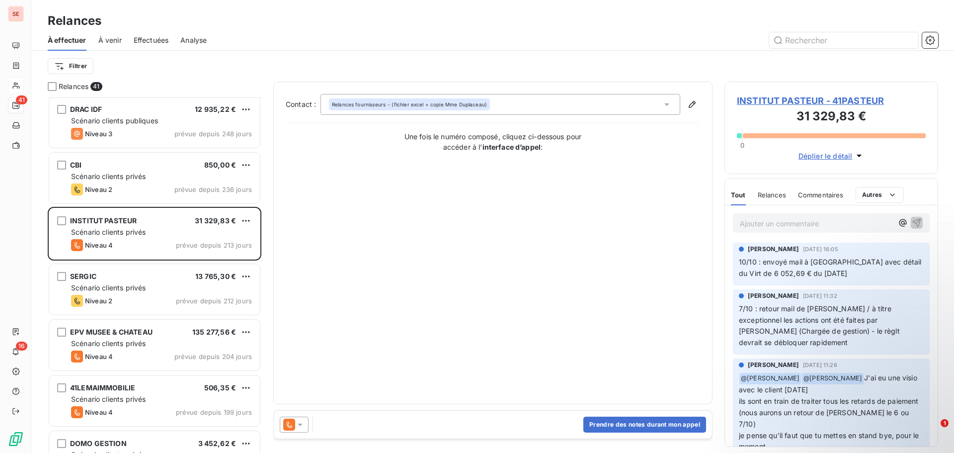
click at [869, 104] on span "INSTITUT PASTEUR - 41PASTEUR" at bounding box center [831, 100] width 189 height 13
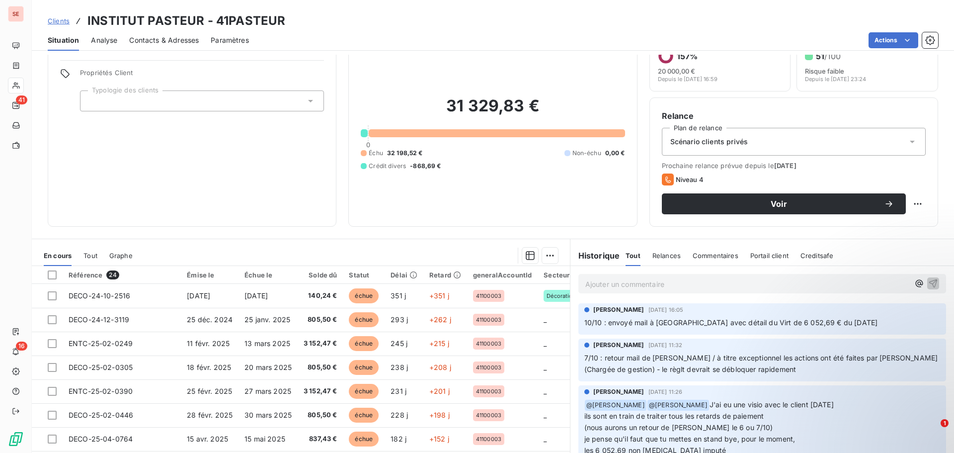
scroll to position [67, 0]
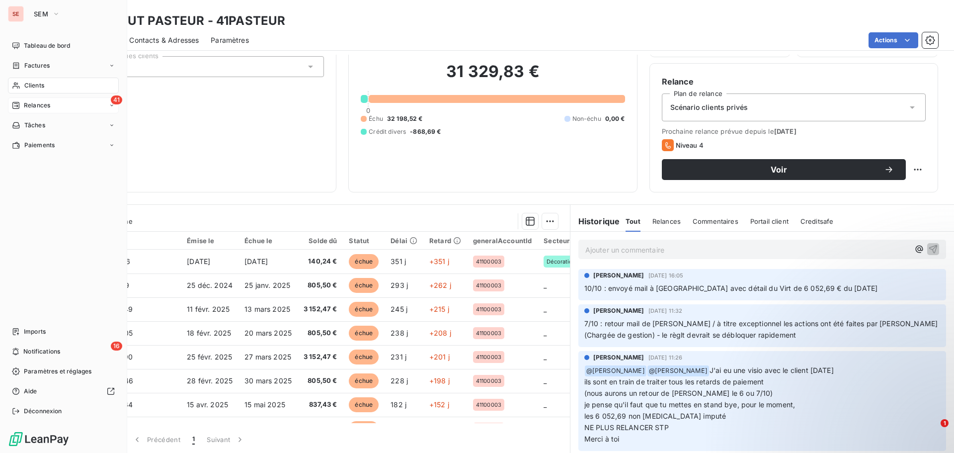
click at [36, 108] on span "Relances" at bounding box center [37, 105] width 26 height 9
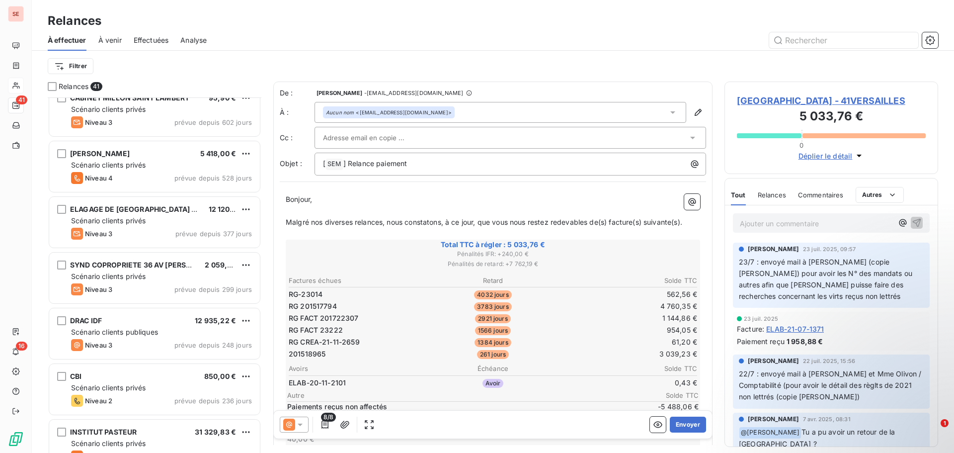
scroll to position [299, 0]
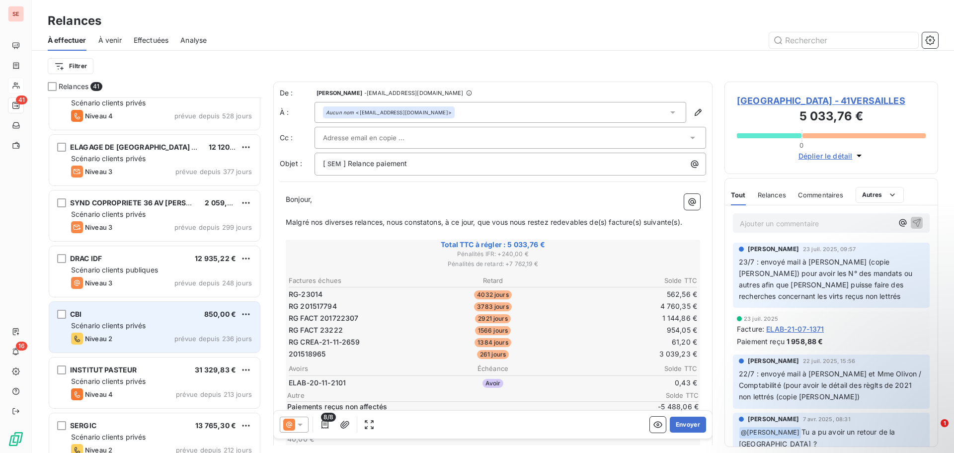
click at [174, 312] on div "CBI 850,00 €" at bounding box center [161, 314] width 181 height 9
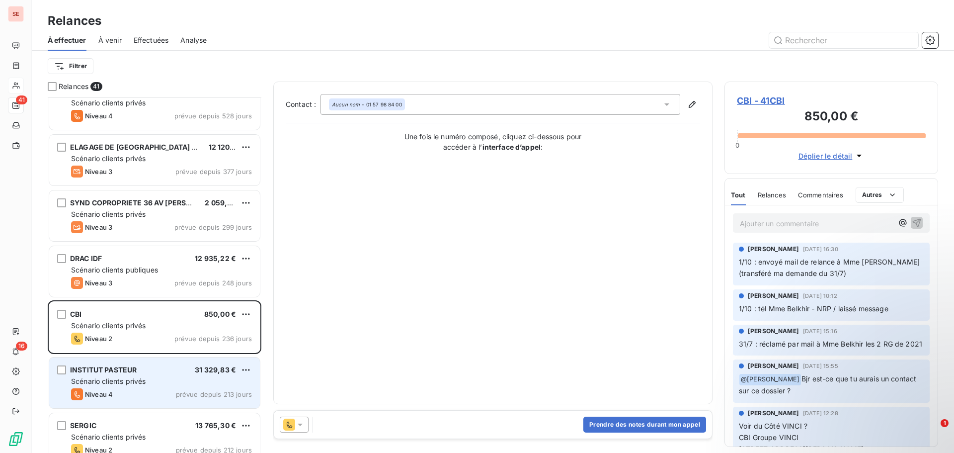
click at [149, 384] on div "Scénario clients privés" at bounding box center [161, 381] width 181 height 10
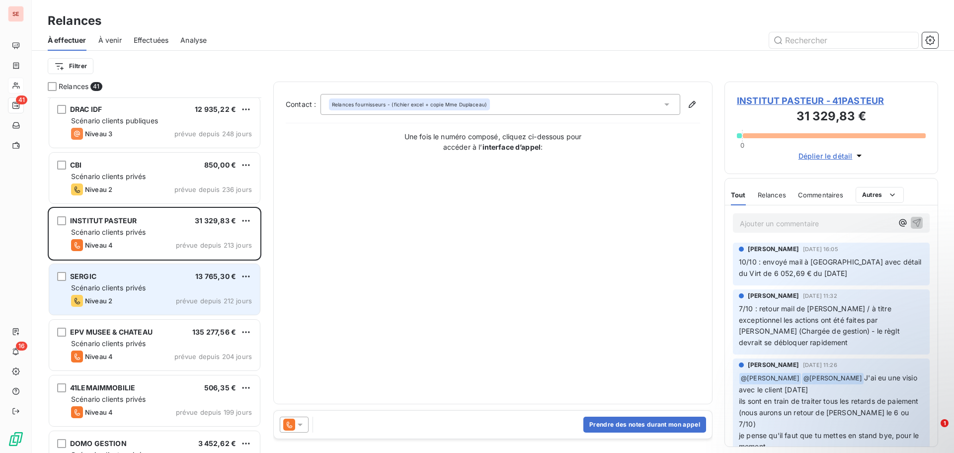
scroll to position [597, 0]
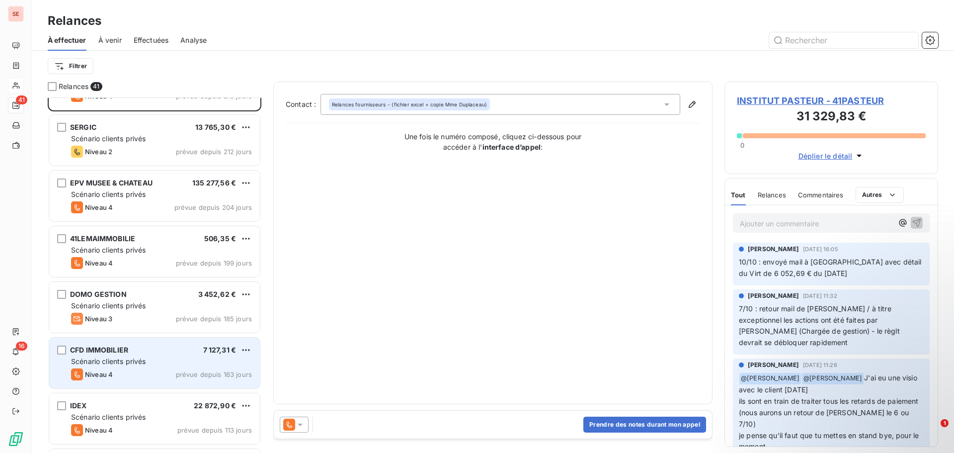
click at [108, 356] on div "CFD IMMOBILIER 7 127,31 € Scénario clients privés Niveau 4 prévue depuis 163 jo…" at bounding box center [154, 362] width 211 height 51
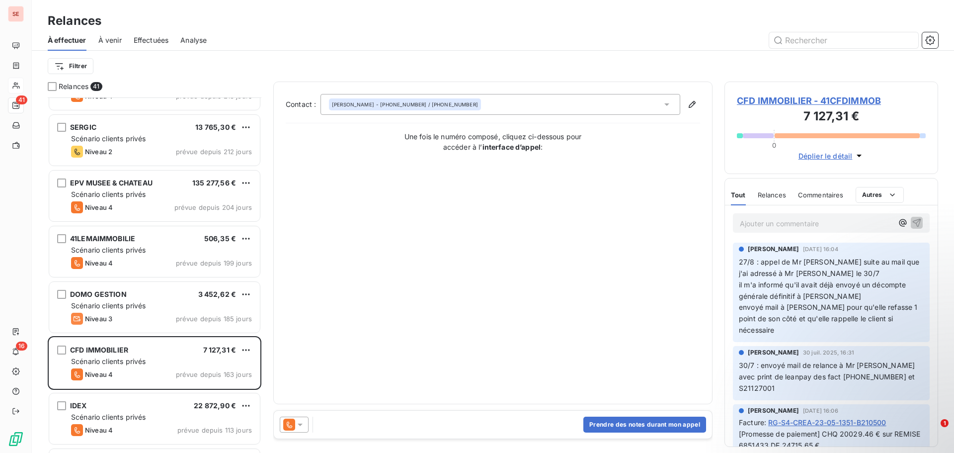
click at [843, 96] on span "CFD IMMOBILIER - 41CFDIMMOB" at bounding box center [831, 100] width 189 height 13
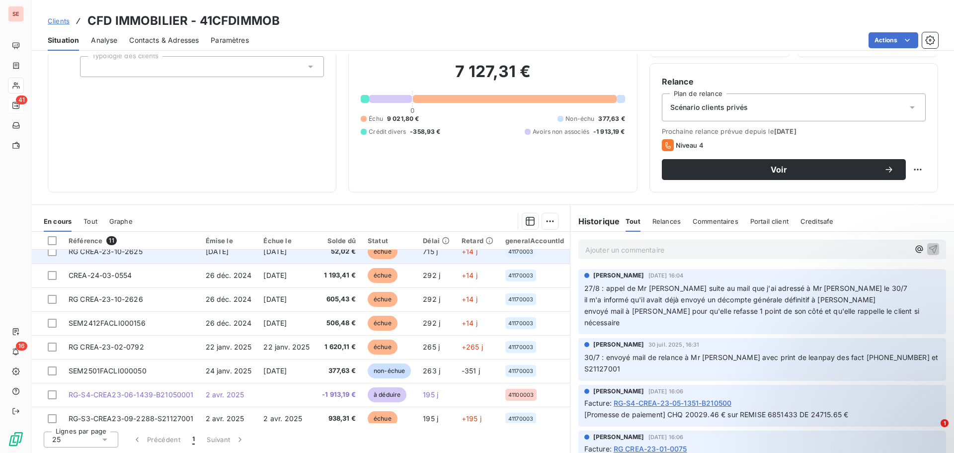
scroll to position [93, 0]
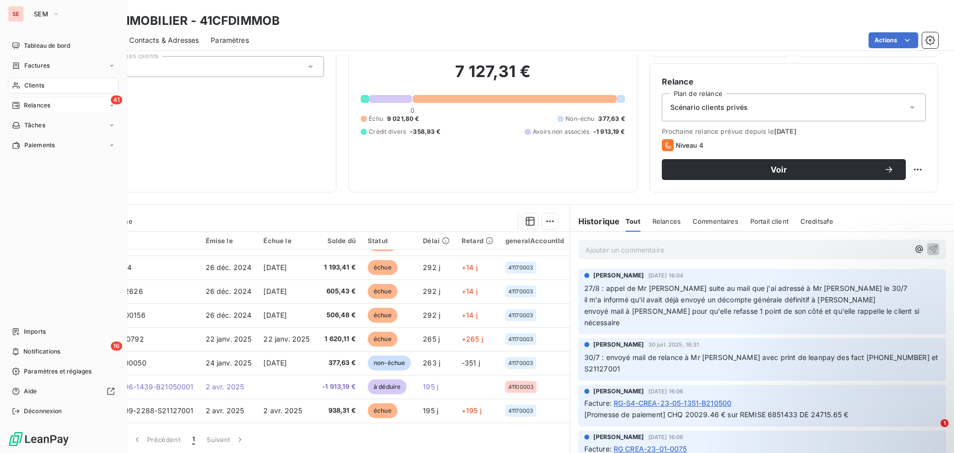
click at [51, 106] on div "41 Relances" at bounding box center [63, 105] width 111 height 16
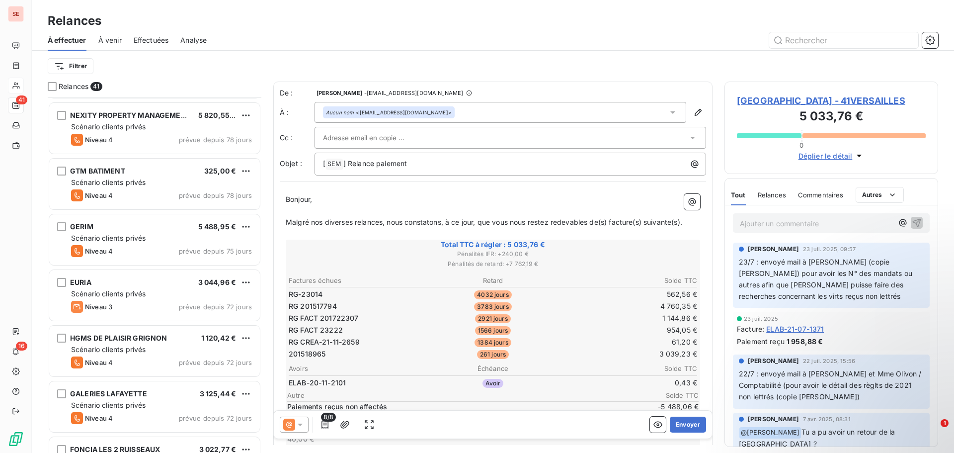
scroll to position [1293, 0]
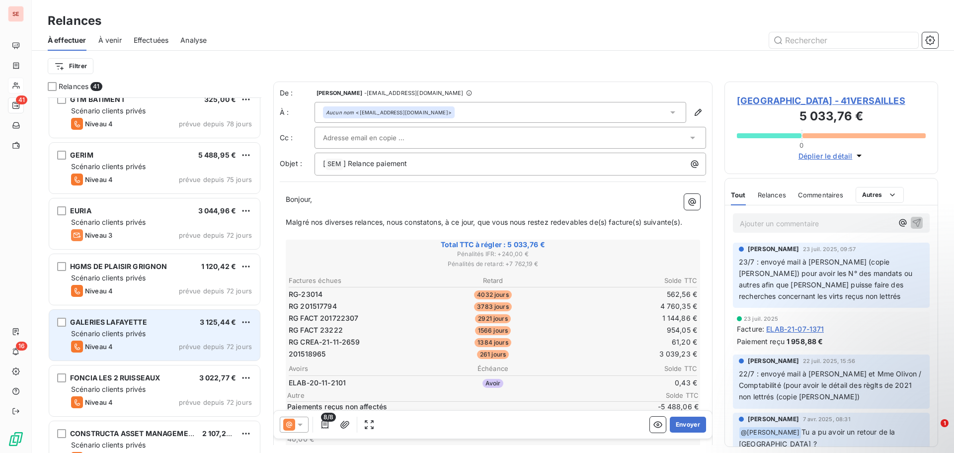
click at [120, 312] on div "GALERIES LAFAYETTE 3 125,44 € Scénario clients privés Niveau 4 prévue depuis 72…" at bounding box center [154, 335] width 211 height 51
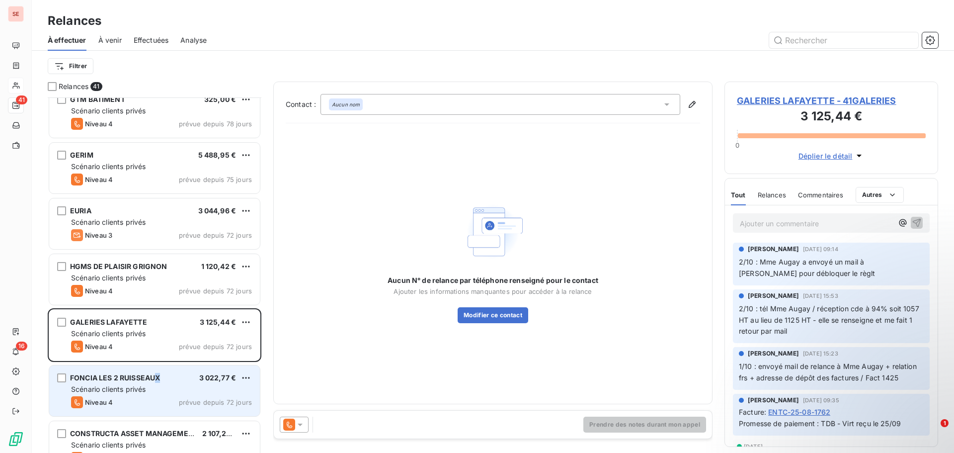
click at [158, 381] on span "FONCIA LES 2 RUISSEAUX" at bounding box center [115, 377] width 90 height 8
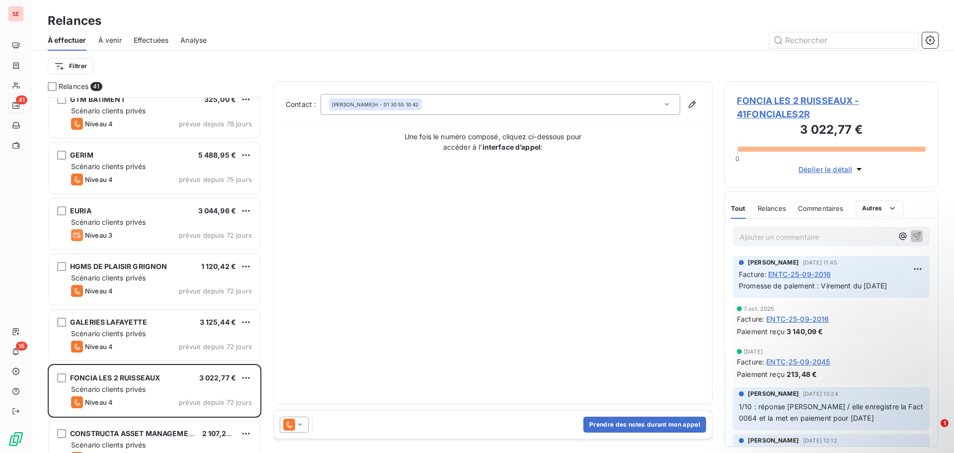
click at [767, 99] on span "FONCIA LES 2 RUISSEAUX - 41FONCIALES2R" at bounding box center [831, 107] width 189 height 27
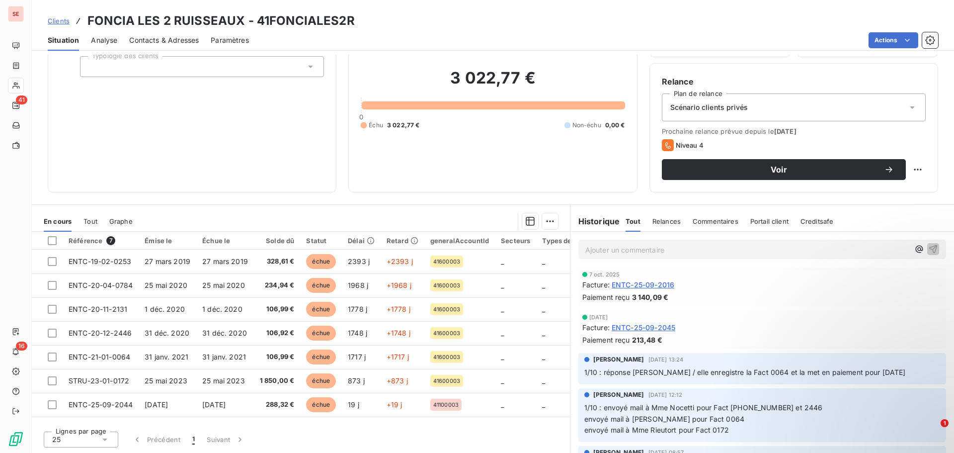
scroll to position [99, 0]
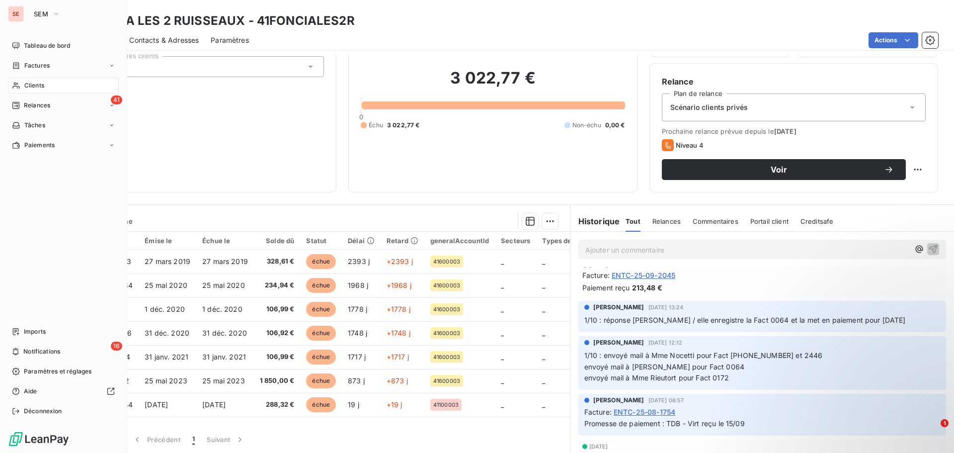
click at [43, 103] on span "Relances" at bounding box center [37, 105] width 26 height 9
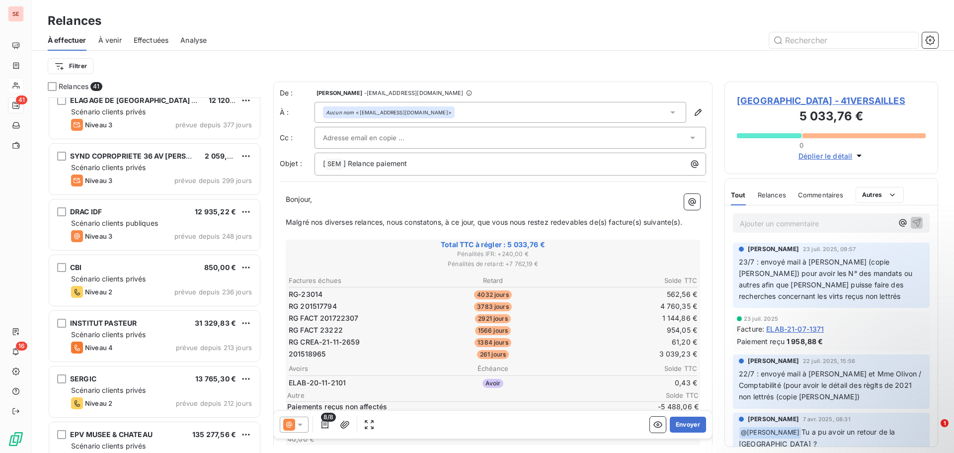
scroll to position [348, 0]
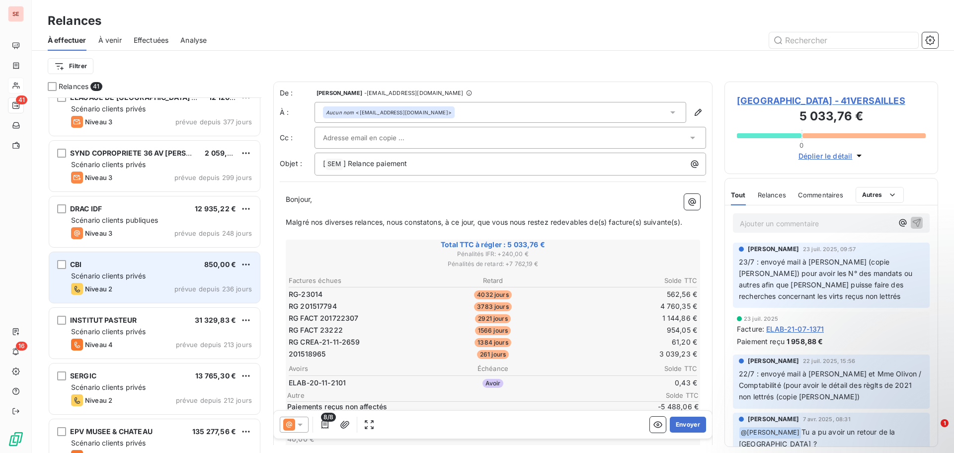
click at [175, 283] on div "Niveau 2 prévue depuis 236 jours" at bounding box center [161, 289] width 181 height 12
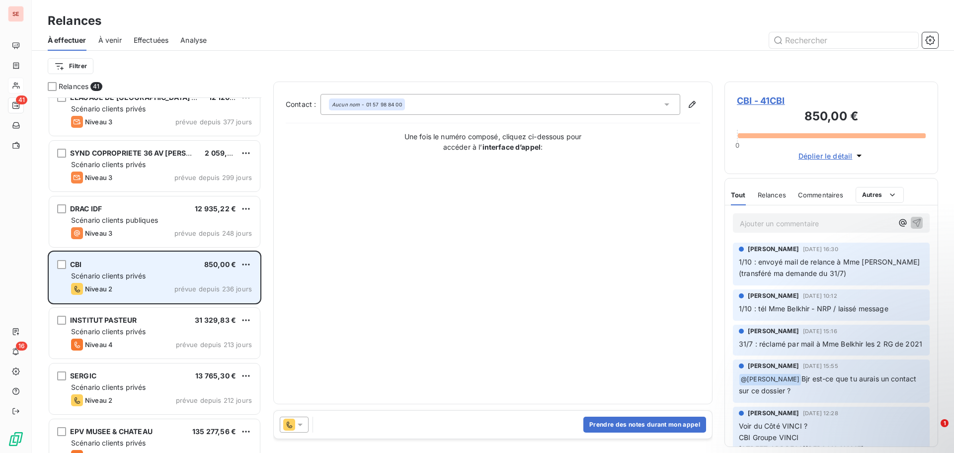
click at [174, 283] on div "Niveau 2 prévue depuis 236 jours" at bounding box center [161, 289] width 181 height 12
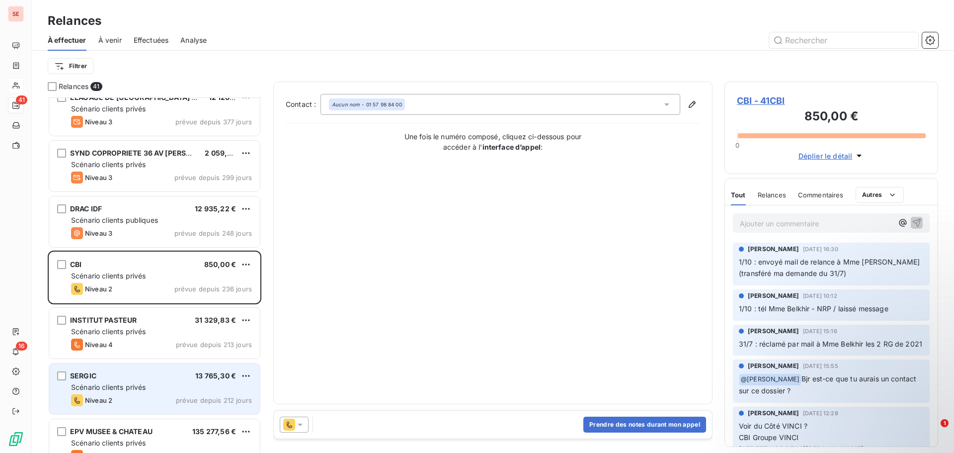
click at [115, 377] on div "SERGIC 13 765,30 €" at bounding box center [161, 375] width 181 height 9
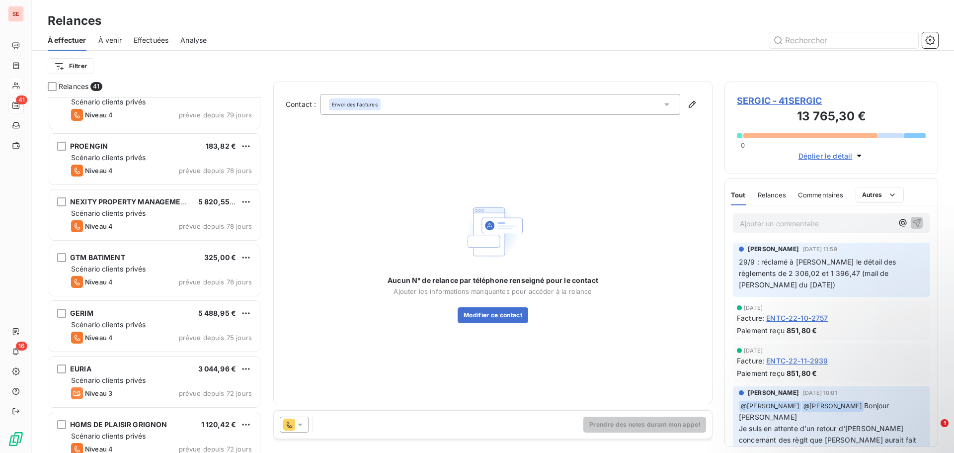
scroll to position [1143, 0]
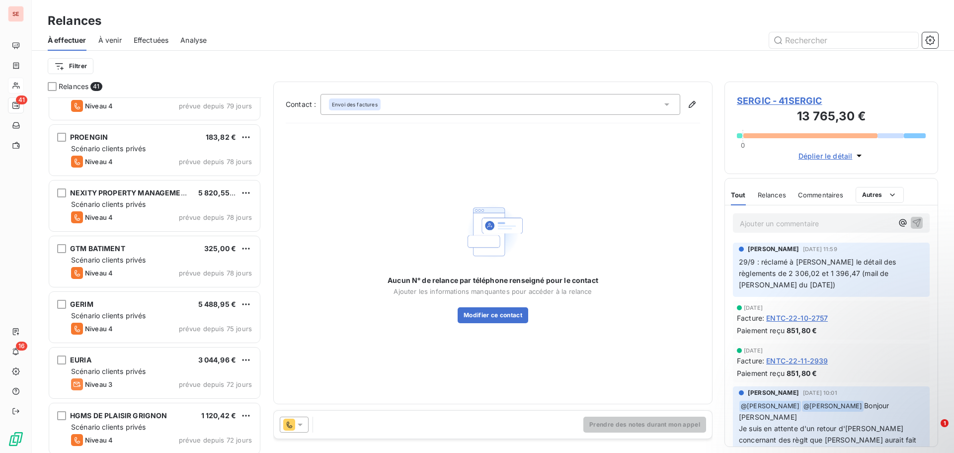
click at [120, 305] on div "GERIM 5 488,95 €" at bounding box center [161, 304] width 181 height 9
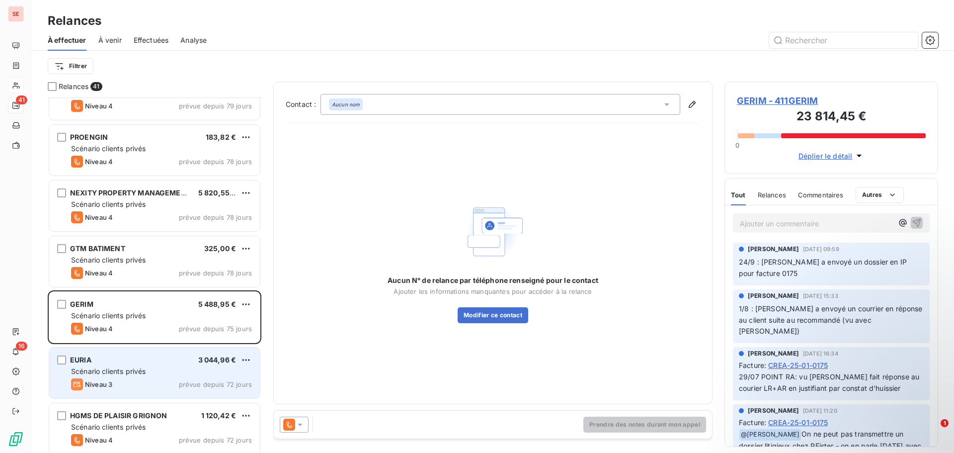
click at [90, 358] on div "EURIA 3 044,96 €" at bounding box center [161, 359] width 181 height 9
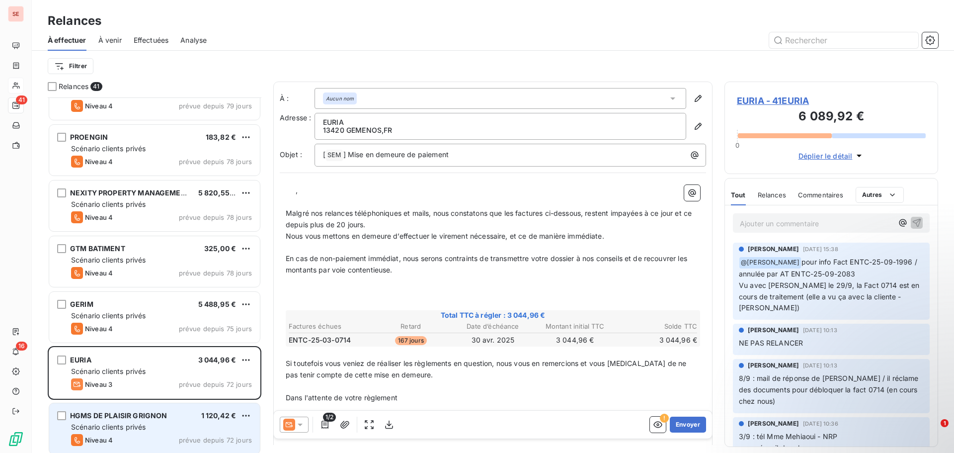
click at [110, 427] on span "Scénario clients privés" at bounding box center [108, 426] width 75 height 8
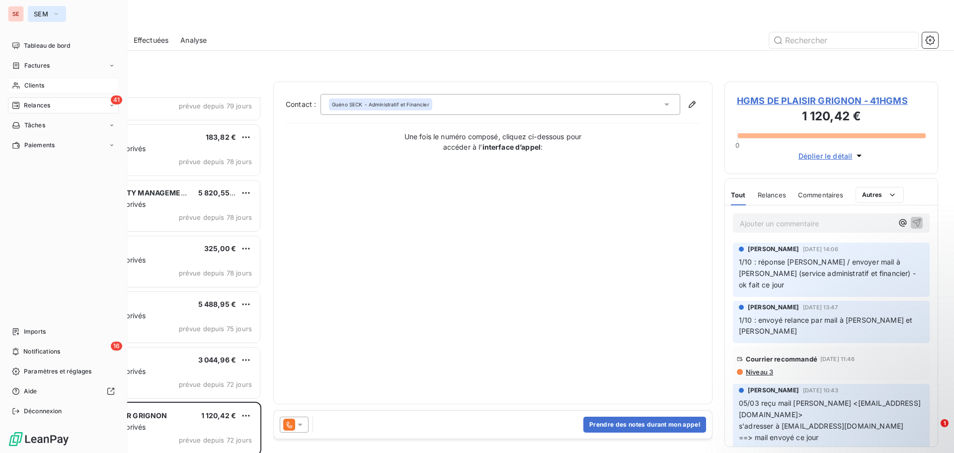
click at [60, 17] on icon "button" at bounding box center [56, 14] width 8 height 10
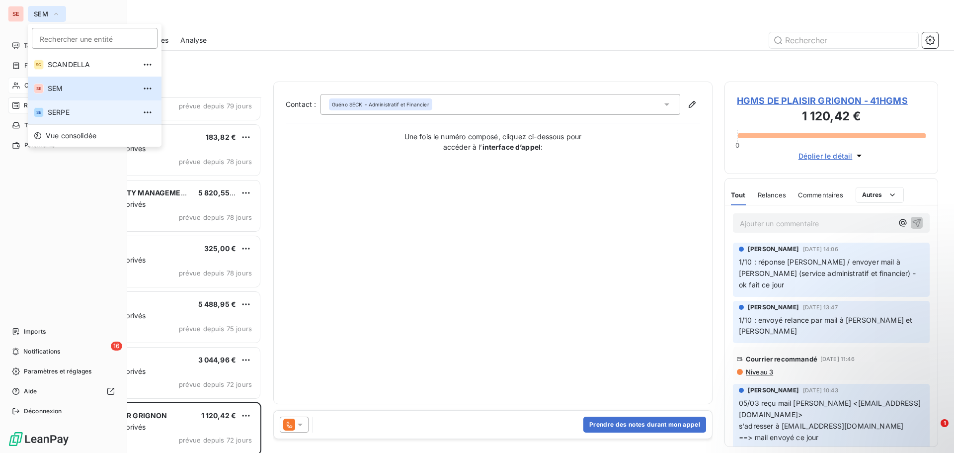
click at [60, 111] on span "SERPE" at bounding box center [92, 112] width 88 height 10
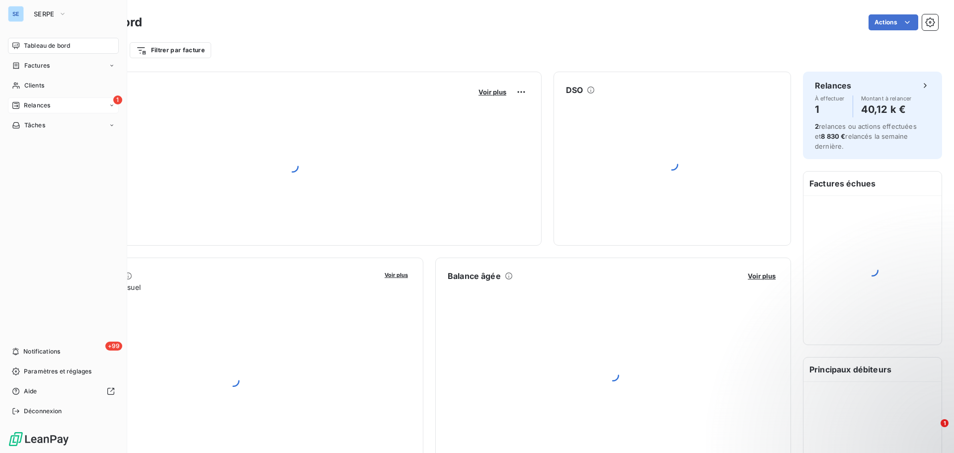
click at [57, 104] on div "1 Relances" at bounding box center [63, 105] width 111 height 16
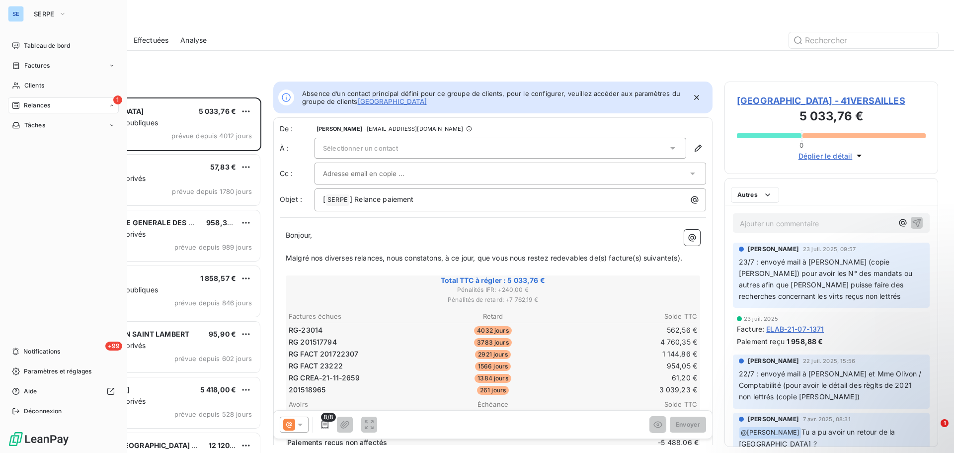
scroll to position [348, 206]
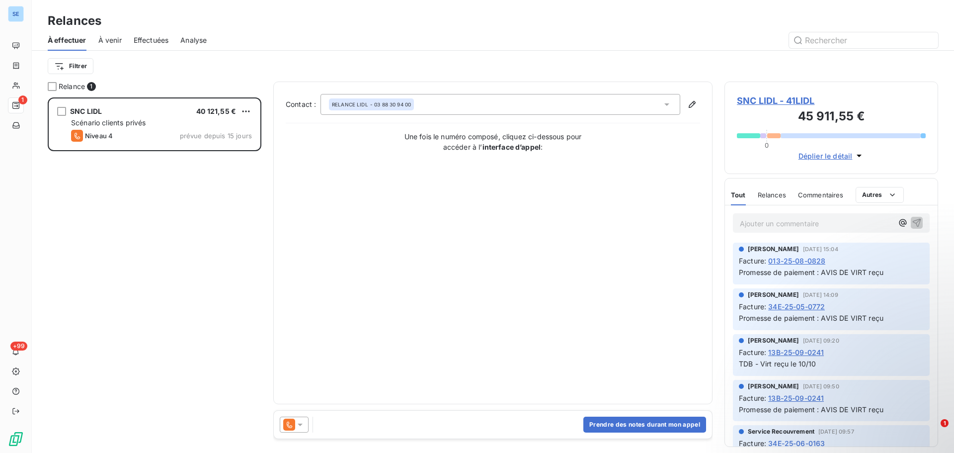
click at [757, 101] on span "SNC LIDL - 41LIDL" at bounding box center [831, 100] width 189 height 13
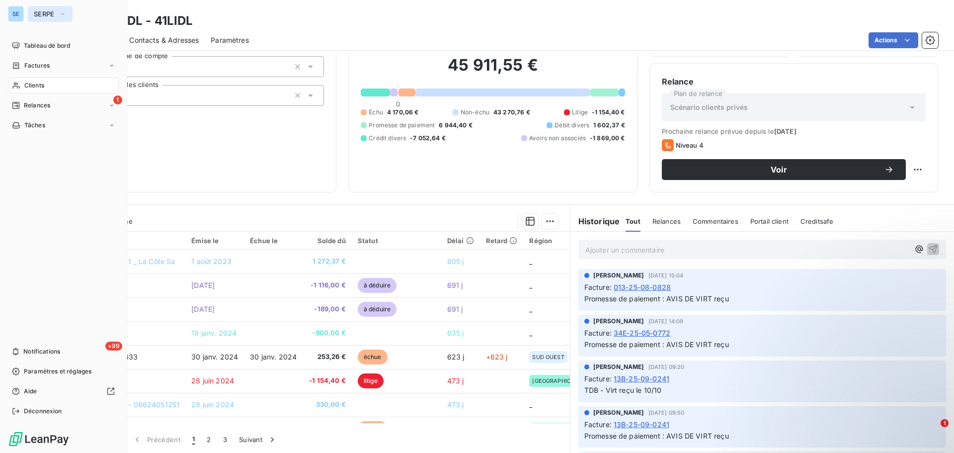
click at [67, 13] on button "SERPE" at bounding box center [50, 14] width 45 height 16
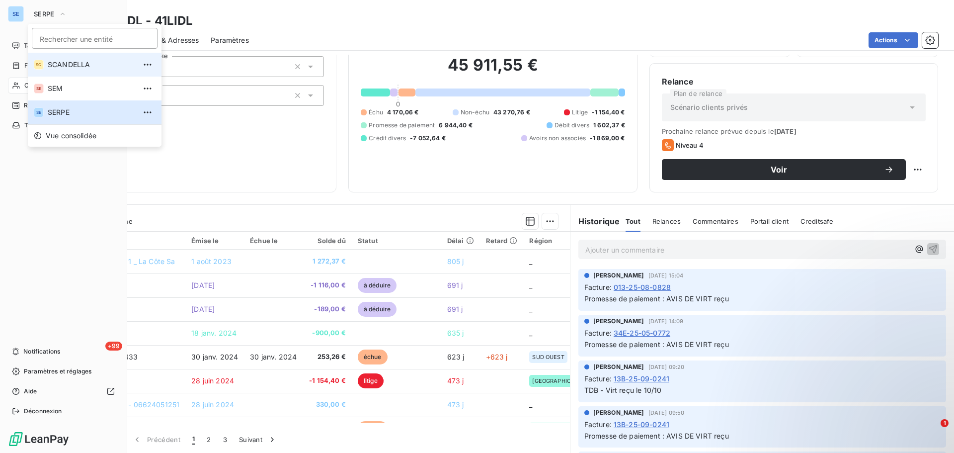
click at [81, 66] on span "SCANDELLA" at bounding box center [92, 65] width 88 height 10
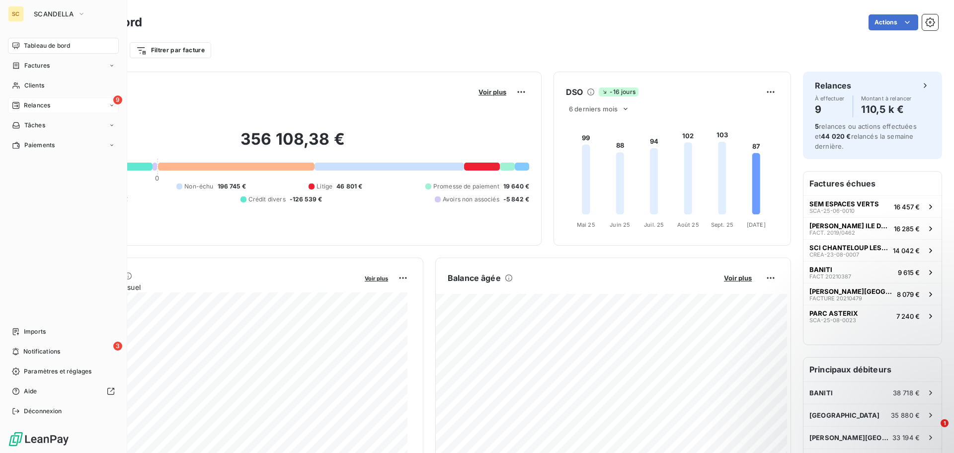
click at [44, 109] on span "Relances" at bounding box center [37, 105] width 26 height 9
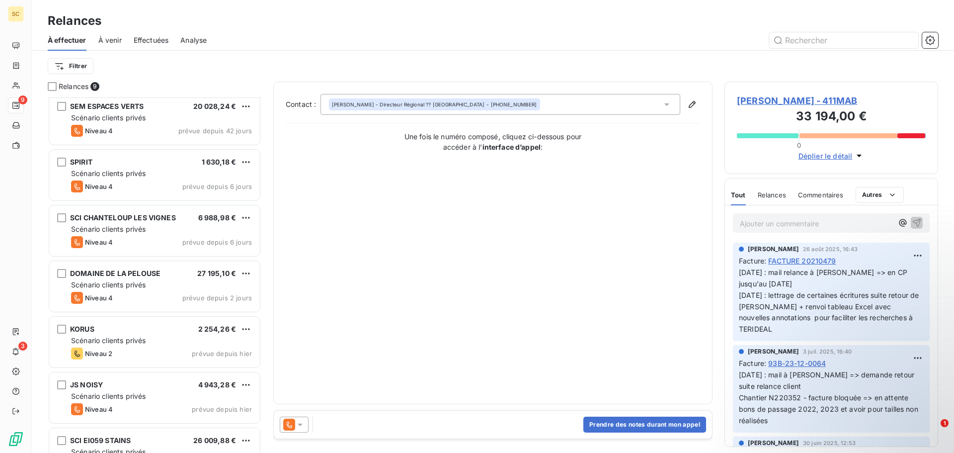
scroll to position [146, 0]
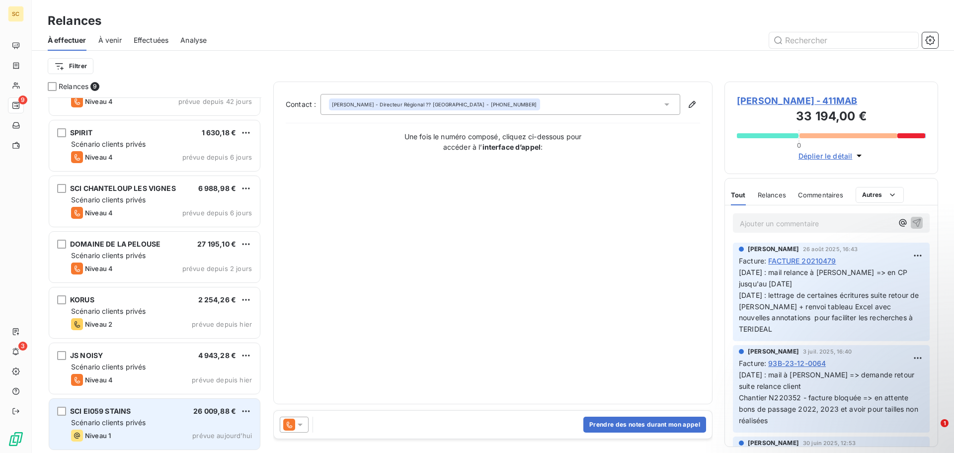
click at [101, 407] on span "SCI EI059 STAINS" at bounding box center [100, 411] width 61 height 8
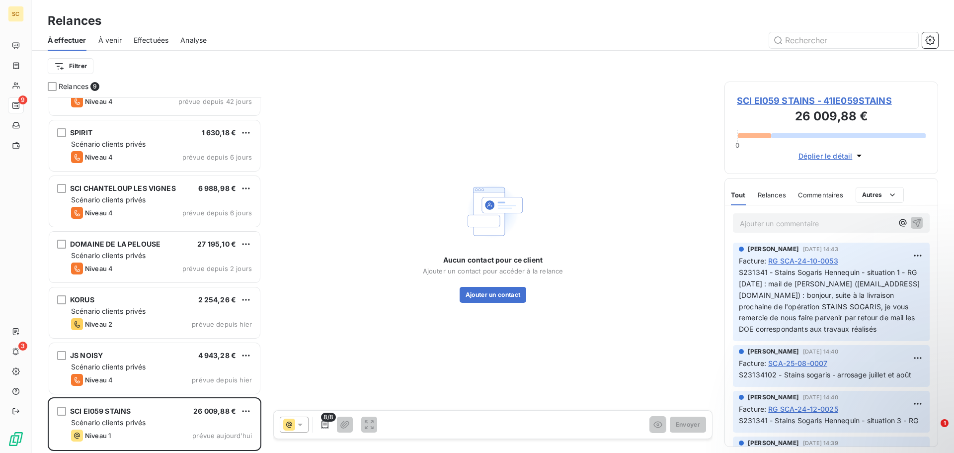
click at [787, 102] on span "SCI EI059 STAINS - 41IE059STAINS" at bounding box center [831, 100] width 189 height 13
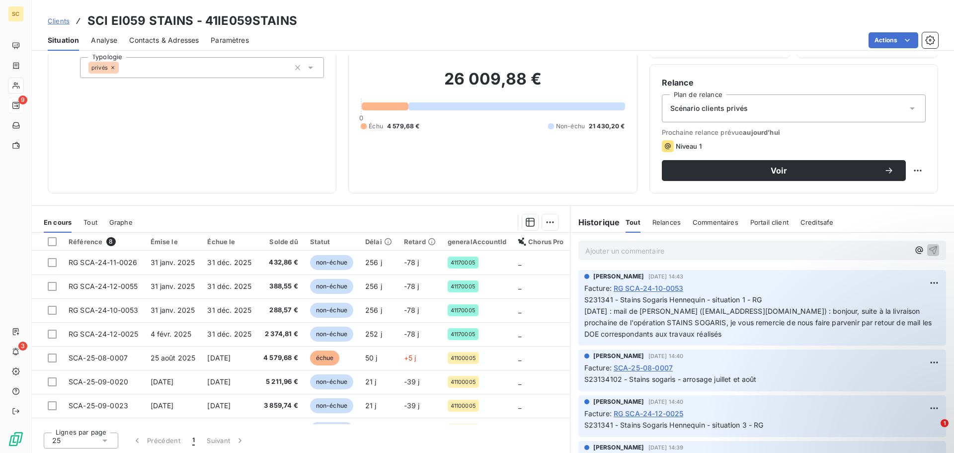
scroll to position [67, 0]
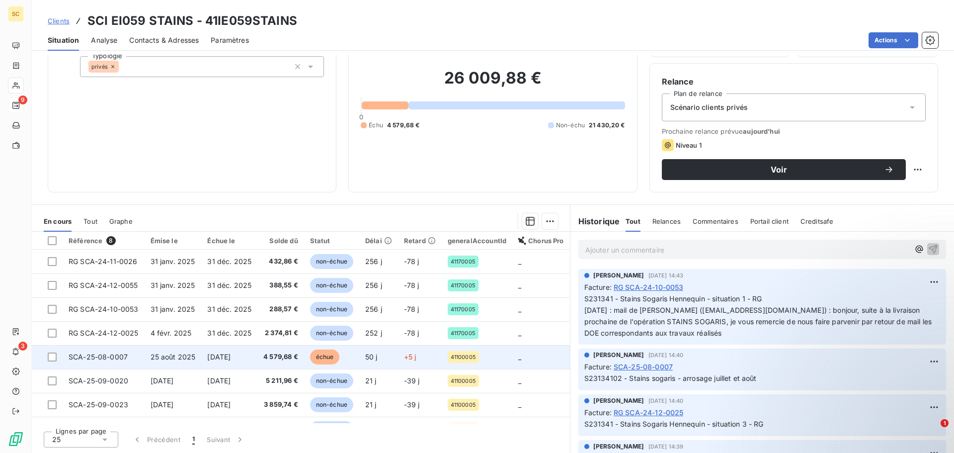
click at [184, 353] on span "25 août 2025" at bounding box center [173, 356] width 45 height 8
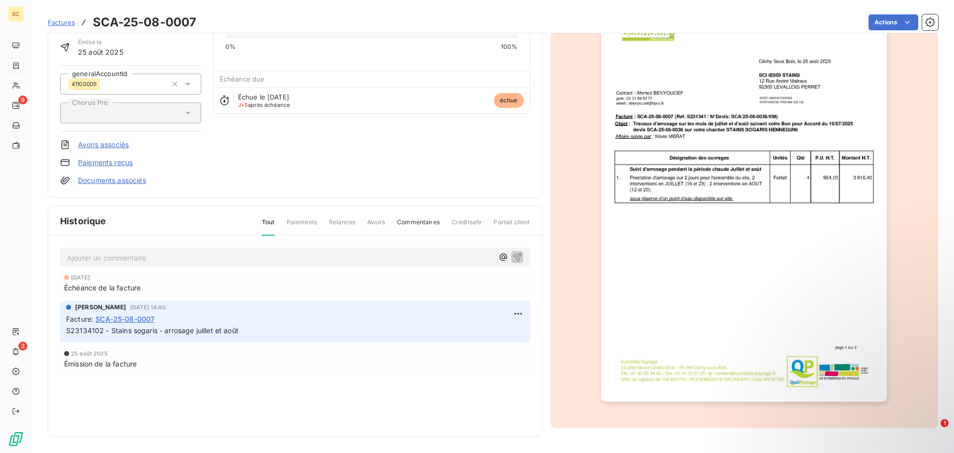
scroll to position [19, 0]
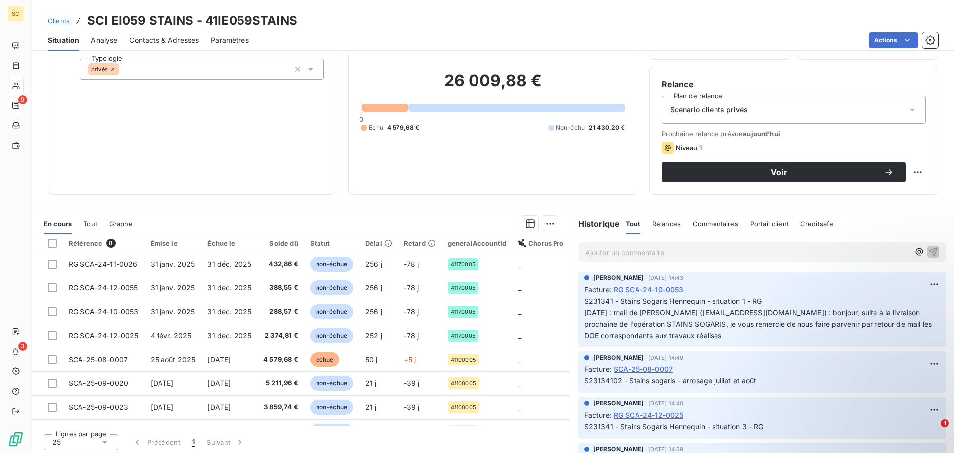
scroll to position [67, 0]
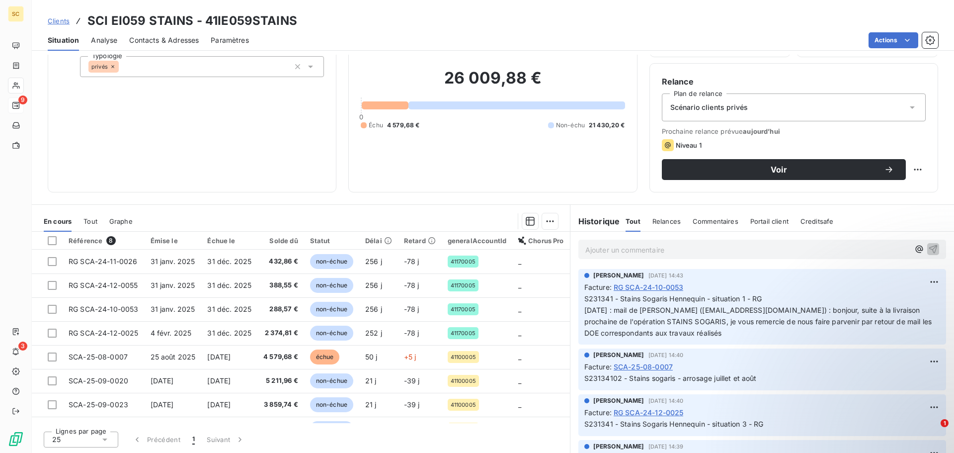
click at [179, 39] on span "Contacts & Adresses" at bounding box center [164, 40] width 70 height 10
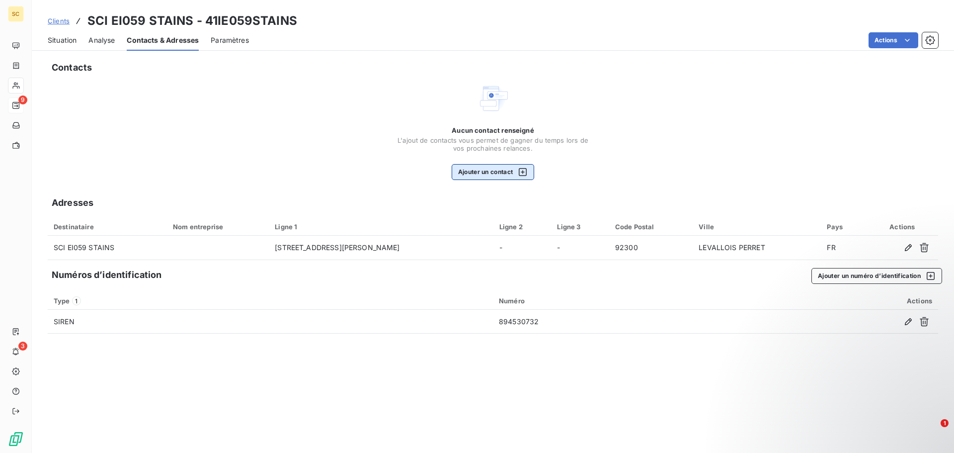
click at [484, 174] on button "Ajouter un contact" at bounding box center [493, 172] width 83 height 16
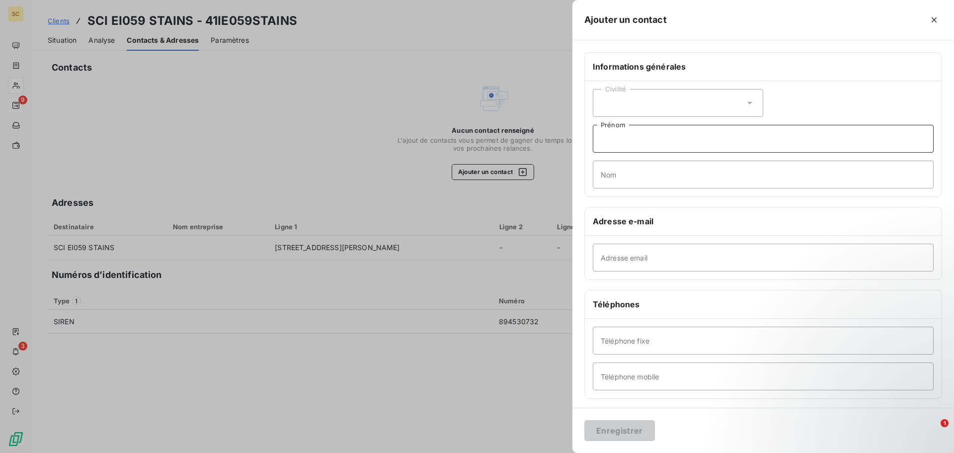
click at [647, 141] on input "Prénom" at bounding box center [763, 139] width 341 height 28
click at [645, 141] on input "Ahmes" at bounding box center [763, 139] width 341 height 28
type input "[PERSON_NAME]"
type input "Y"
type input "BENYOUCEF"
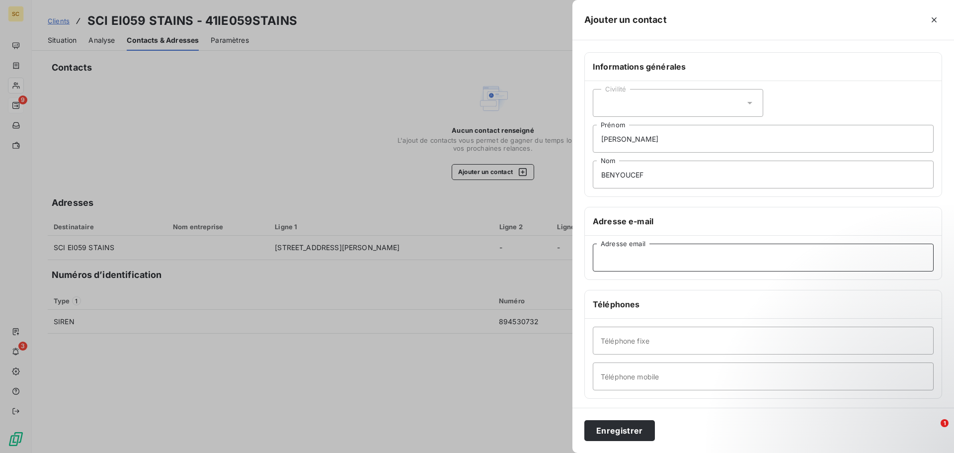
click at [636, 258] on input "Adresse email" at bounding box center [763, 258] width 341 height 28
type input "[EMAIL_ADDRESS][DOMAIN_NAME]"
click at [640, 368] on input "Téléphone mobile" at bounding box center [763, 376] width 341 height 28
drag, startPoint x: 646, startPoint y: 394, endPoint x: 651, endPoint y: 382, distance: 13.6
click at [646, 394] on div "Téléphone fixe Téléphone mobile" at bounding box center [763, 359] width 357 height 80
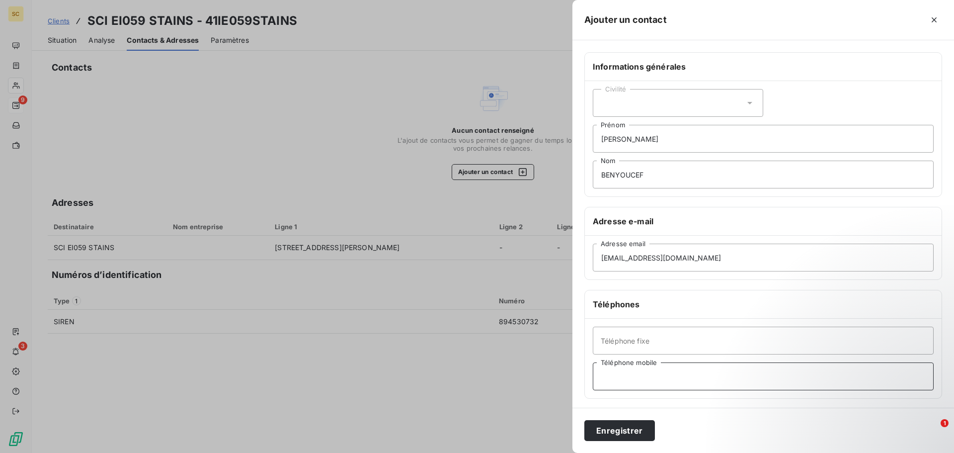
click at [649, 381] on input "Téléphone mobile" at bounding box center [763, 376] width 341 height 28
type input "[PHONE_NUMBER]"
click at [625, 438] on button "Enregistrer" at bounding box center [619, 430] width 71 height 21
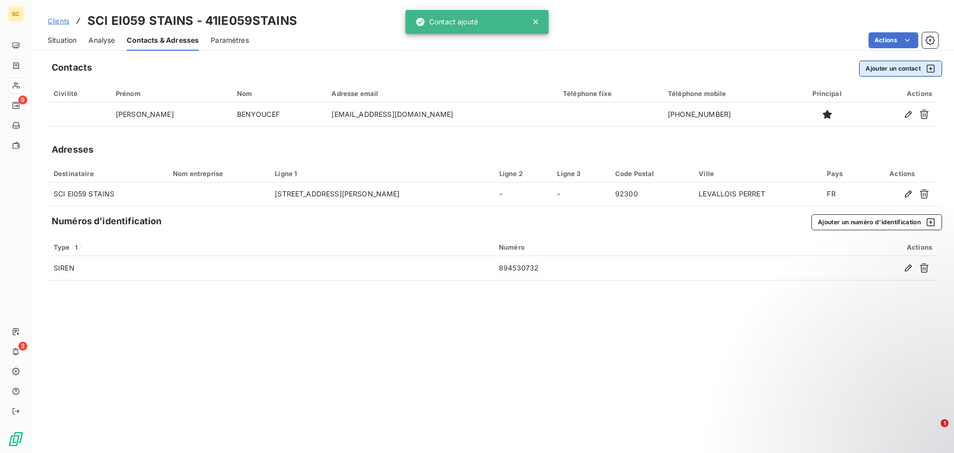
click at [905, 66] on button "Ajouter un contact" at bounding box center [900, 69] width 83 height 16
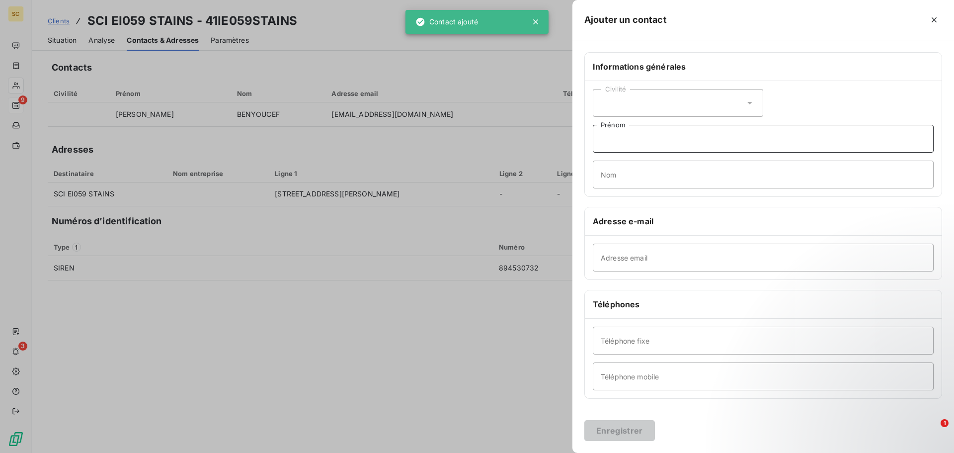
click at [714, 142] on input "Prénom" at bounding box center [763, 139] width 341 height 28
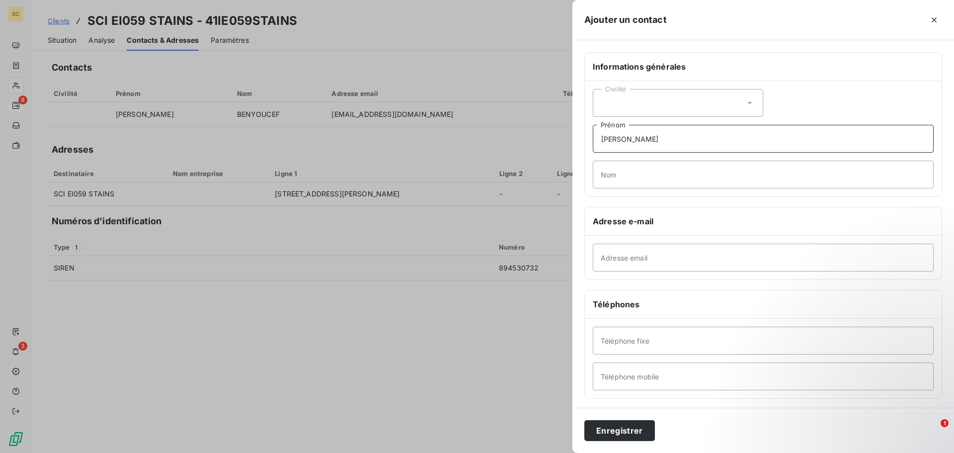
type input "[PERSON_NAME]"
type input "BOULET"
click at [650, 269] on input "Adresse email" at bounding box center [763, 258] width 341 height 28
paste input "[EMAIL_ADDRESS][DOMAIN_NAME]"
type input "[EMAIL_ADDRESS][DOMAIN_NAME]"
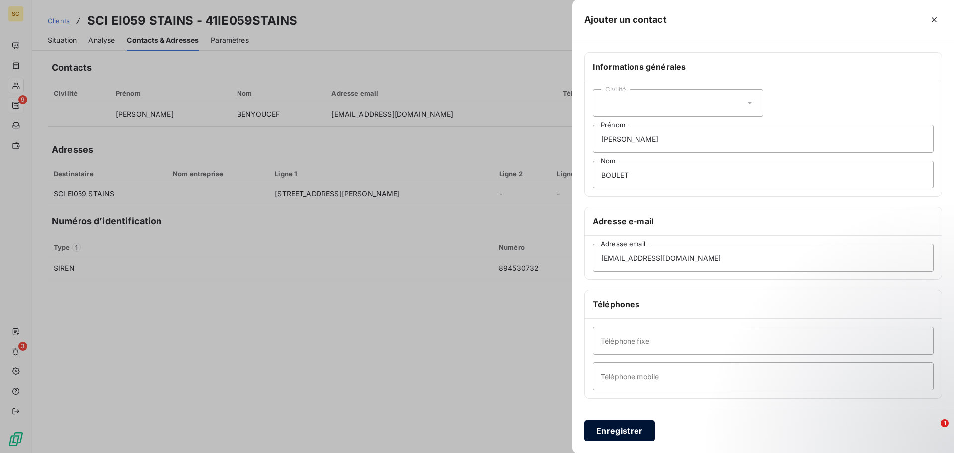
click at [616, 433] on button "Enregistrer" at bounding box center [619, 430] width 71 height 21
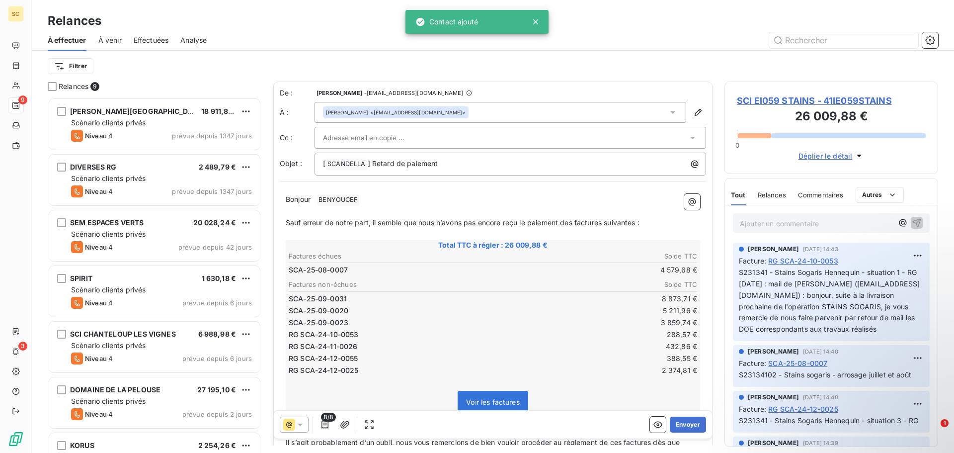
scroll to position [348, 206]
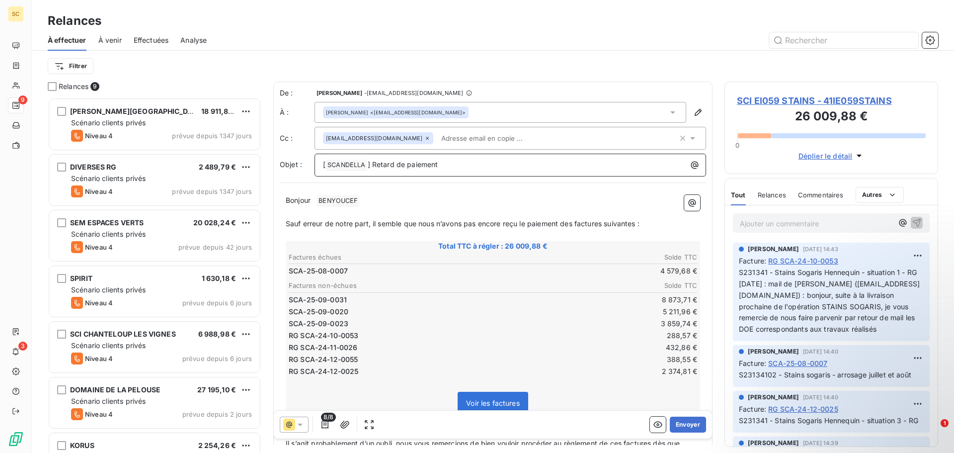
click at [459, 161] on p "[ SCANDELLA ﻿ ] Retard de paiement" at bounding box center [513, 165] width 380 height 12
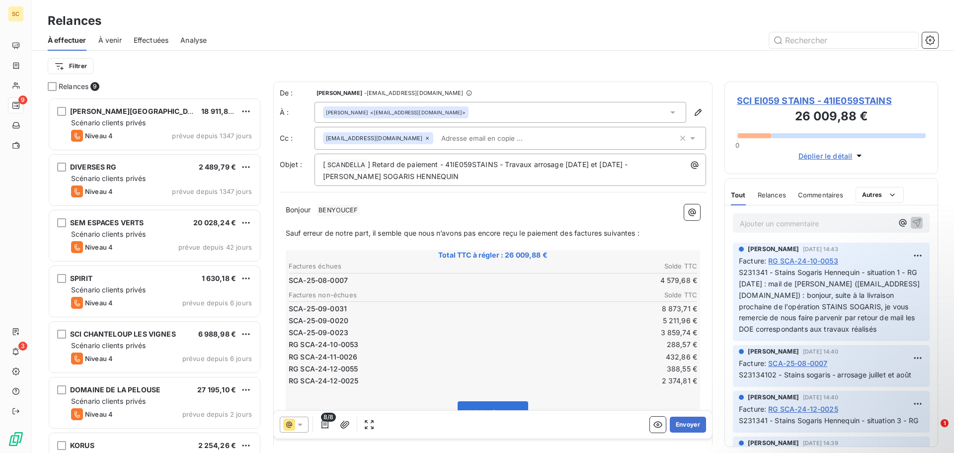
click at [453, 208] on p "Bonjour ﻿ [PERSON_NAME] ﻿ ﻿" at bounding box center [493, 210] width 414 height 12
drag, startPoint x: 622, startPoint y: 234, endPoint x: 673, endPoint y: 233, distance: 51.2
click at [673, 233] on p "Sauf erreur de notre part, il semble que nous n’avons pas encore reçu le paieme…" at bounding box center [493, 232] width 414 height 11
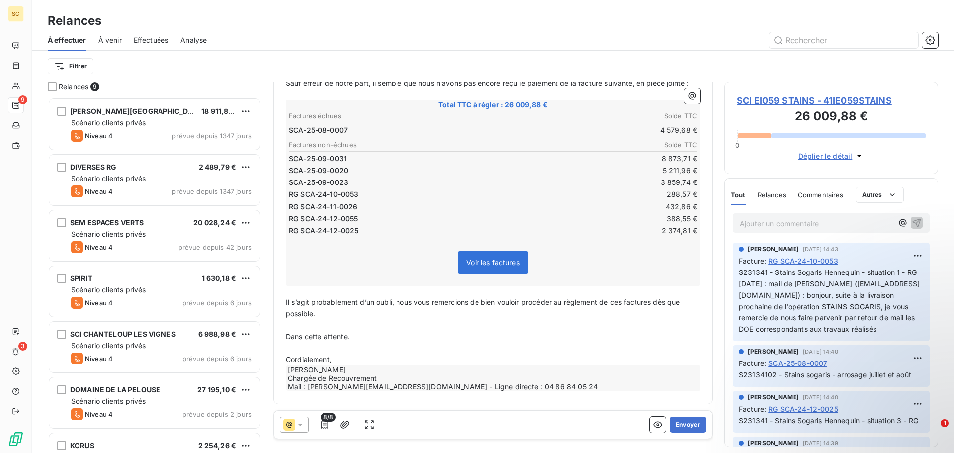
scroll to position [162, 0]
click at [625, 302] on span "Il s’agit probablement d’un oubli, nous vous remercions de bien vouloir procéde…" at bounding box center [484, 308] width 397 height 20
click at [660, 302] on span "Il s’agit probablement d’un oubli, nous vous remercions de bien vouloir procéde…" at bounding box center [487, 308] width 402 height 20
drag, startPoint x: 286, startPoint y: 301, endPoint x: 400, endPoint y: 307, distance: 114.5
click at [400, 307] on p "Il s’agit probablement d’un oubli, nous vous remercions de bien vouloir procéde…" at bounding box center [493, 308] width 414 height 23
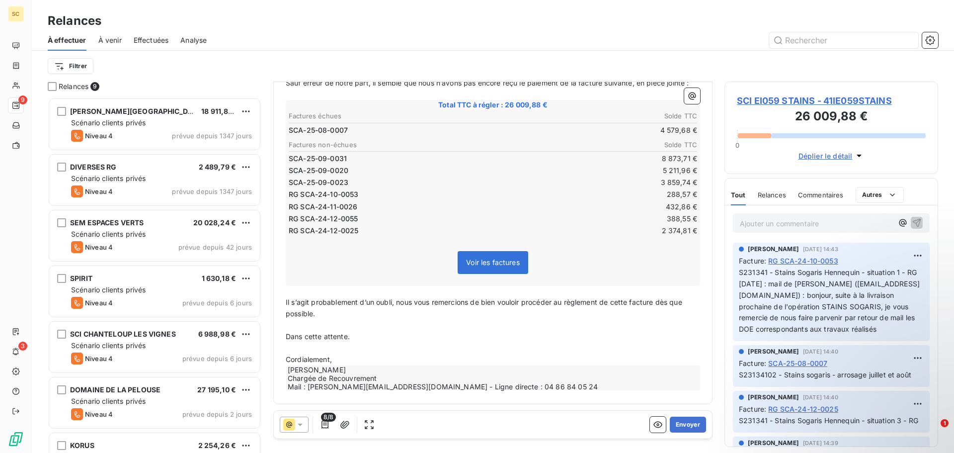
scroll to position [150, 0]
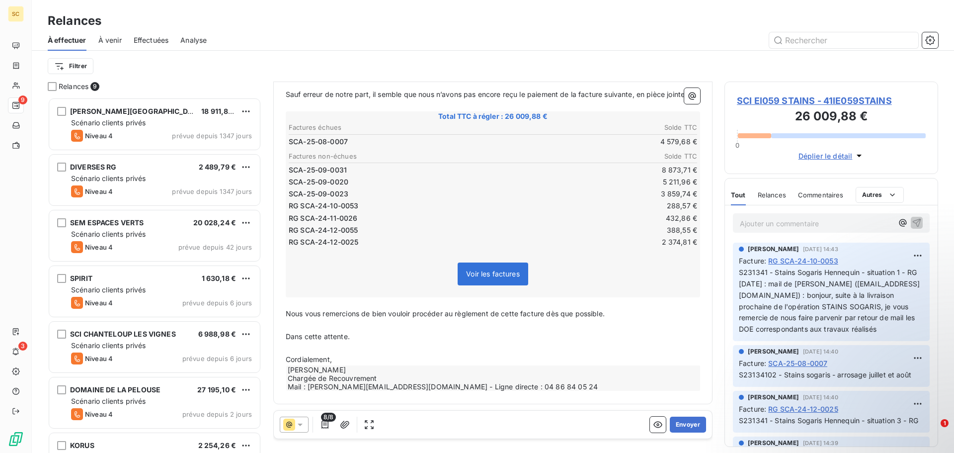
click at [618, 314] on p "Nous vous remercions de bien vouloir procéder au règlement de cette facture dès…" at bounding box center [493, 313] width 414 height 11
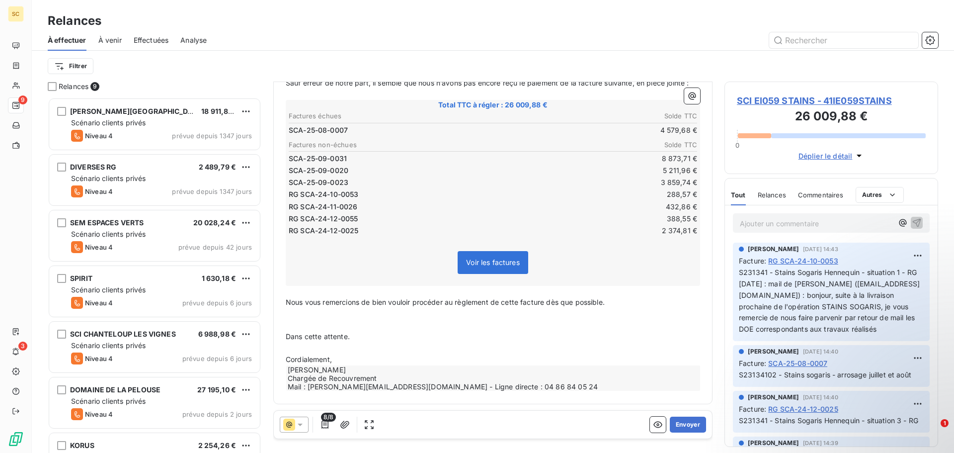
scroll to position [162, 0]
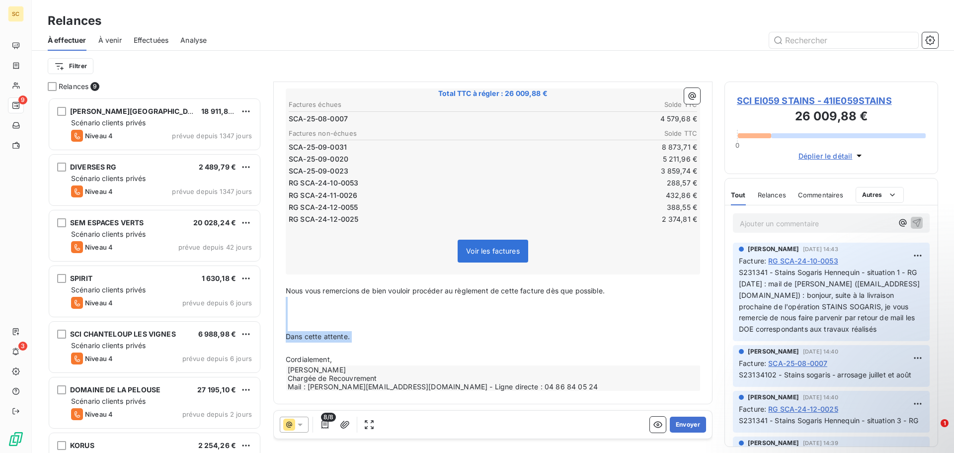
drag, startPoint x: 364, startPoint y: 354, endPoint x: 290, endPoint y: 319, distance: 82.5
click at [290, 319] on div "Bonjour, ﻿ Sauf erreur de notre part, il semble que nous n’avons pas [MEDICAL_D…" at bounding box center [493, 217] width 414 height 348
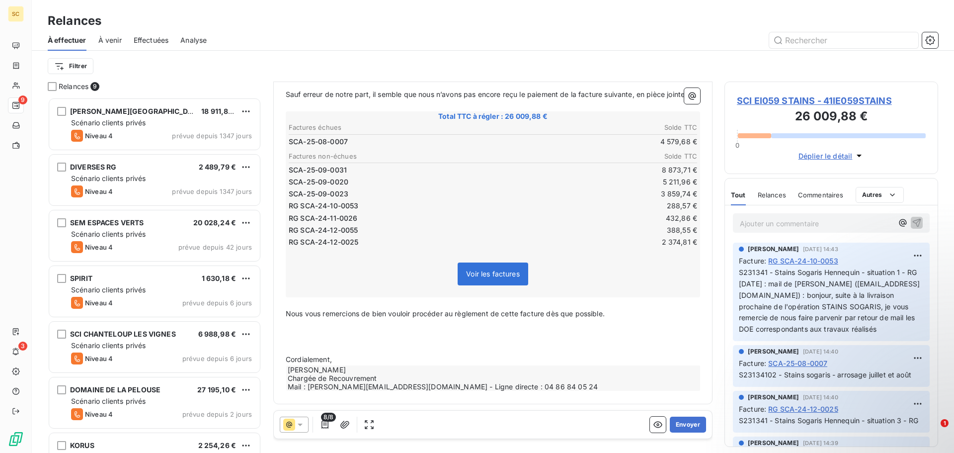
scroll to position [150, 0]
click at [347, 363] on p "Cordialement," at bounding box center [493, 359] width 414 height 11
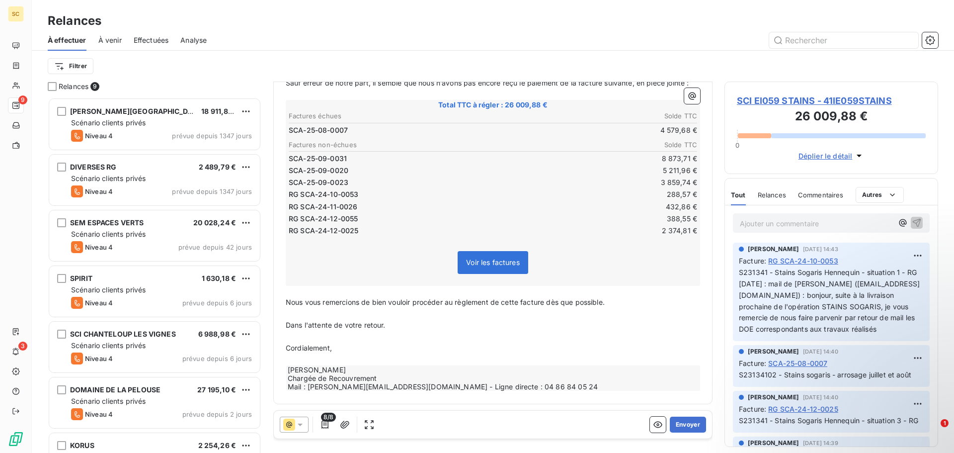
scroll to position [162, 0]
click at [323, 424] on icon "button" at bounding box center [325, 424] width 10 height 10
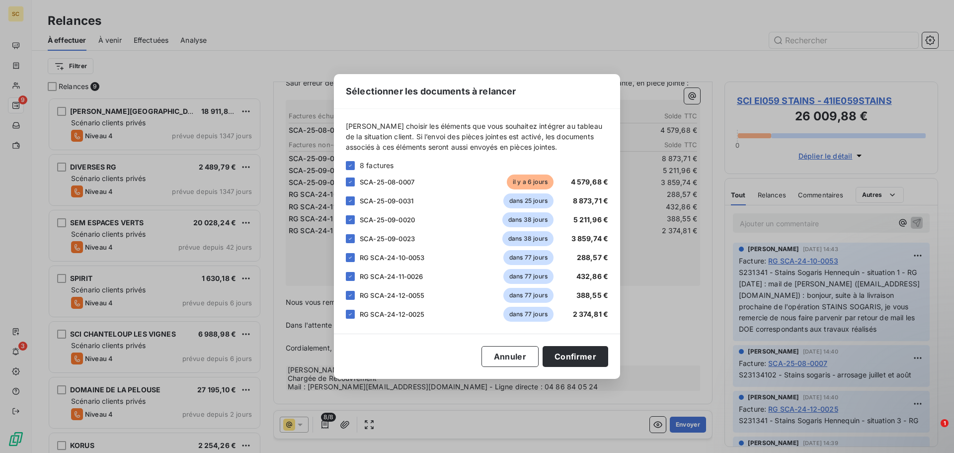
click at [350, 160] on div "8 factures" at bounding box center [477, 165] width 262 height 10
click at [348, 164] on icon at bounding box center [350, 166] width 6 height 6
click at [347, 182] on div at bounding box center [350, 181] width 9 height 9
click at [593, 355] on button "Confirmer" at bounding box center [576, 356] width 66 height 21
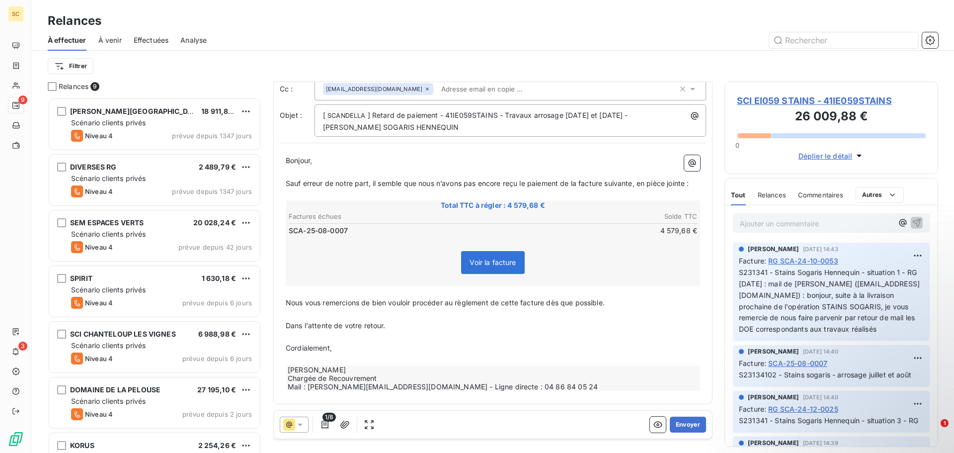
scroll to position [61, 0]
click at [347, 424] on icon "button" at bounding box center [345, 424] width 10 height 10
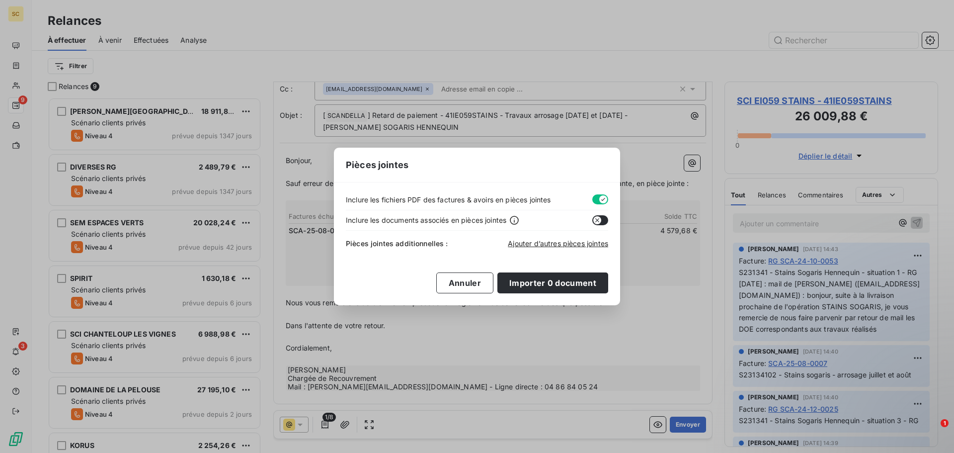
click at [598, 199] on button "button" at bounding box center [600, 199] width 16 height 10
click at [560, 244] on span "Ajouter d’autres pièces jointes" at bounding box center [558, 243] width 100 height 8
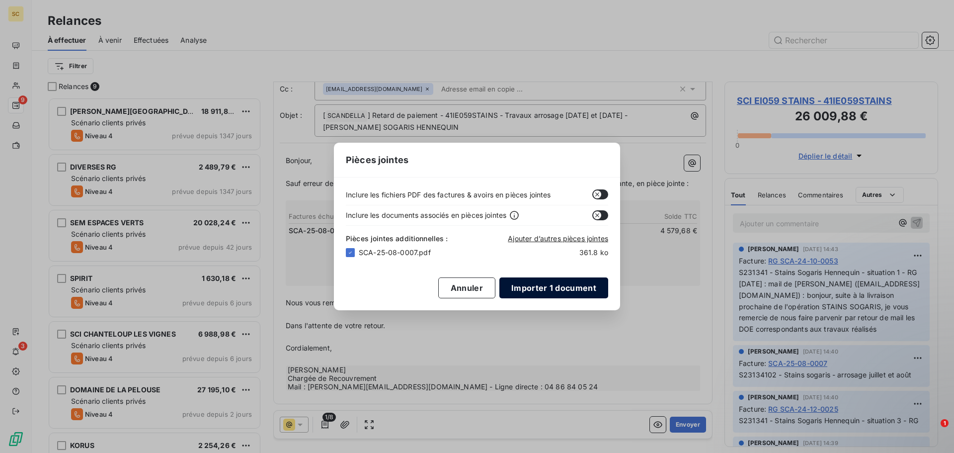
click at [534, 286] on button "Importer 1 document" at bounding box center [553, 287] width 109 height 21
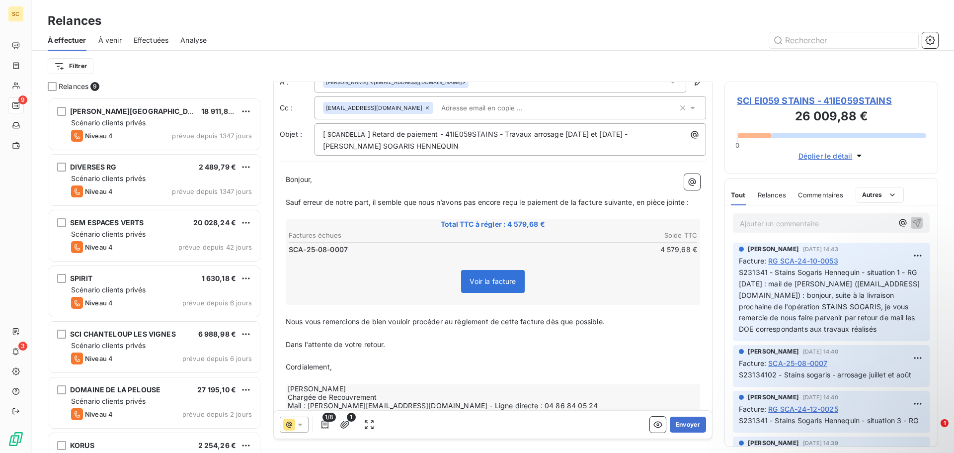
scroll to position [0, 0]
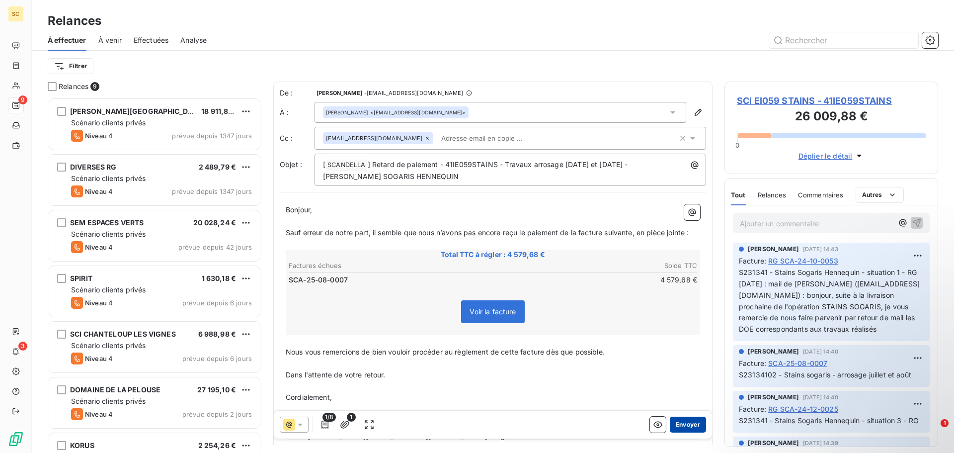
click at [691, 425] on button "Envoyer" at bounding box center [688, 424] width 36 height 16
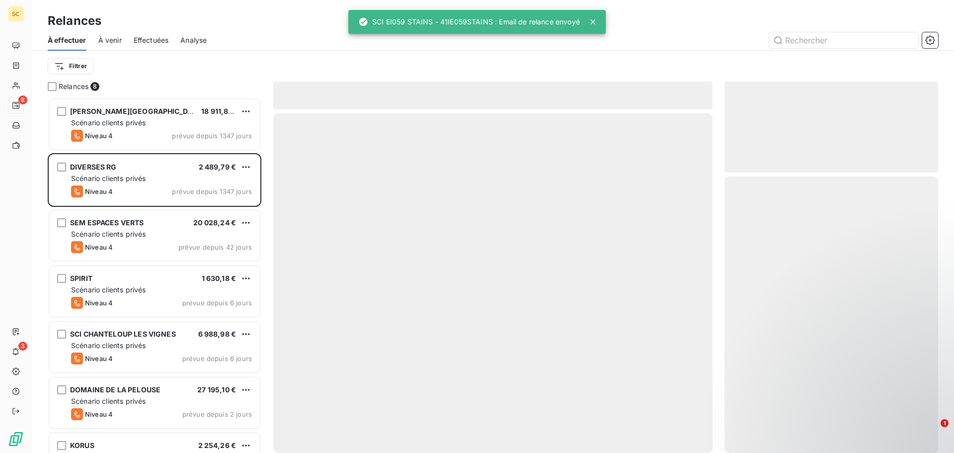
click at [163, 44] on span "Effectuées" at bounding box center [151, 40] width 35 height 10
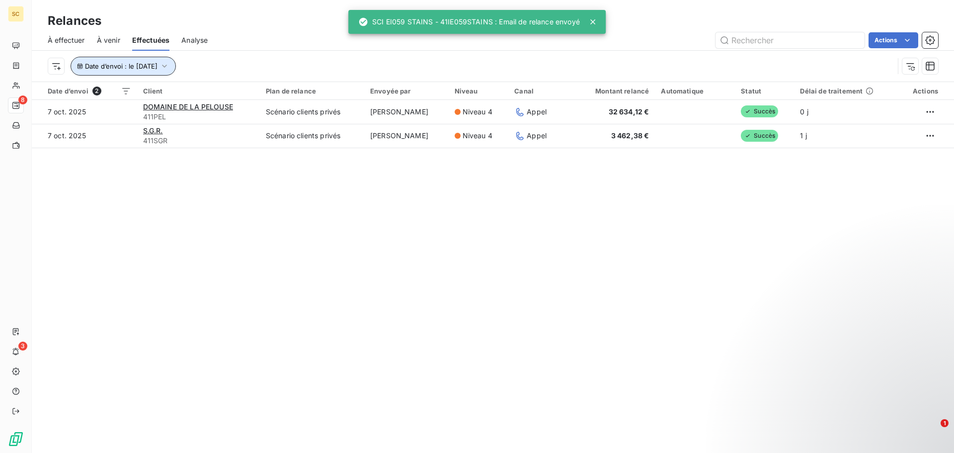
click at [105, 68] on span "Date d’envoi : le [DATE]" at bounding box center [121, 66] width 73 height 8
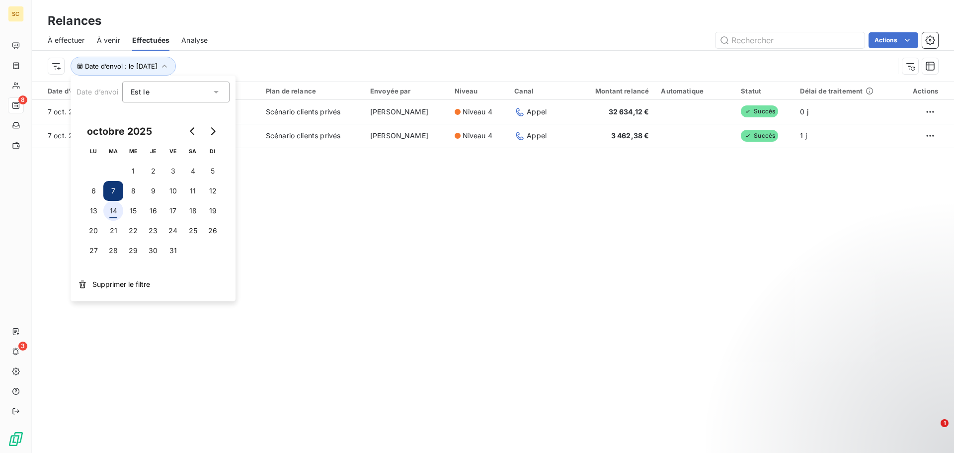
click at [109, 215] on button "14" at bounding box center [113, 211] width 20 height 20
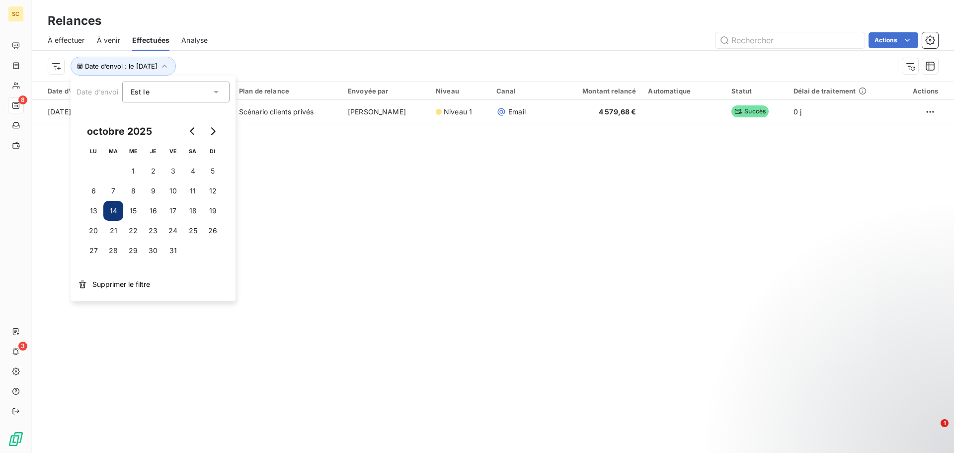
click at [425, 225] on div "Relances À effectuer À venir Effectuées Analyse Actions Date d’envoi : le [DATE…" at bounding box center [493, 226] width 922 height 453
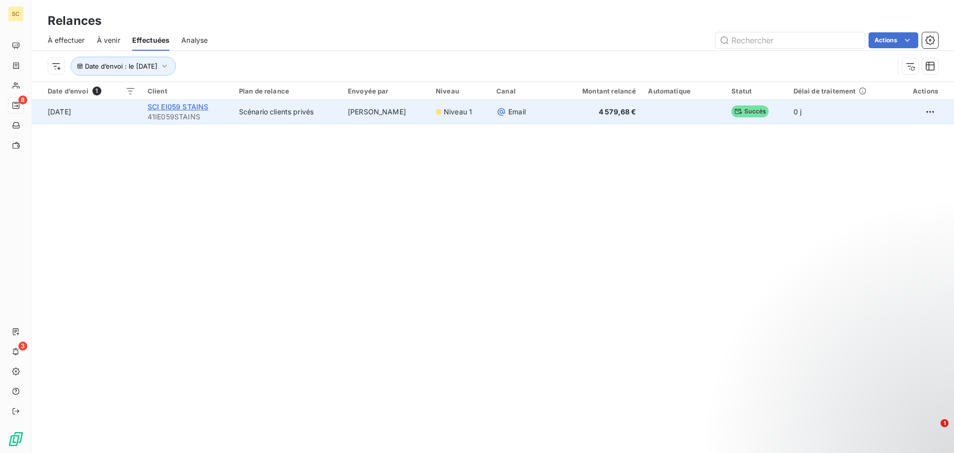
click at [161, 106] on span "SCI EI059 STAINS" at bounding box center [178, 106] width 61 height 8
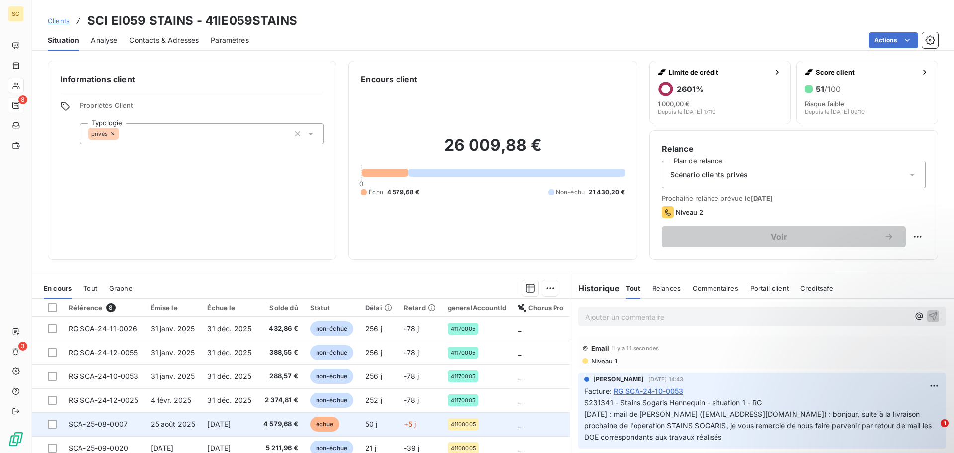
click at [239, 431] on td "[DATE]" at bounding box center [229, 424] width 56 height 24
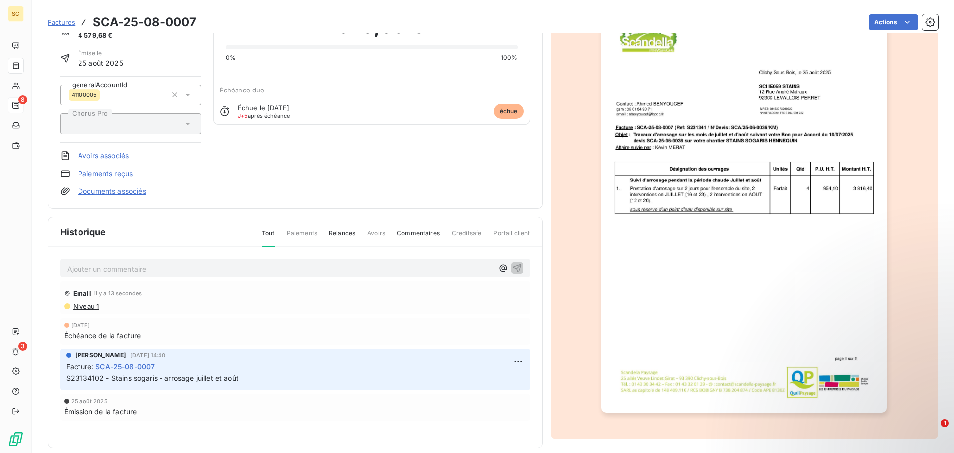
scroll to position [69, 0]
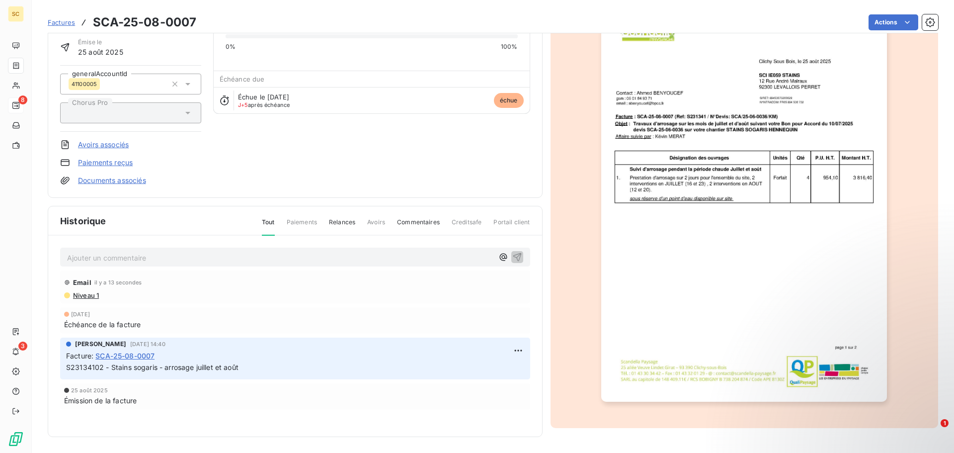
click at [90, 293] on span "Niveau 1" at bounding box center [85, 295] width 27 height 8
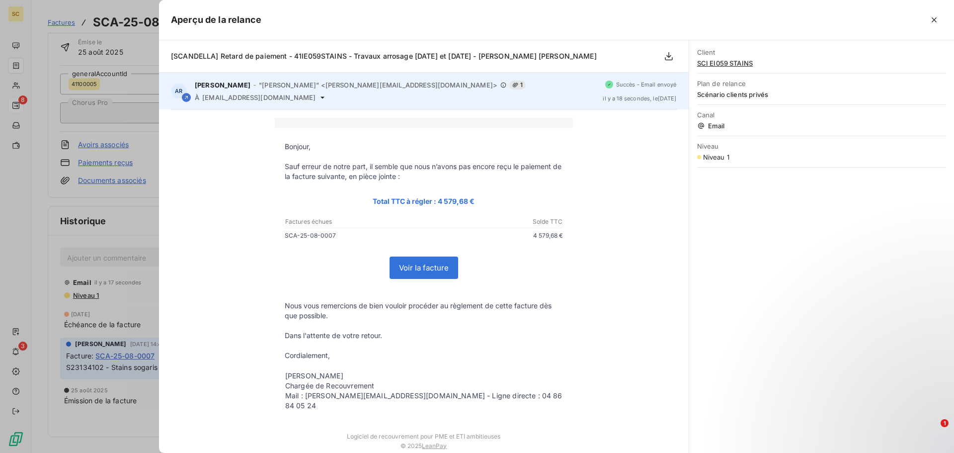
click at [257, 95] on span "[EMAIL_ADDRESS][DOMAIN_NAME]" at bounding box center [258, 97] width 113 height 8
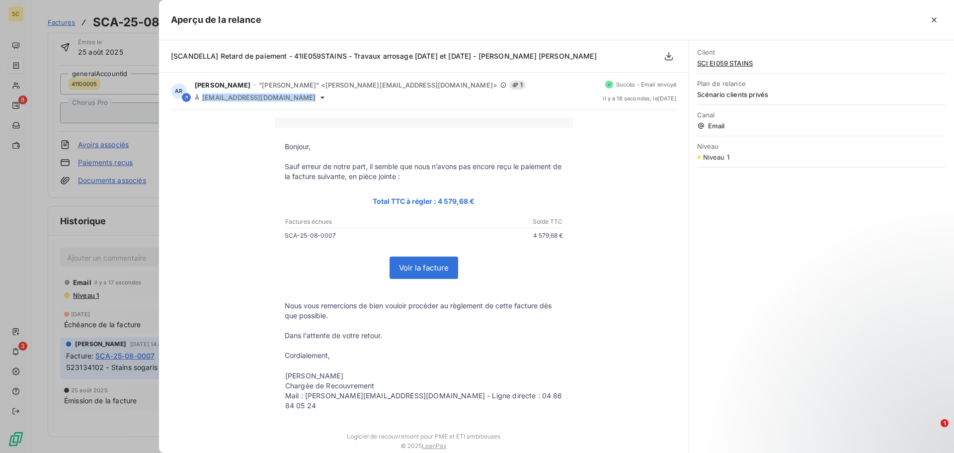
copy div "[EMAIL_ADDRESS][DOMAIN_NAME]"
click at [100, 362] on div at bounding box center [477, 226] width 954 height 453
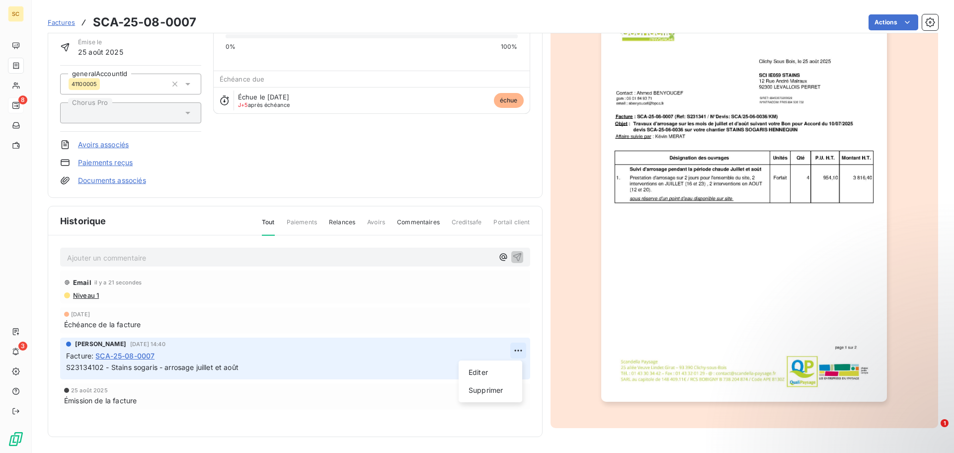
click at [515, 351] on html "SC 8 3 Factures SCA-25-08-0007 Actions SCI EI059 STAINS 41IE059STAINS Montant i…" at bounding box center [477, 226] width 954 height 453
click at [494, 372] on div "Editer" at bounding box center [491, 372] width 56 height 16
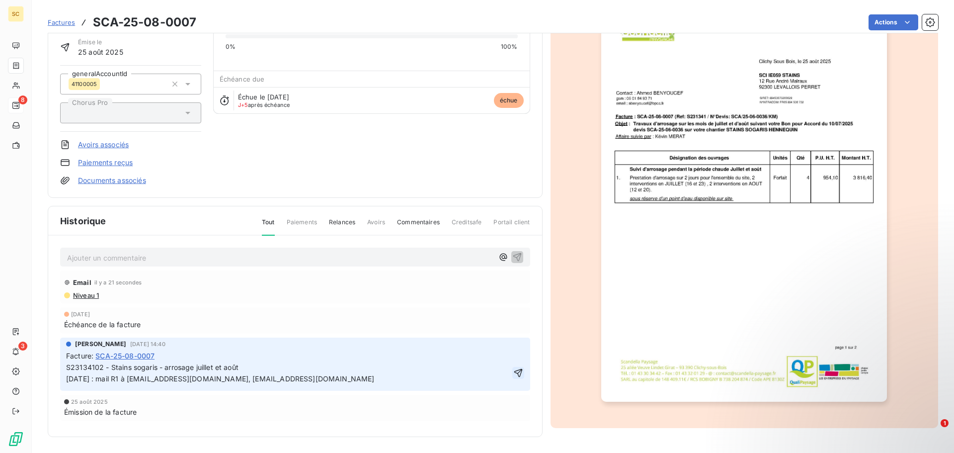
click at [516, 369] on icon "button" at bounding box center [518, 373] width 8 height 8
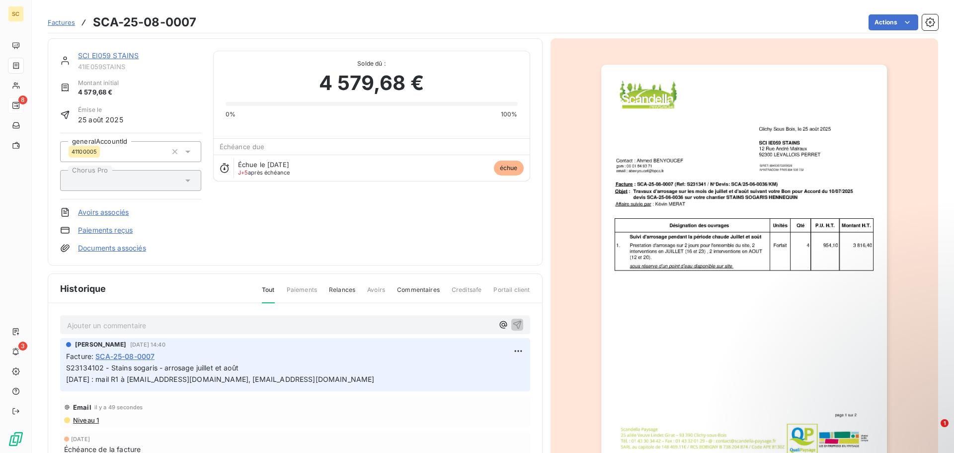
scroll to position [0, 0]
click at [113, 249] on link "Documents associés" at bounding box center [112, 249] width 68 height 10
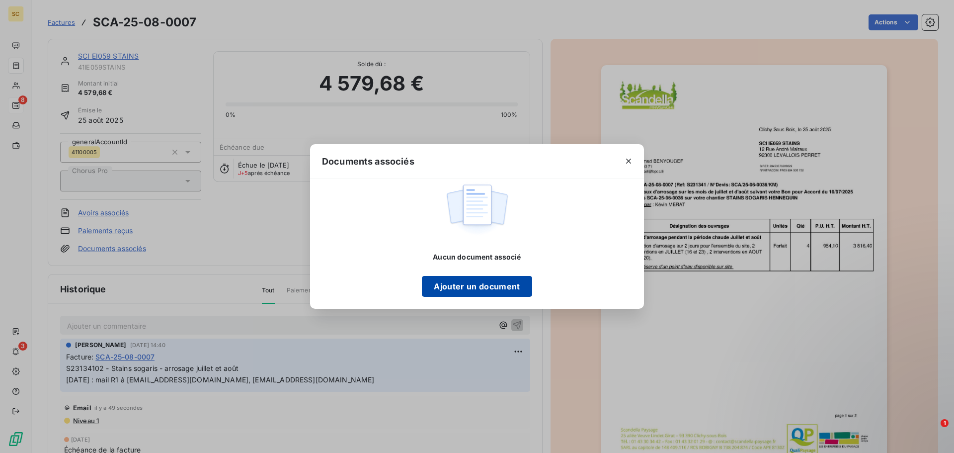
click at [428, 280] on button "Ajouter un document" at bounding box center [477, 286] width 110 height 21
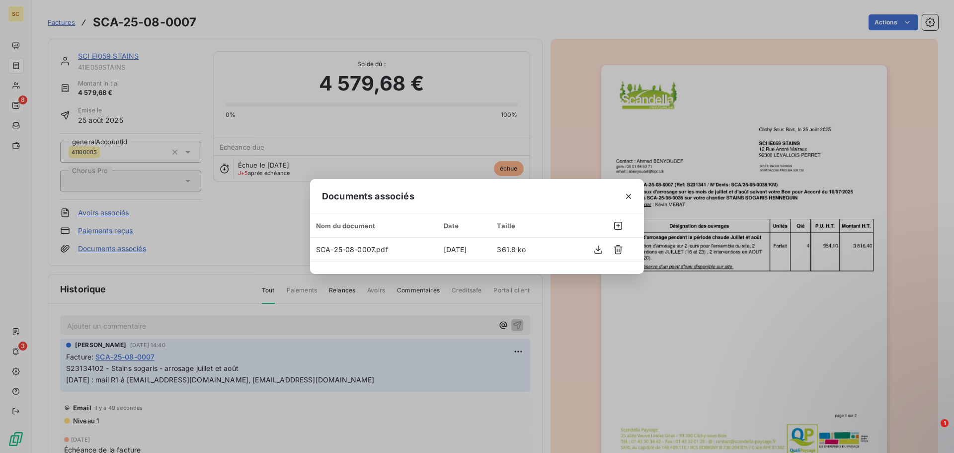
click at [240, 220] on div "Documents associés Nom du document Date Taille SCA-25-08-0007.pdf [DATE] 361.8 …" at bounding box center [477, 226] width 954 height 453
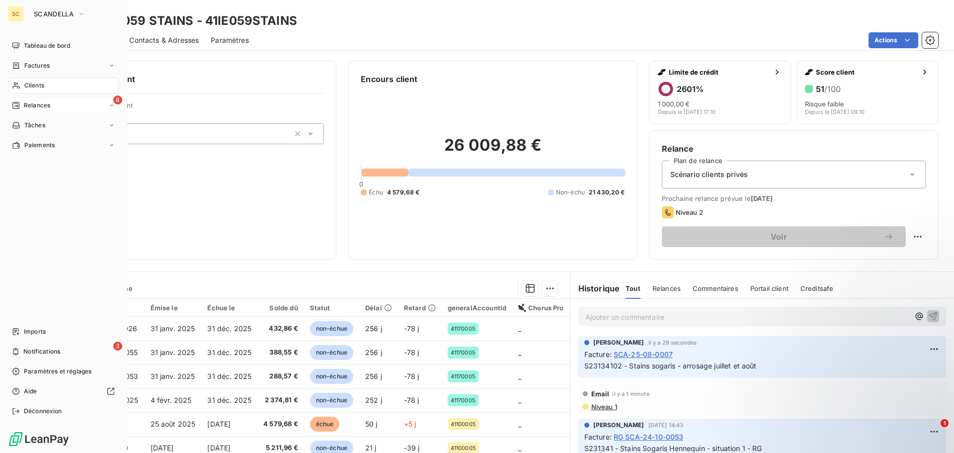
click at [54, 105] on div "8 Relances" at bounding box center [63, 105] width 111 height 16
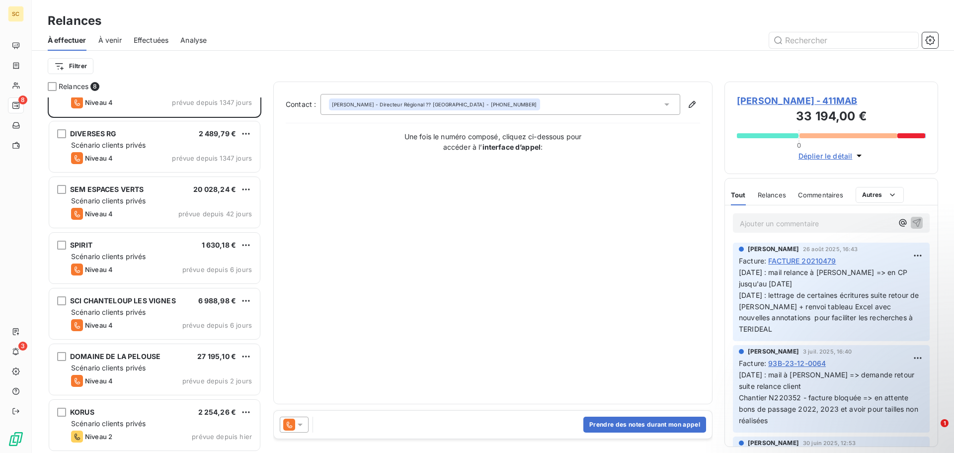
scroll to position [90, 0]
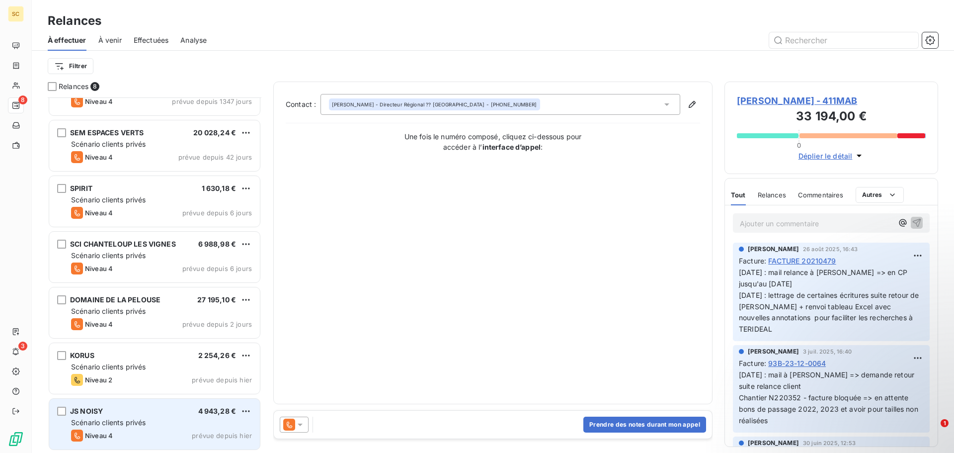
click at [134, 411] on div "JS NOISY 4 943,28 €" at bounding box center [161, 411] width 181 height 9
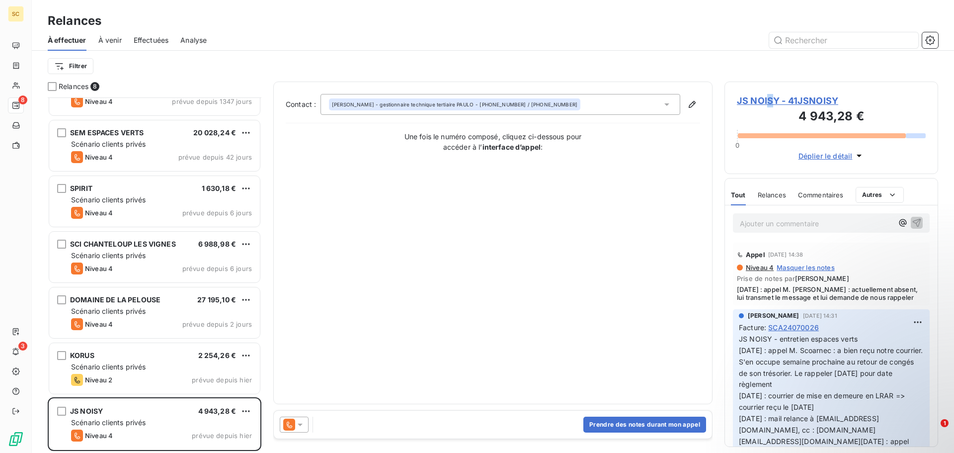
click at [771, 98] on span "JS NOISY - 41JSNOISY" at bounding box center [831, 100] width 189 height 13
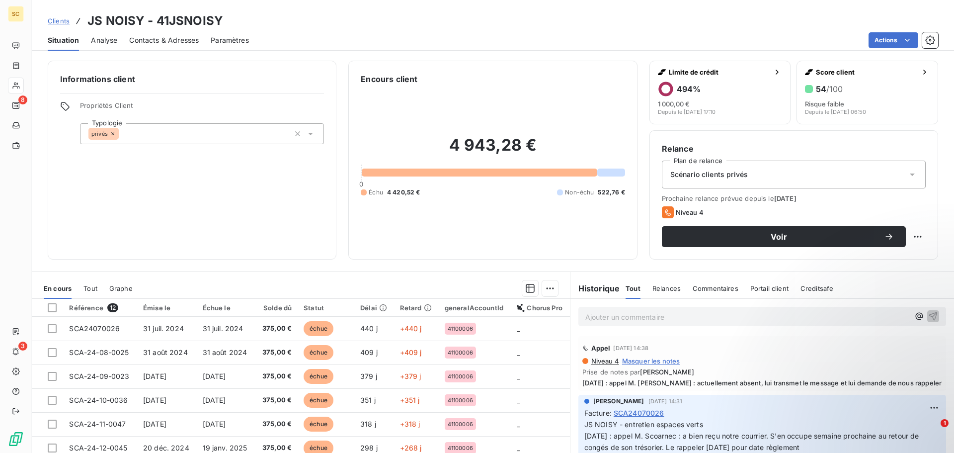
click at [144, 41] on span "Contacts & Adresses" at bounding box center [164, 40] width 70 height 10
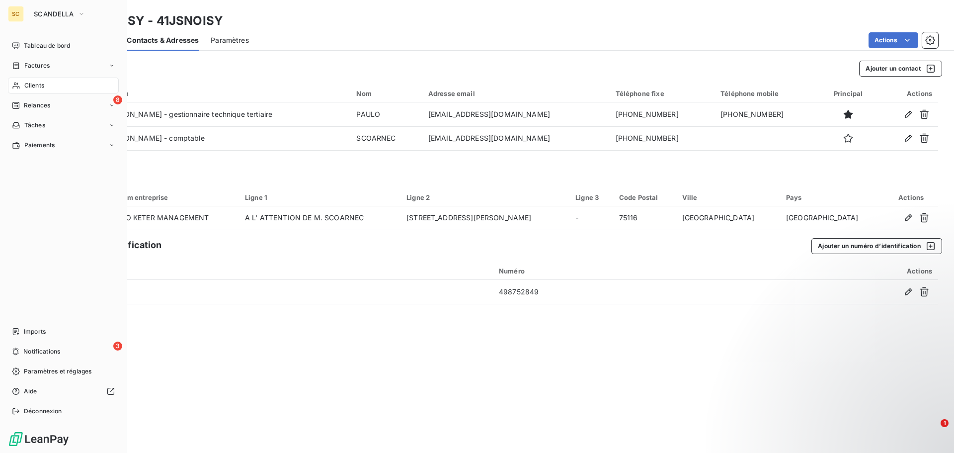
click at [49, 106] on span "Relances" at bounding box center [37, 105] width 26 height 9
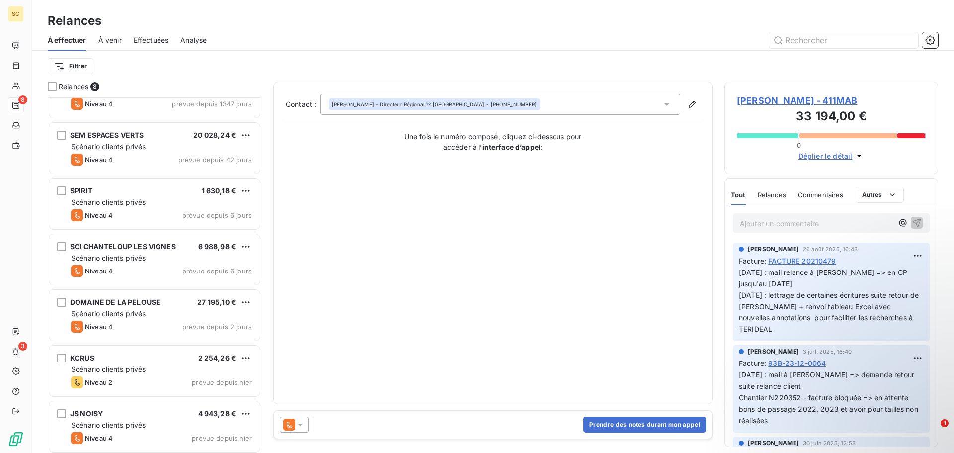
scroll to position [90, 0]
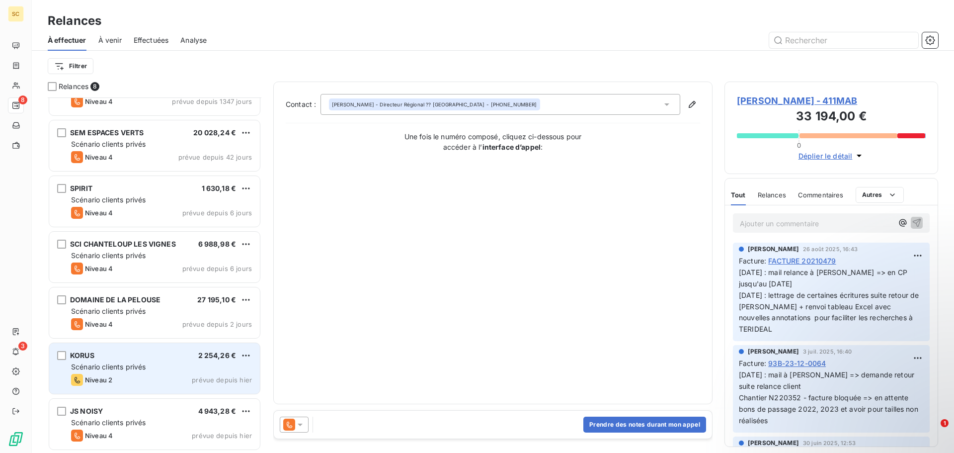
click at [131, 358] on div "KORUS 2 254,26 €" at bounding box center [161, 355] width 181 height 9
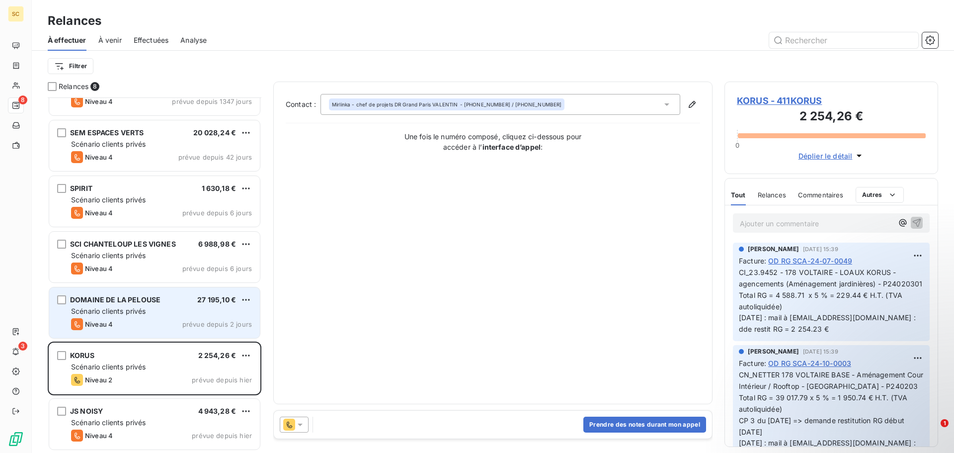
click at [136, 313] on span "Scénario clients privés" at bounding box center [108, 311] width 75 height 8
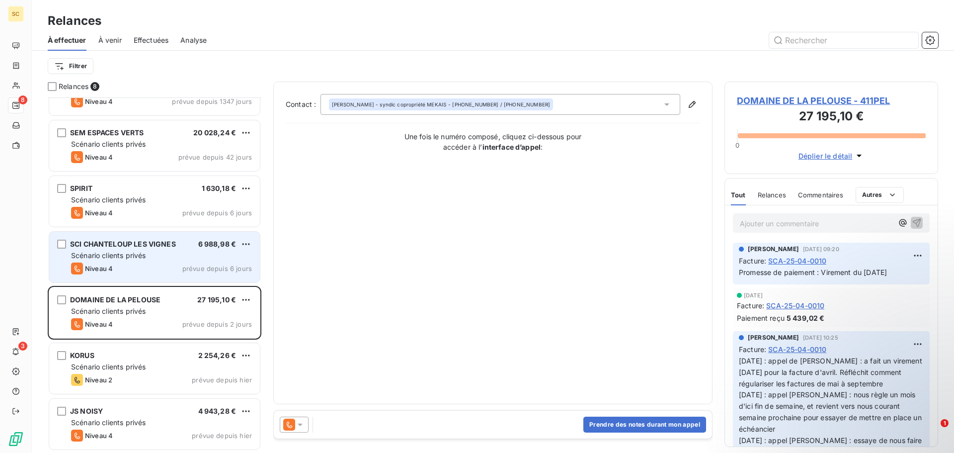
click at [148, 266] on div "Niveau 4 prévue depuis 6 jours" at bounding box center [161, 268] width 181 height 12
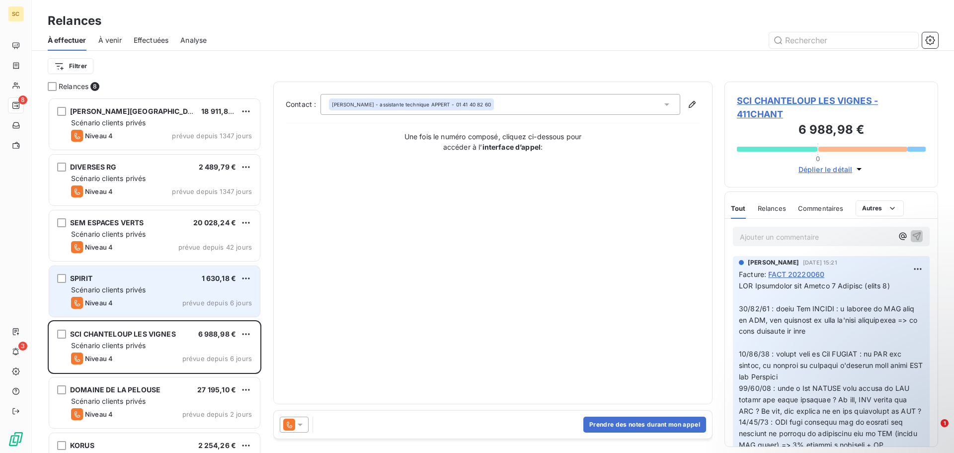
click at [138, 301] on div "Niveau 4 prévue depuis 6 jours" at bounding box center [161, 303] width 181 height 12
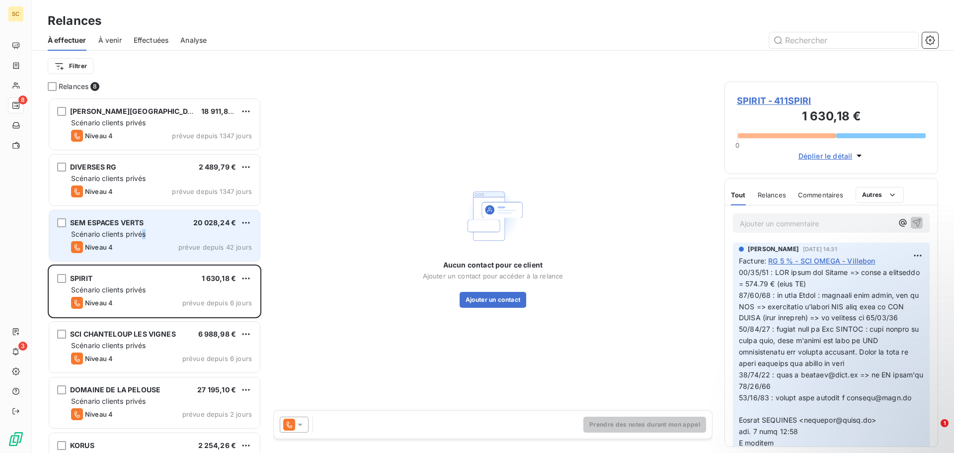
click at [148, 232] on div "Scénario clients privés" at bounding box center [161, 234] width 181 height 10
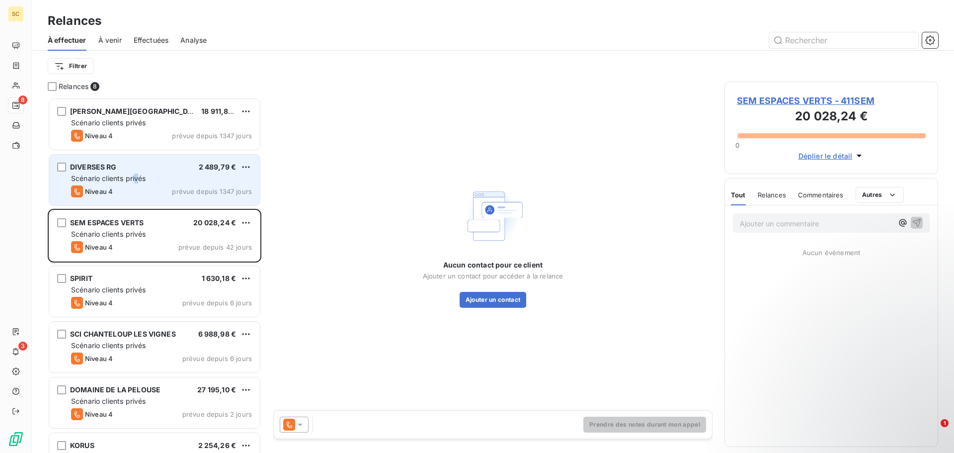
click at [141, 176] on span "Scénario clients privés" at bounding box center [108, 178] width 75 height 8
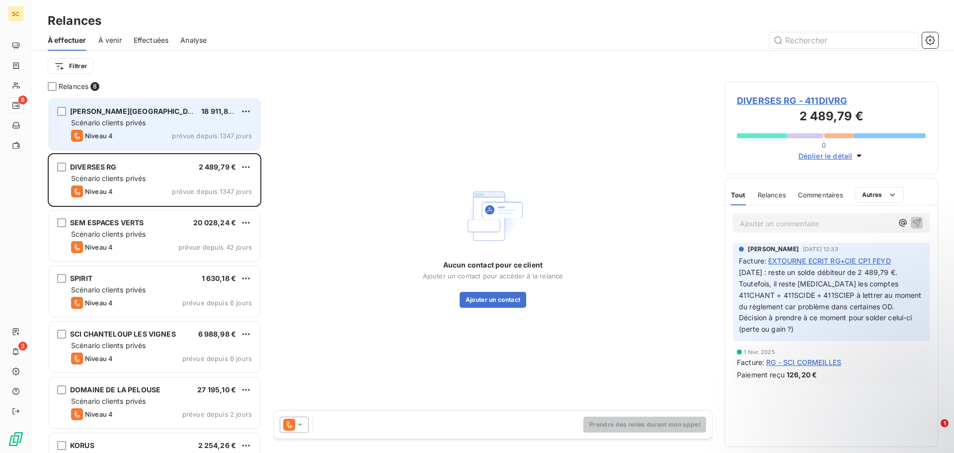
click at [160, 123] on div "Scénario clients privés" at bounding box center [161, 123] width 181 height 10
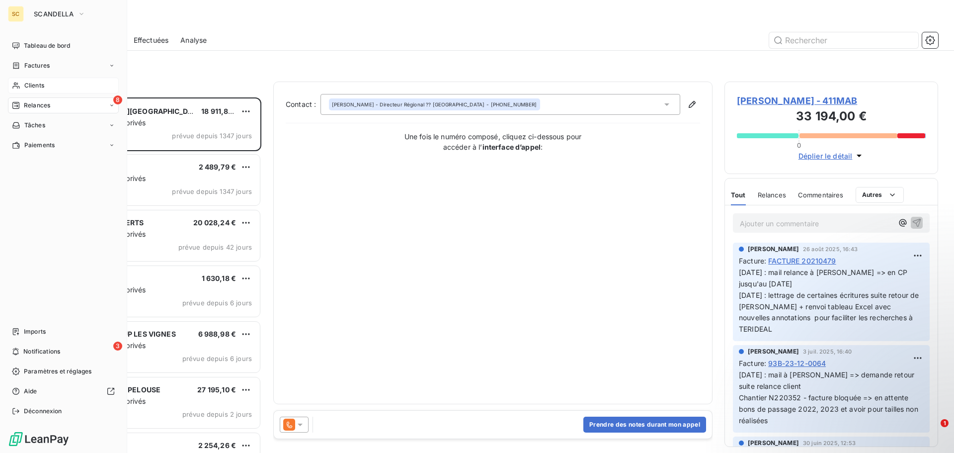
click at [32, 87] on span "Clients" at bounding box center [34, 85] width 20 height 9
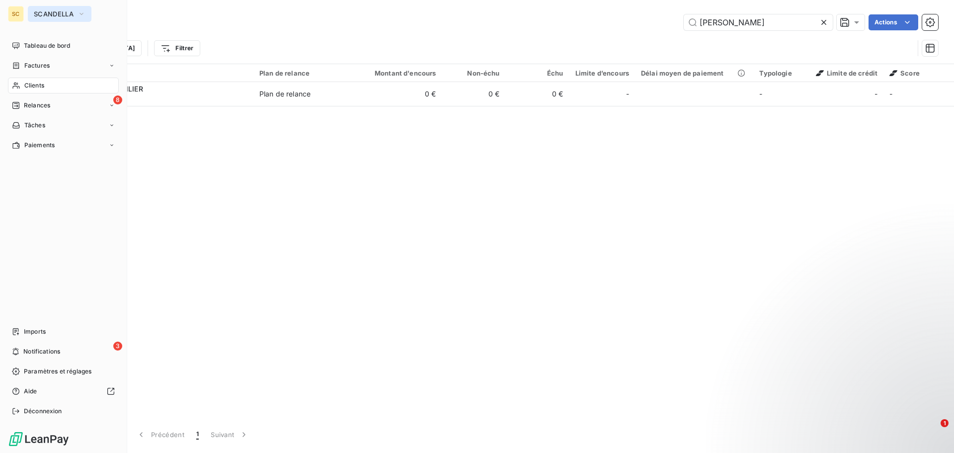
click at [67, 16] on span "SCANDELLA" at bounding box center [54, 14] width 40 height 8
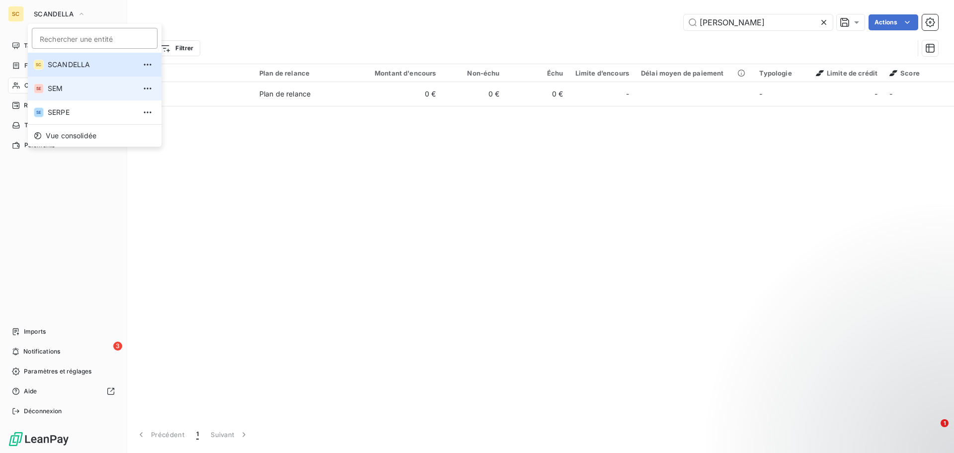
click at [66, 88] on span "SEM" at bounding box center [92, 88] width 88 height 10
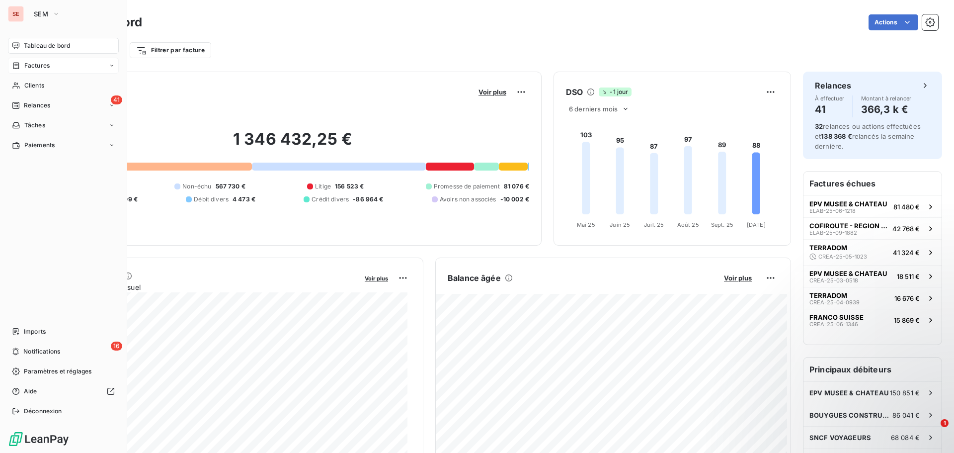
click at [50, 67] on div "Factures" at bounding box center [63, 66] width 111 height 16
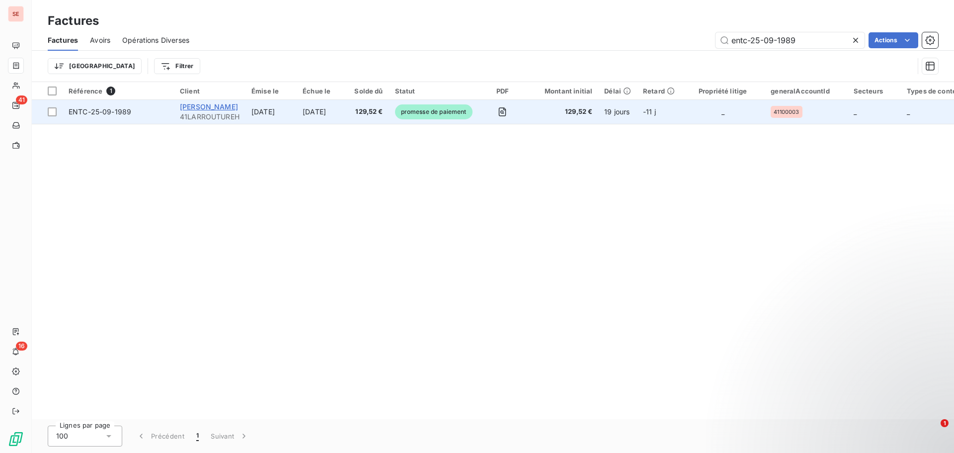
click at [185, 105] on span "[PERSON_NAME]" at bounding box center [209, 106] width 58 height 8
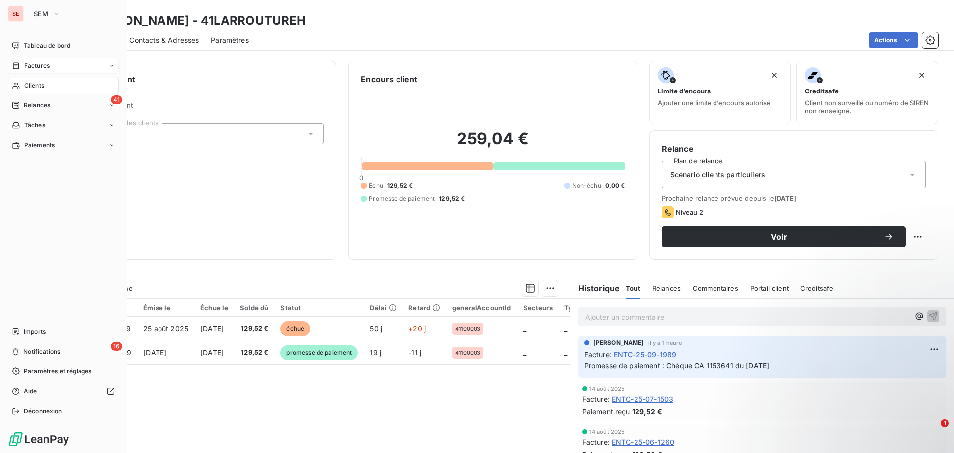
click at [40, 61] on div "Factures" at bounding box center [63, 66] width 111 height 16
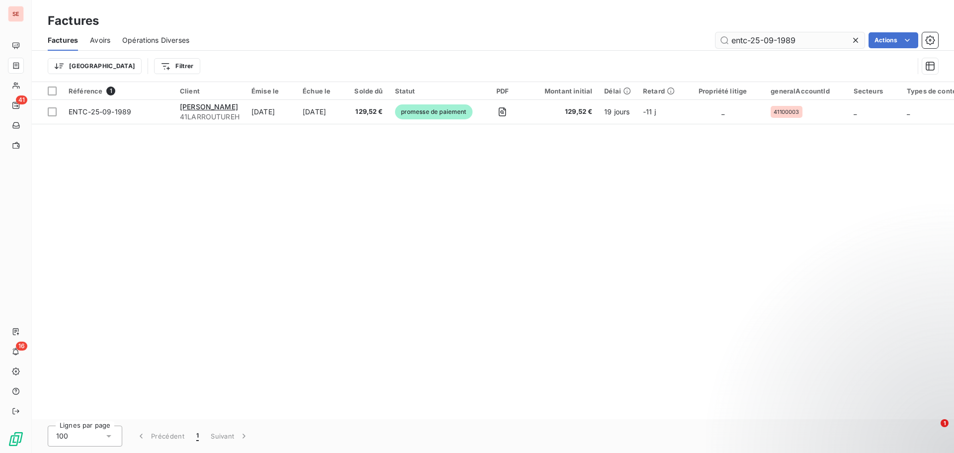
drag, startPoint x: 779, startPoint y: 39, endPoint x: 817, endPoint y: 35, distance: 38.0
click at [817, 35] on input "entc-25-09-1989" at bounding box center [790, 40] width 149 height 16
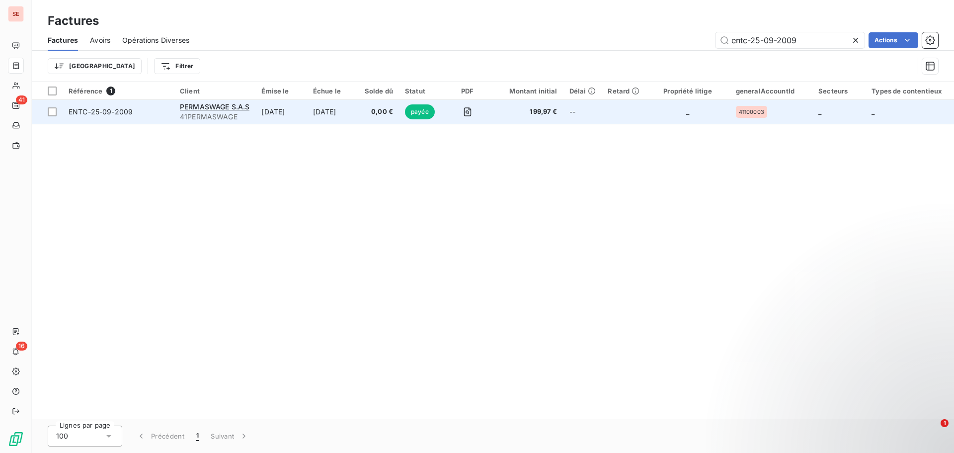
type input "entc-25-09-2009"
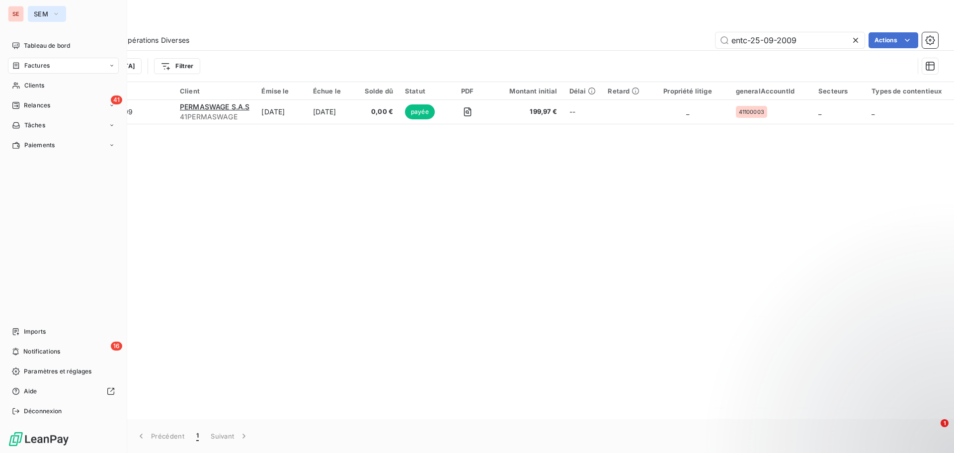
click at [53, 18] on button "SEM" at bounding box center [47, 14] width 38 height 16
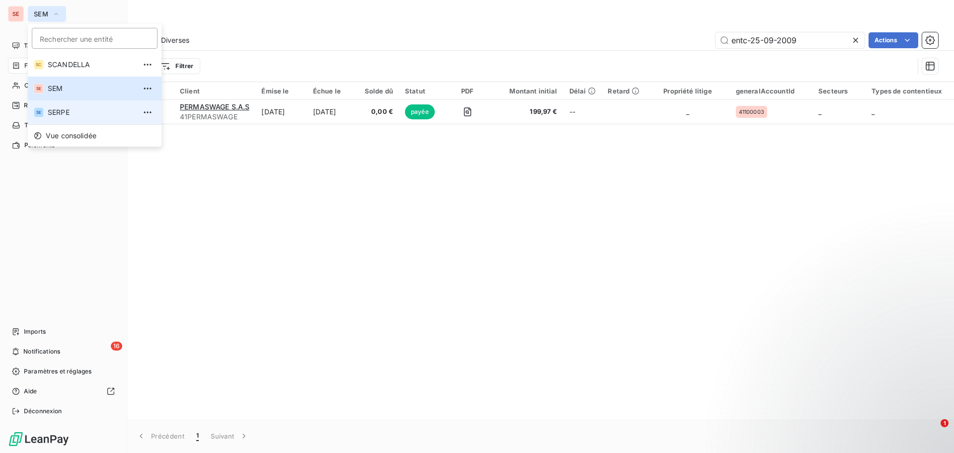
click at [69, 114] on span "SERPE" at bounding box center [92, 112] width 88 height 10
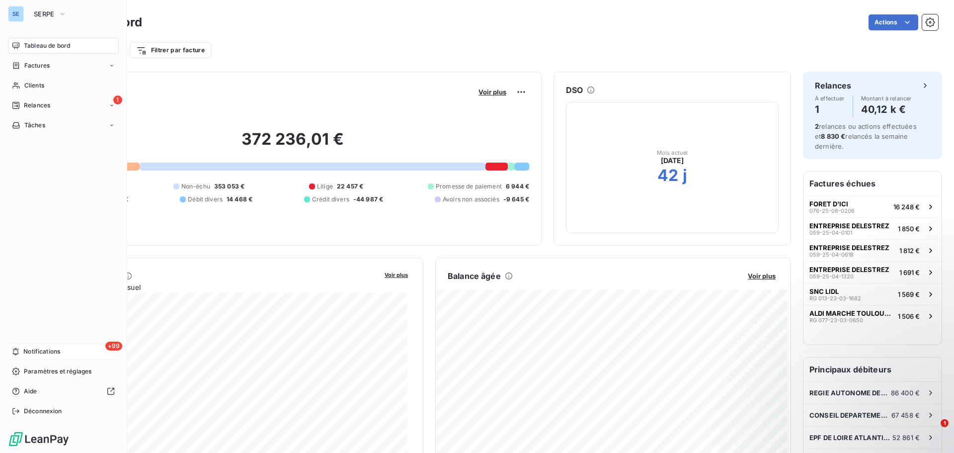
click at [63, 350] on div "+99 Notifications" at bounding box center [63, 351] width 111 height 16
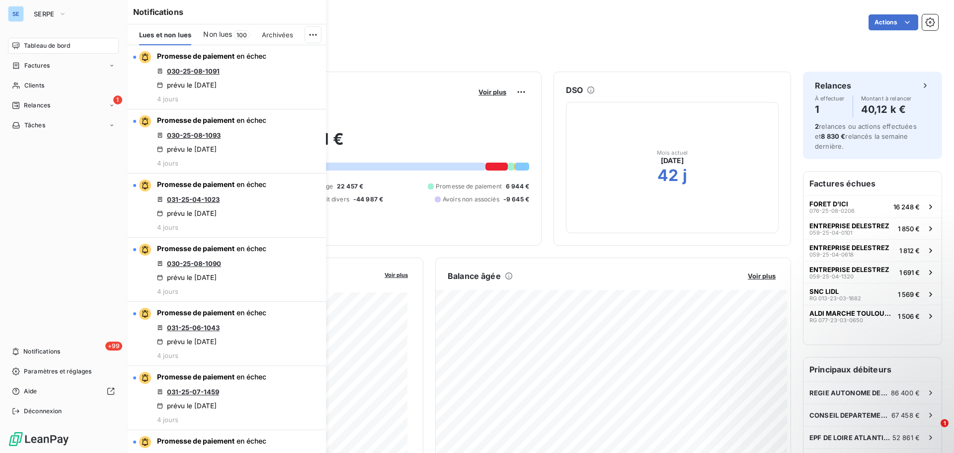
click at [54, 47] on span "Tableau de bord" at bounding box center [47, 45] width 46 height 9
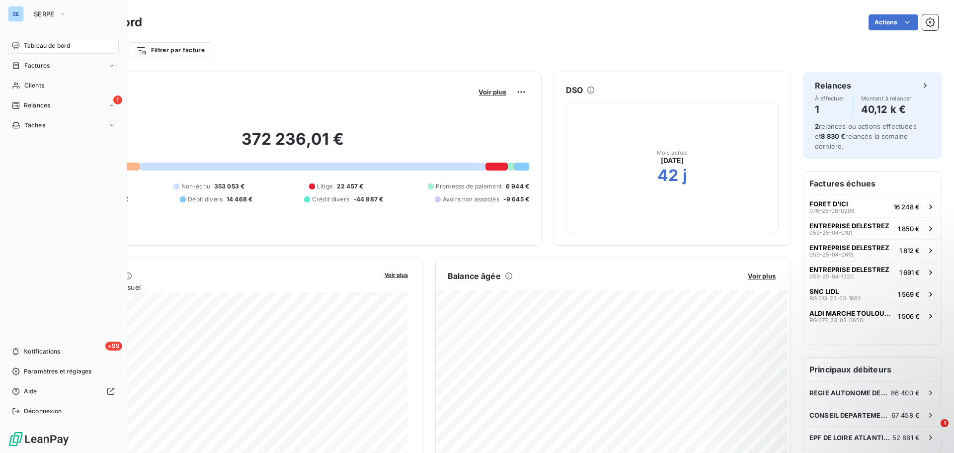
click at [54, 47] on span "Tableau de bord" at bounding box center [47, 45] width 46 height 9
click at [44, 89] on span "Clients" at bounding box center [34, 85] width 20 height 9
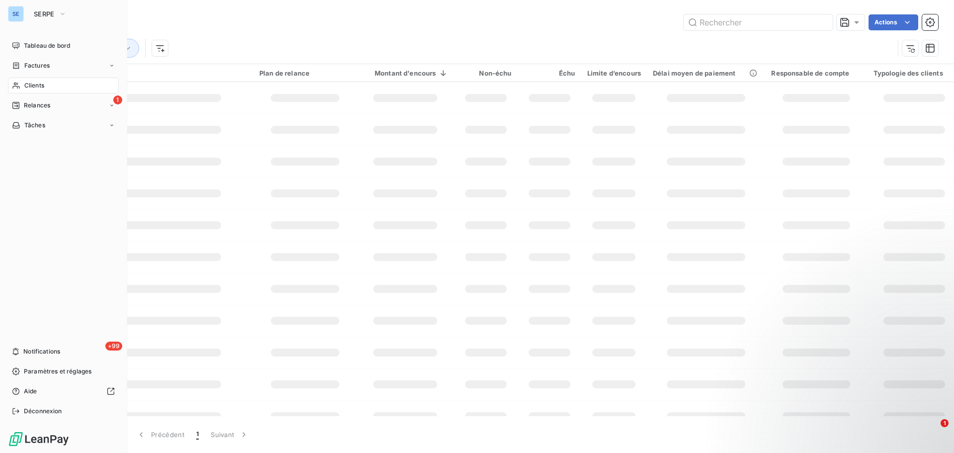
type input "[PERSON_NAME]"
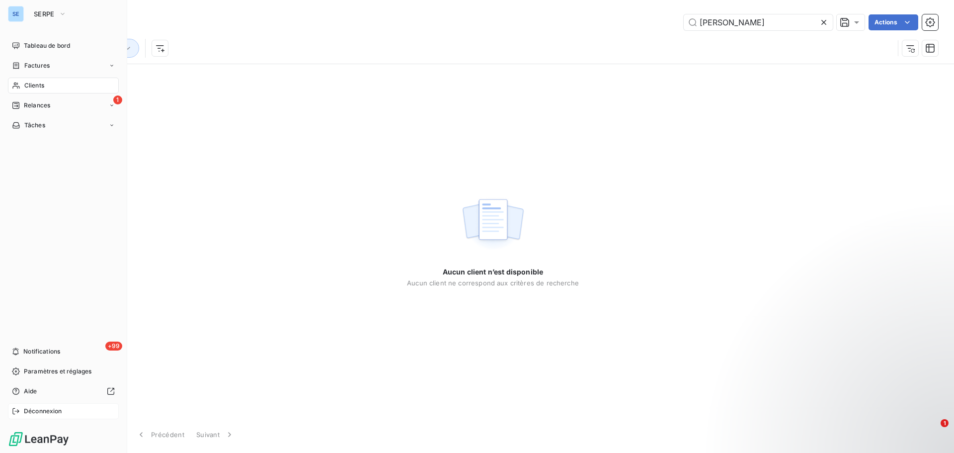
click at [42, 414] on span "Déconnexion" at bounding box center [43, 411] width 38 height 9
